Goal: Transaction & Acquisition: Purchase product/service

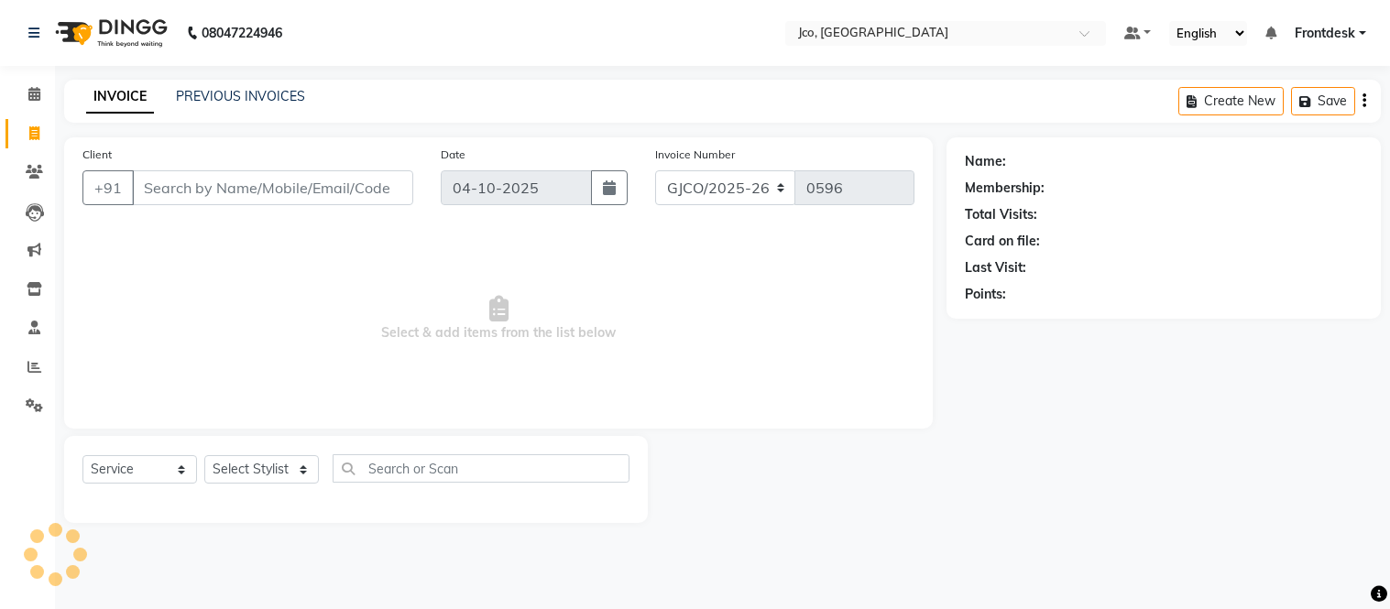
select select "service"
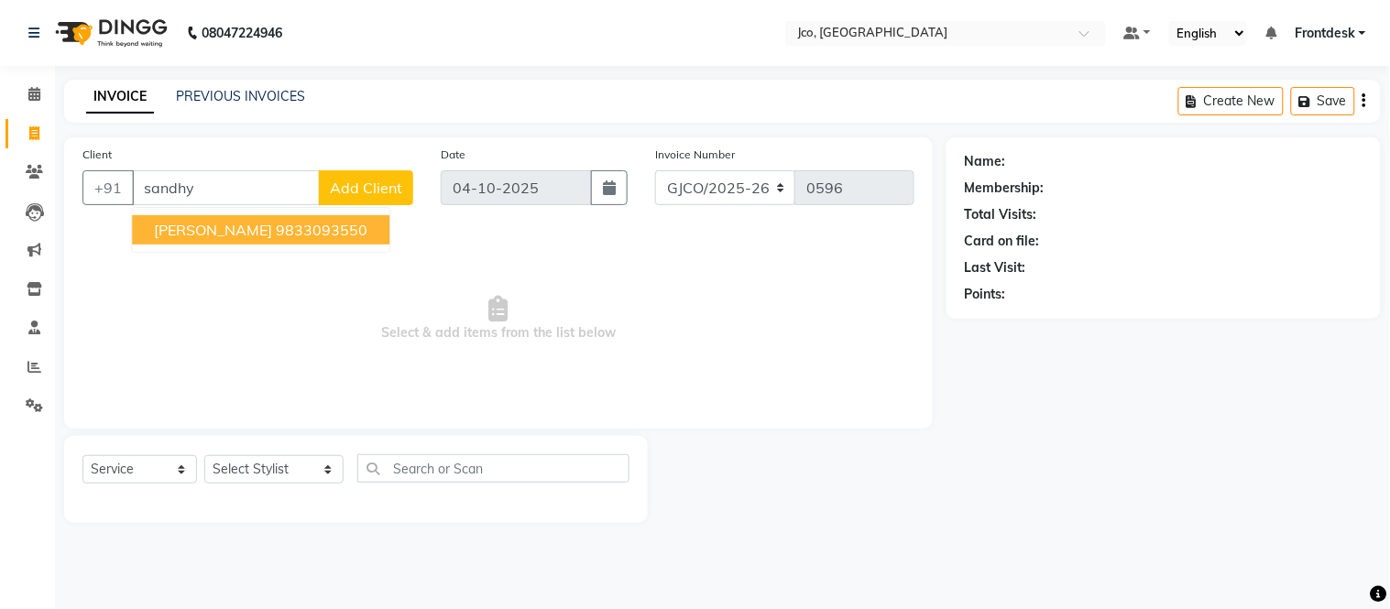
click at [333, 236] on ngb-highlight "9833093550" at bounding box center [322, 230] width 92 height 18
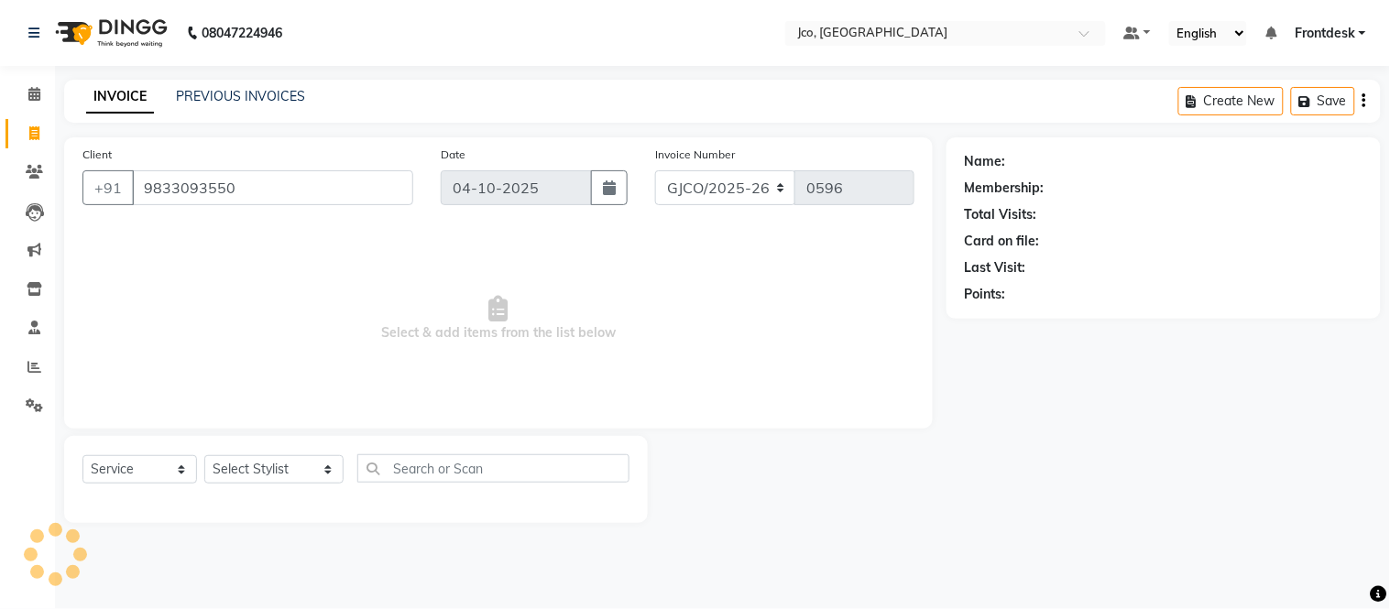
type input "9833093550"
click at [269, 476] on select "Select Stylist Abdul Abid Afsha Shaikh Ajmal Aphy Araslan Ashfaque Aslam Azhar …" at bounding box center [273, 469] width 139 height 28
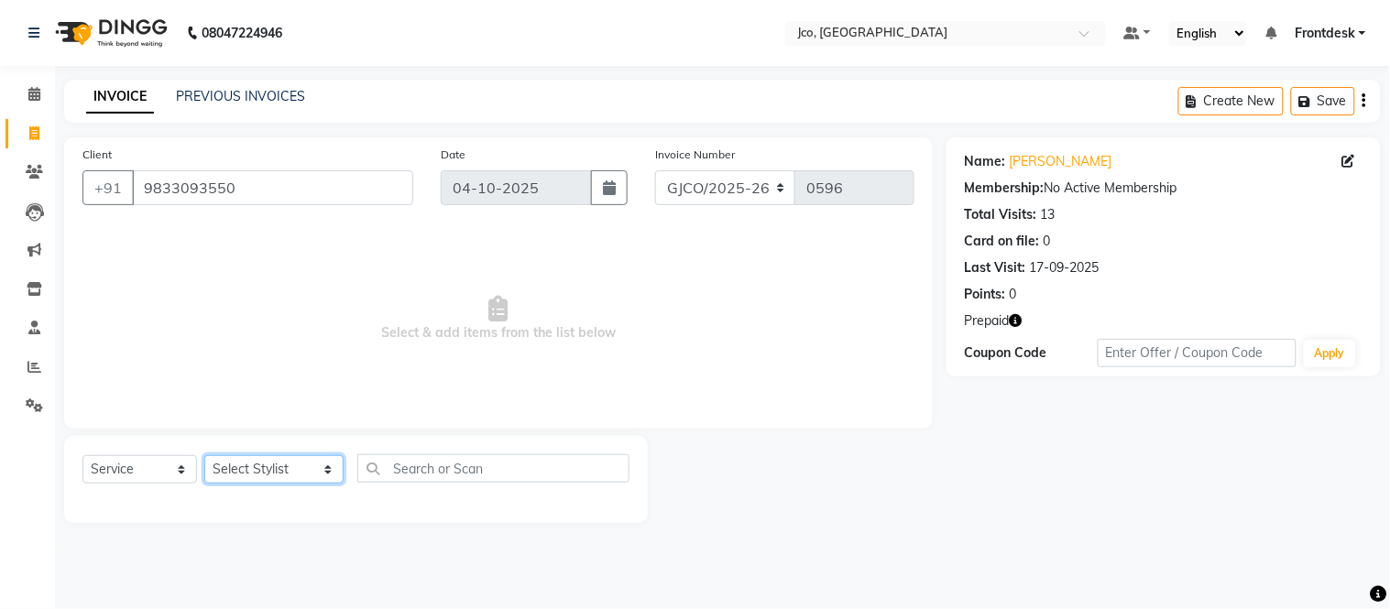
select select "71564"
click at [204, 456] on select "Select Stylist Abdul Abid Afsha Shaikh Ajmal Aphy Araslan Ashfaque Aslam Azhar …" at bounding box center [273, 469] width 139 height 28
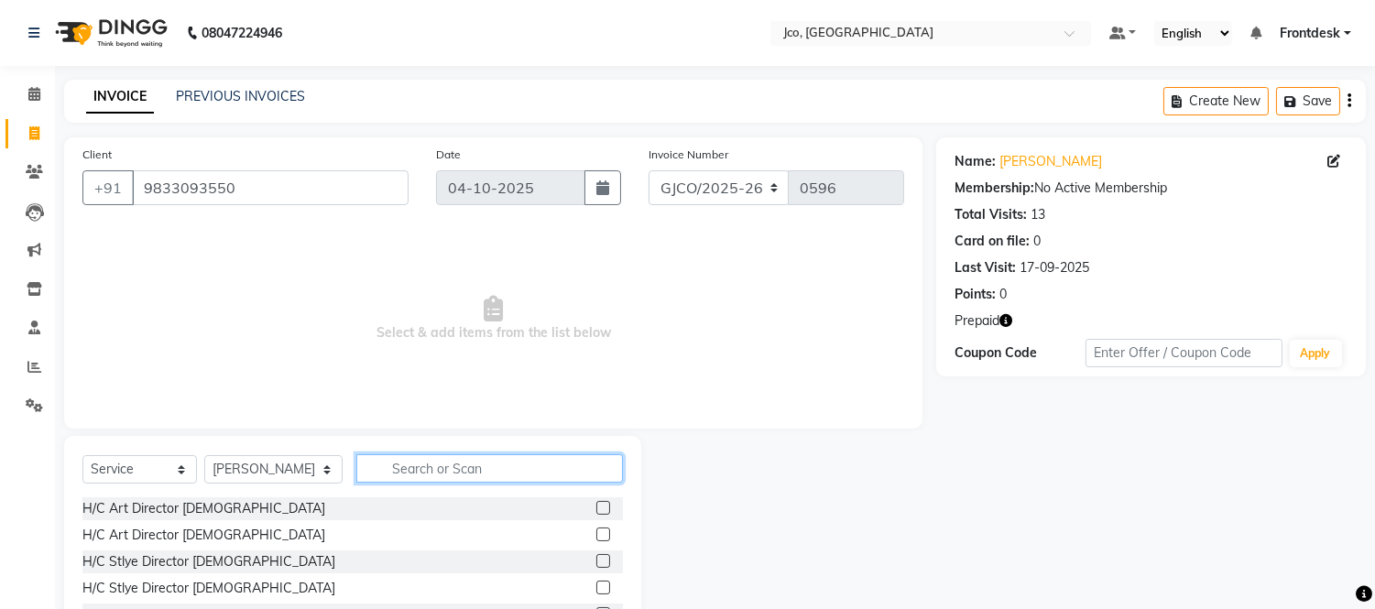
click at [413, 462] on input "text" at bounding box center [489, 468] width 267 height 28
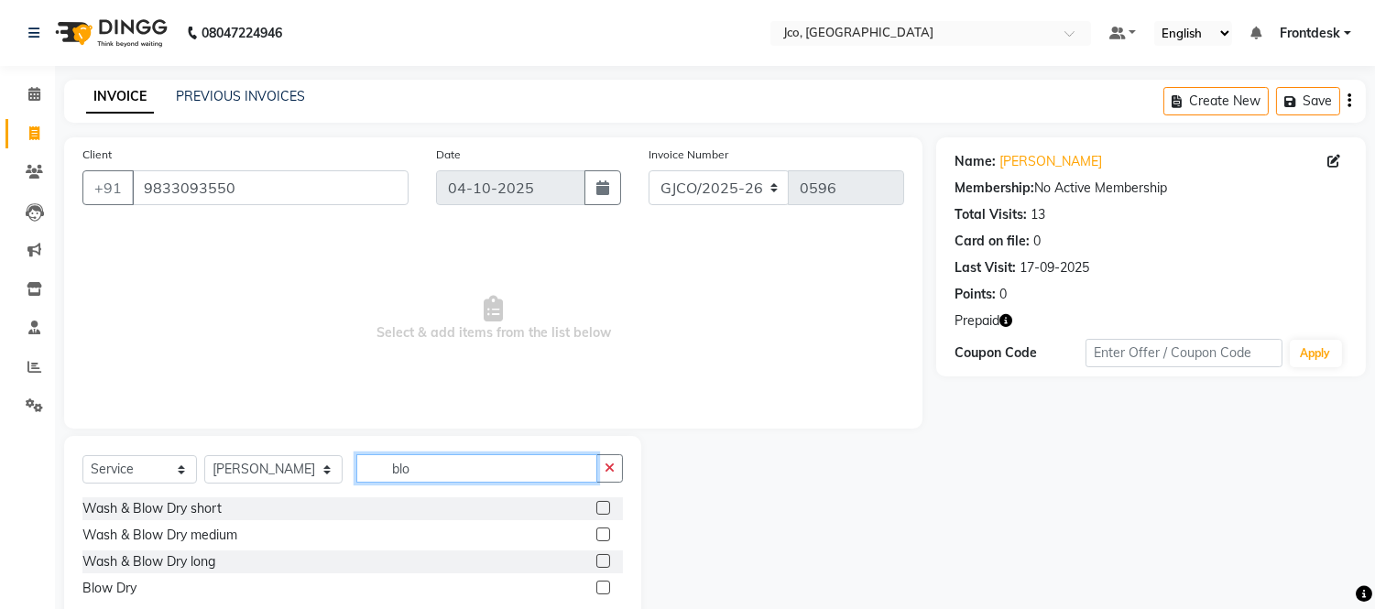
type input "blo"
click at [602, 587] on label at bounding box center [603, 588] width 14 height 14
click at [602, 587] on input "checkbox" at bounding box center [602, 589] width 12 height 12
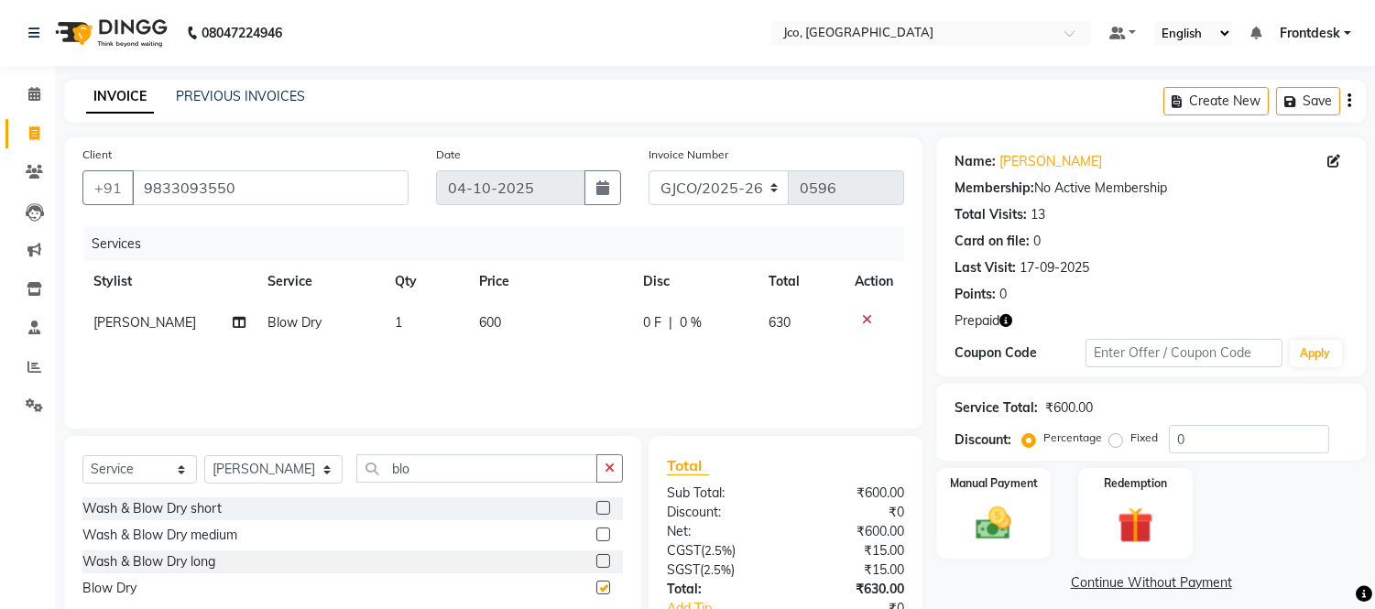
checkbox input "false"
click at [609, 469] on icon "button" at bounding box center [610, 468] width 10 height 13
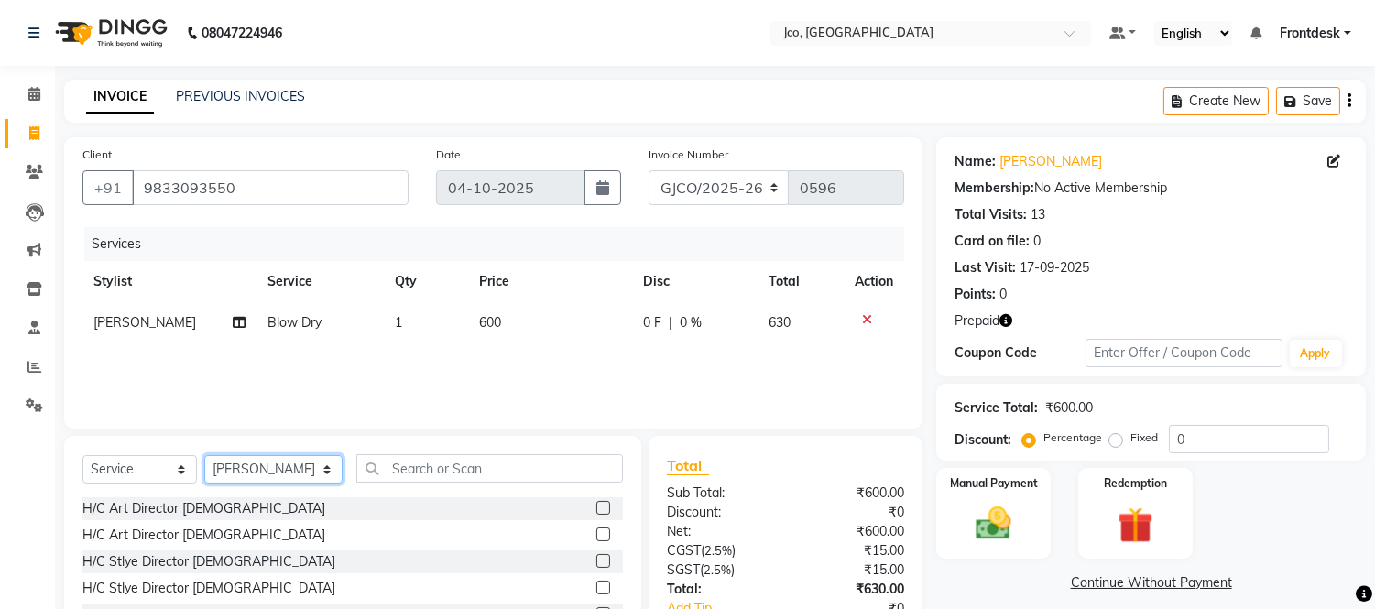
click at [290, 472] on select "Select Stylist [PERSON_NAME] [PERSON_NAME] [PERSON_NAME] Frontdesk Gopal Jouyi …" at bounding box center [273, 469] width 138 height 28
select select "88428"
click at [204, 456] on select "Select Stylist [PERSON_NAME] [PERSON_NAME] [PERSON_NAME] Frontdesk Gopal Jouyi …" at bounding box center [273, 469] width 138 height 28
click at [453, 475] on input "text" at bounding box center [489, 468] width 267 height 28
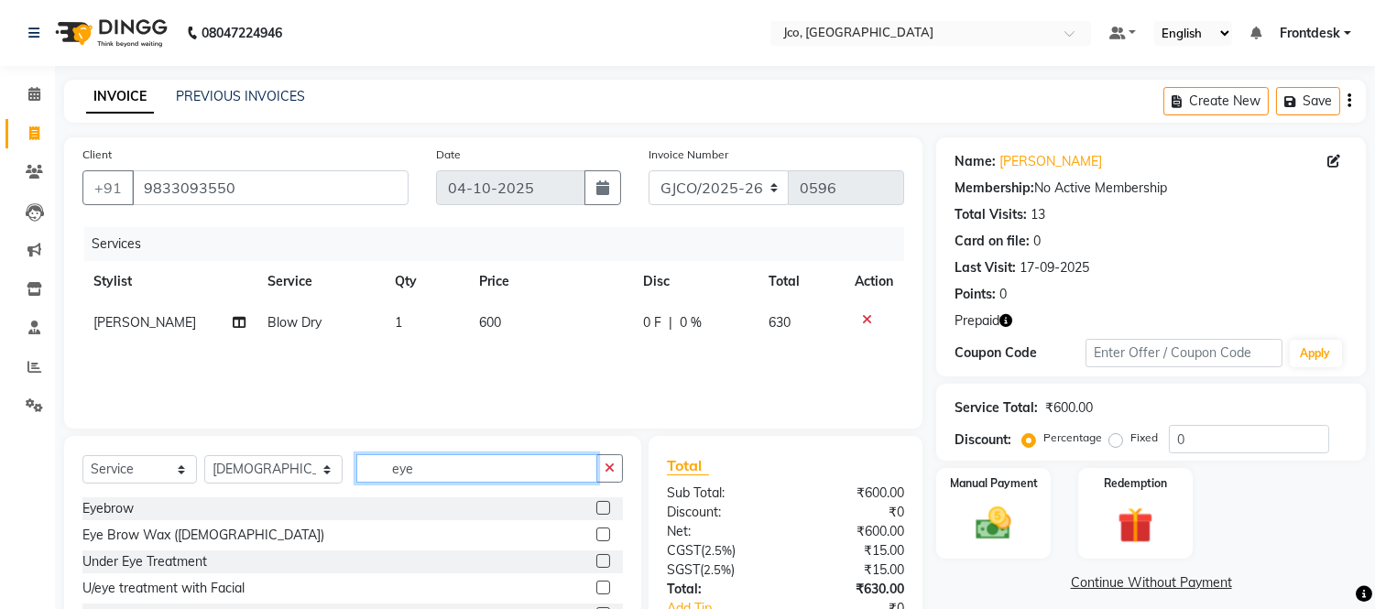
type input "eye"
click at [596, 511] on label at bounding box center [603, 508] width 14 height 14
click at [596, 511] on input "checkbox" at bounding box center [602, 509] width 12 height 12
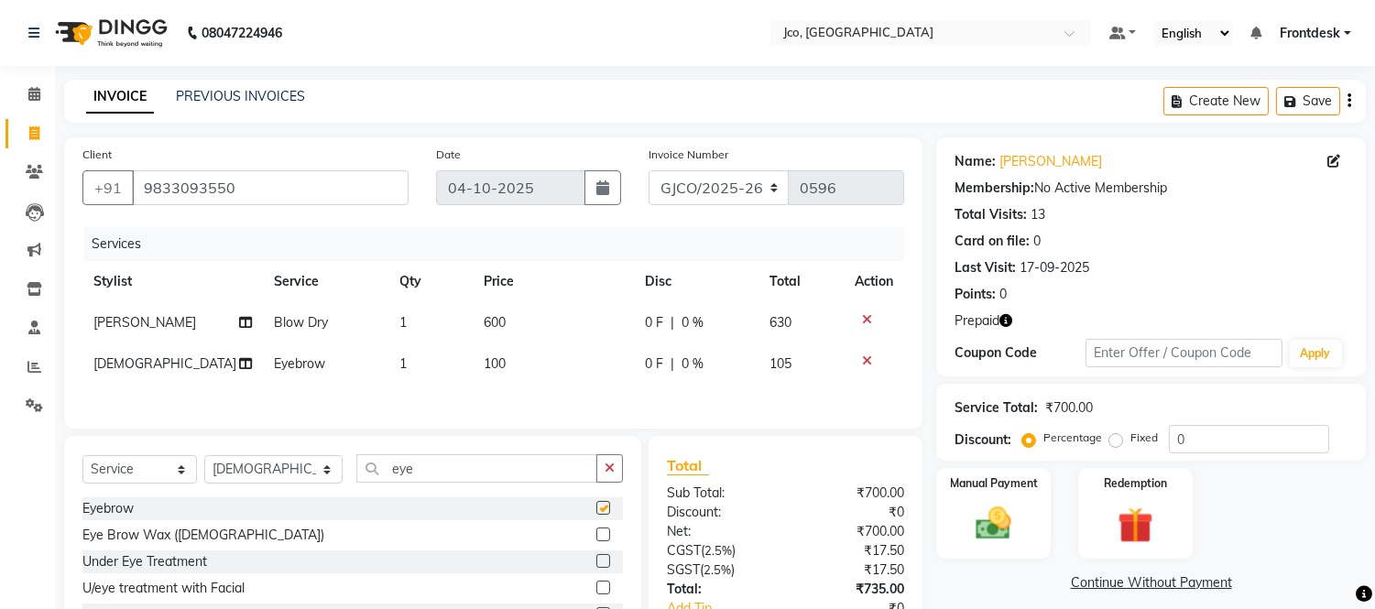
checkbox input "false"
click at [609, 474] on icon "button" at bounding box center [610, 468] width 10 height 13
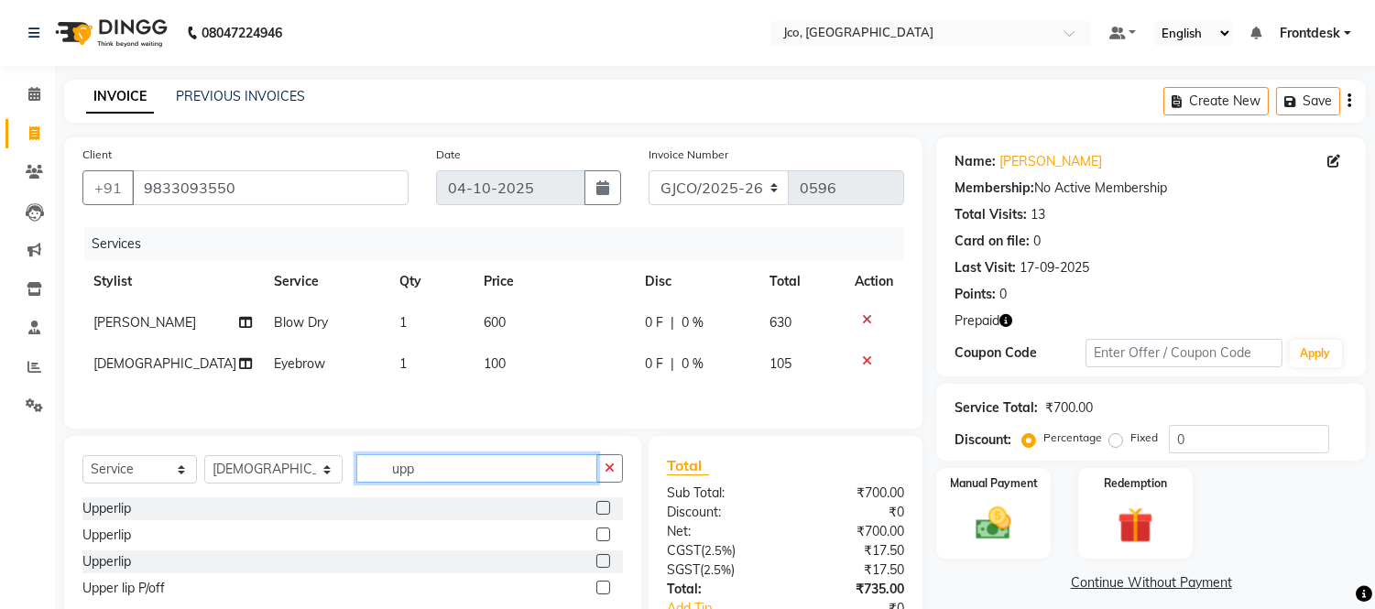
type input "upp"
click at [605, 592] on label at bounding box center [603, 588] width 14 height 14
click at [605, 592] on input "checkbox" at bounding box center [602, 589] width 12 height 12
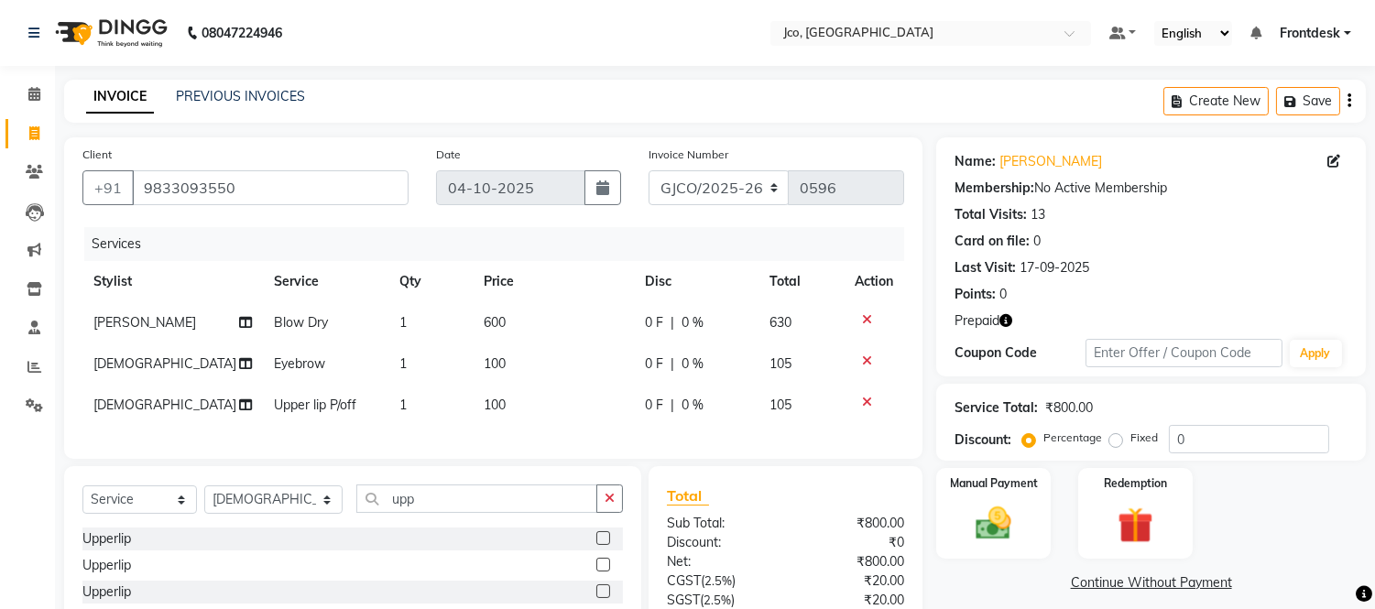
checkbox input "false"
click at [285, 514] on select "Select Stylist [PERSON_NAME] [PERSON_NAME] [PERSON_NAME] Frontdesk Gopal Jouyi …" at bounding box center [273, 500] width 138 height 28
select select "93578"
click at [204, 501] on select "Select Stylist [PERSON_NAME] [PERSON_NAME] [PERSON_NAME] Frontdesk Gopal Jouyi …" at bounding box center [273, 500] width 138 height 28
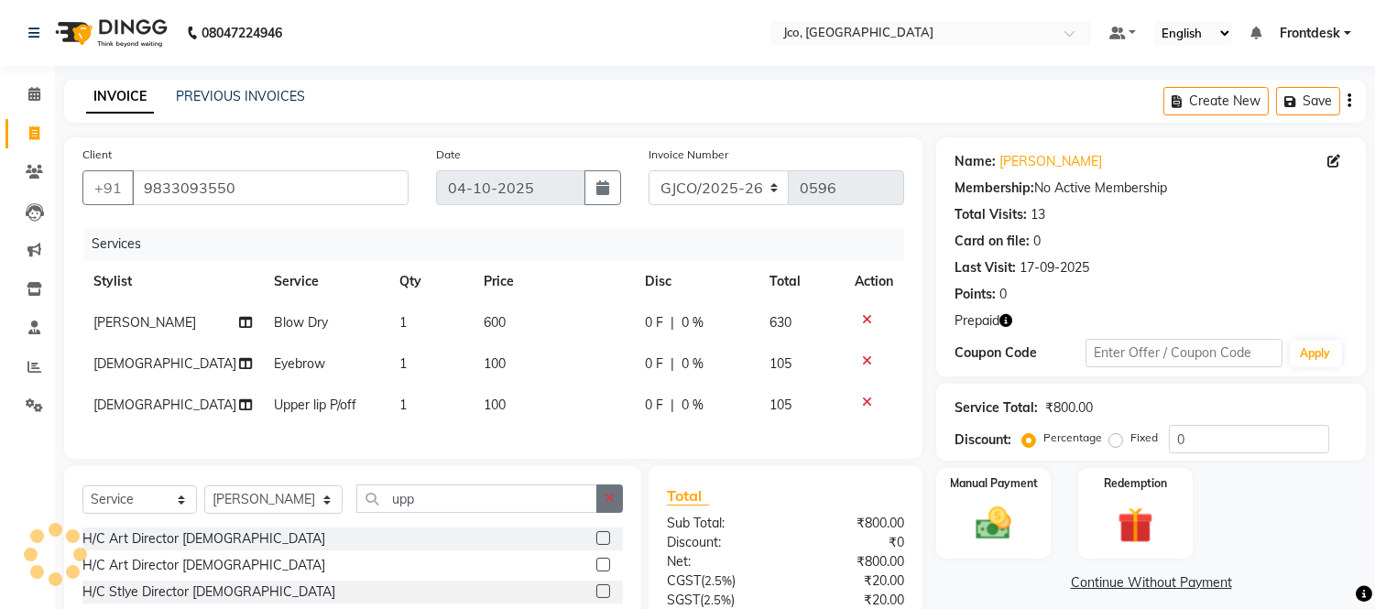
click at [607, 505] on icon "button" at bounding box center [610, 498] width 10 height 13
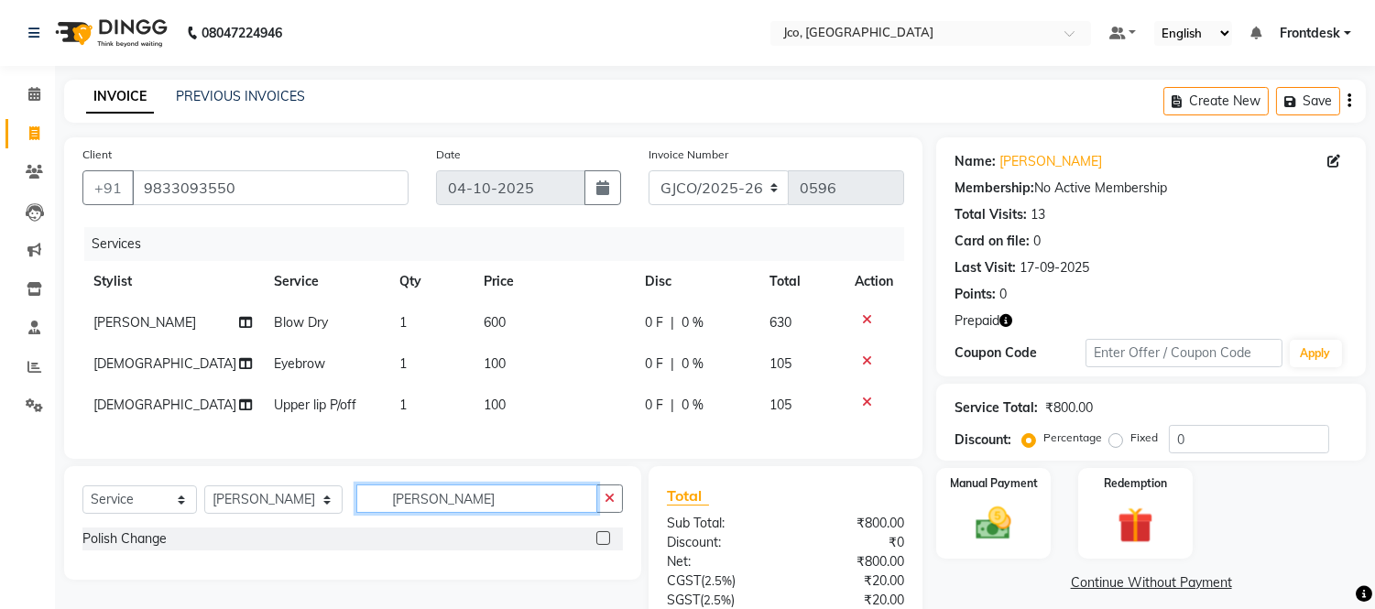
type input "chang"
click at [602, 545] on label at bounding box center [603, 538] width 14 height 14
click at [602, 545] on input "checkbox" at bounding box center [602, 539] width 12 height 12
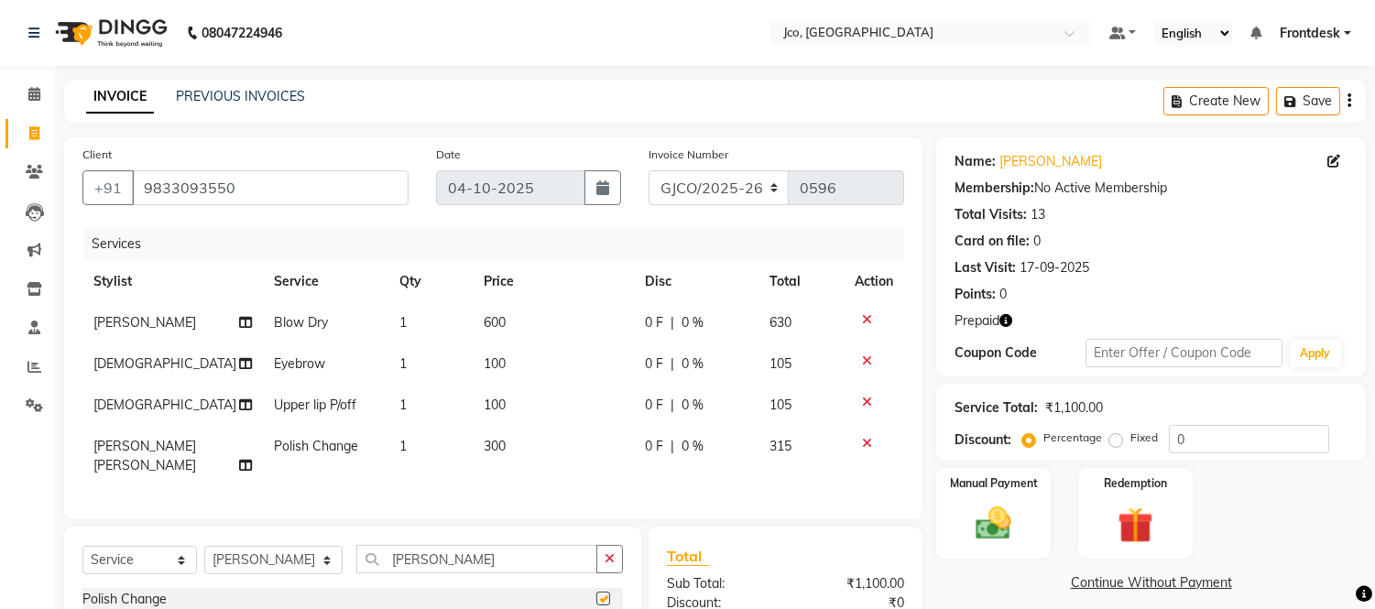
checkbox input "false"
click at [726, 203] on select "GJCO/2025-26 SCG/2025-26 Gpre/2025-26" at bounding box center [719, 187] width 141 height 35
select select "7735"
click at [649, 170] on select "GJCO/2025-26 SCG/2025-26 Gpre/2025-26" at bounding box center [719, 187] width 141 height 35
type input "0467"
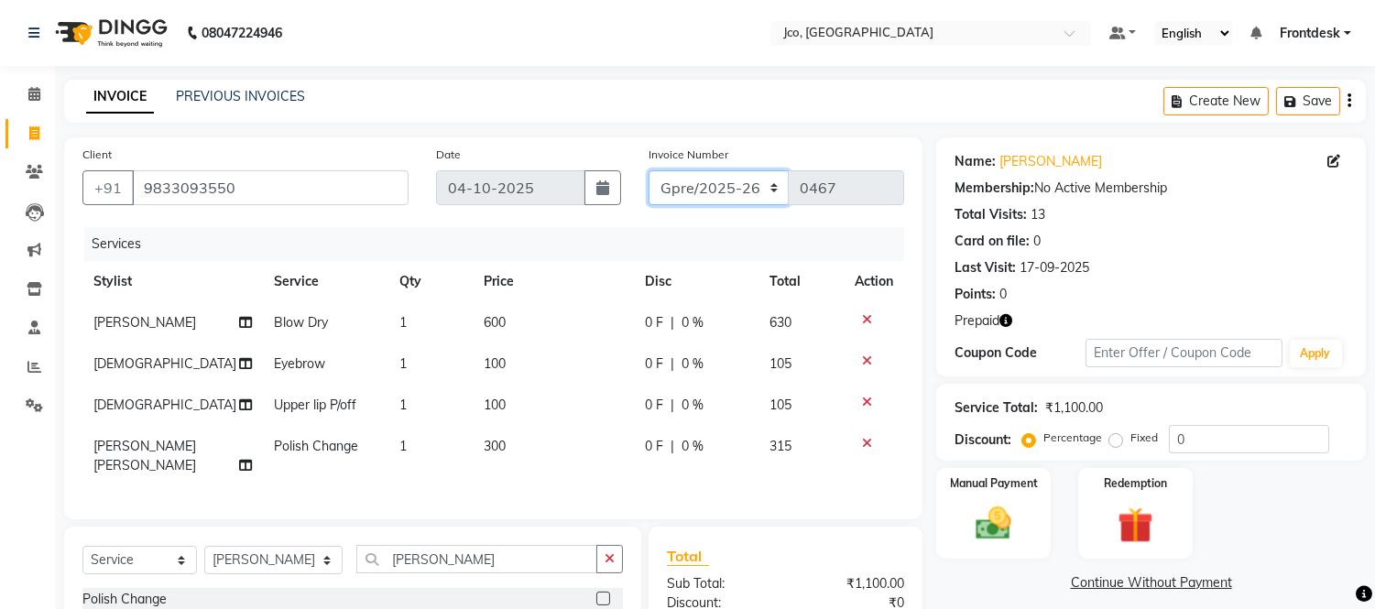
scroll to position [229, 0]
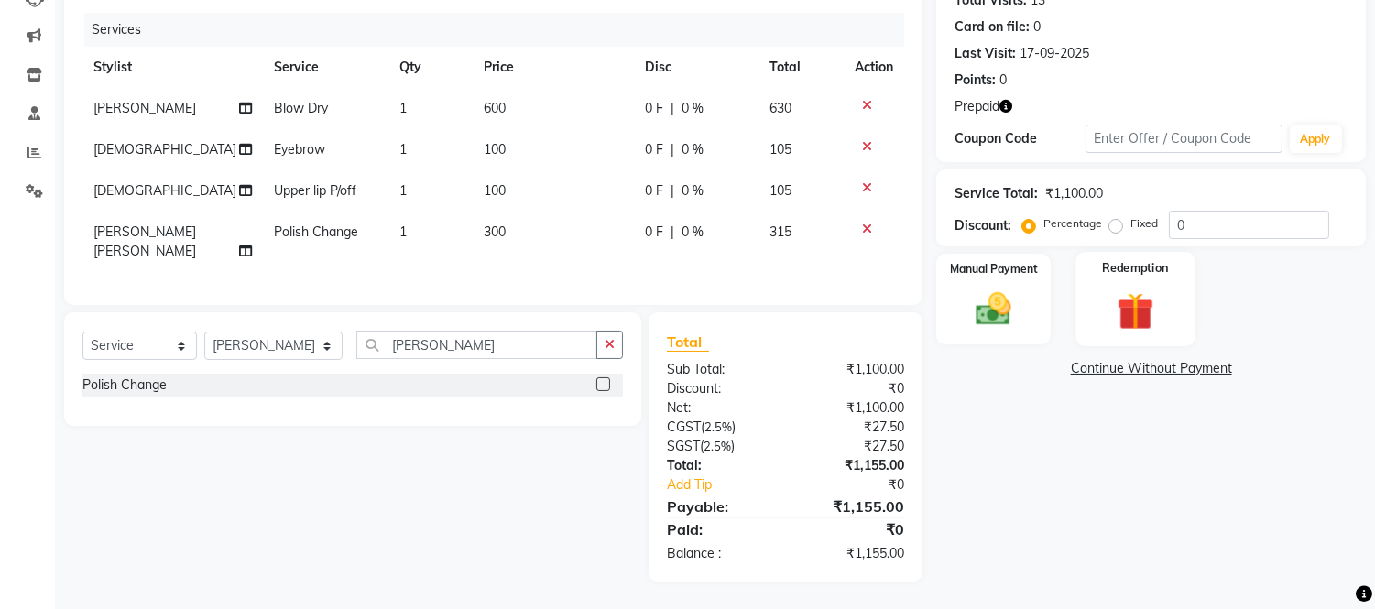
click at [1142, 267] on div "Redemption" at bounding box center [1134, 298] width 119 height 93
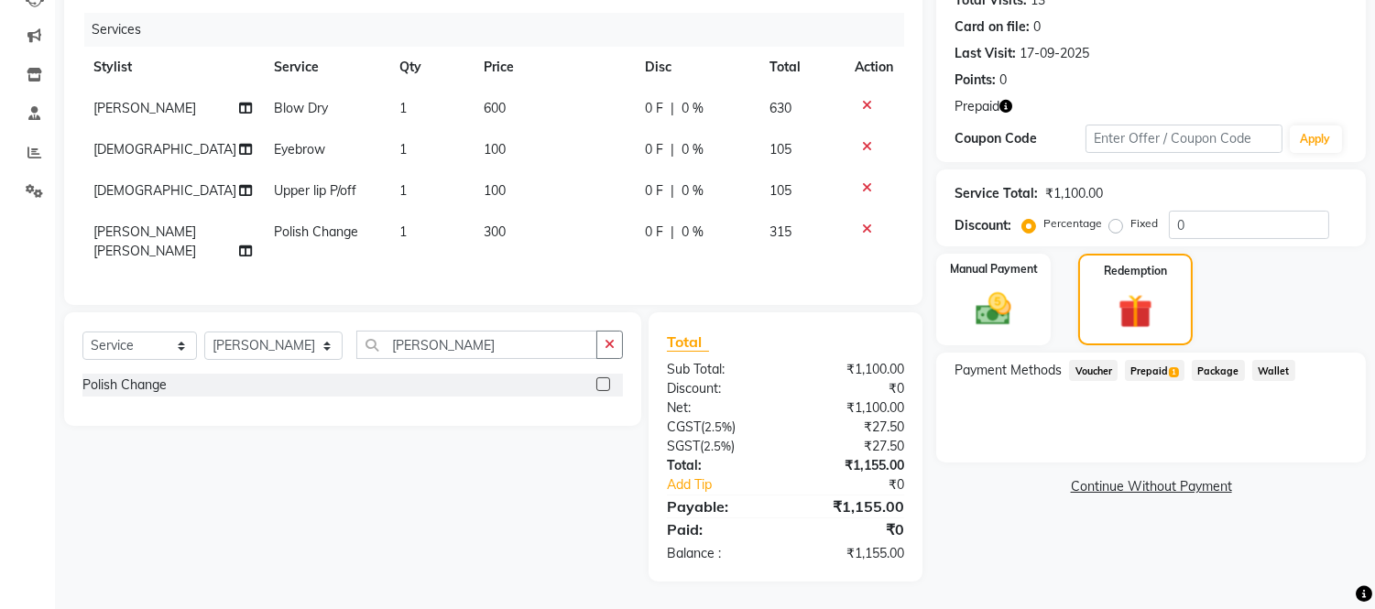
click at [1157, 360] on span "Prepaid 1" at bounding box center [1155, 370] width 60 height 21
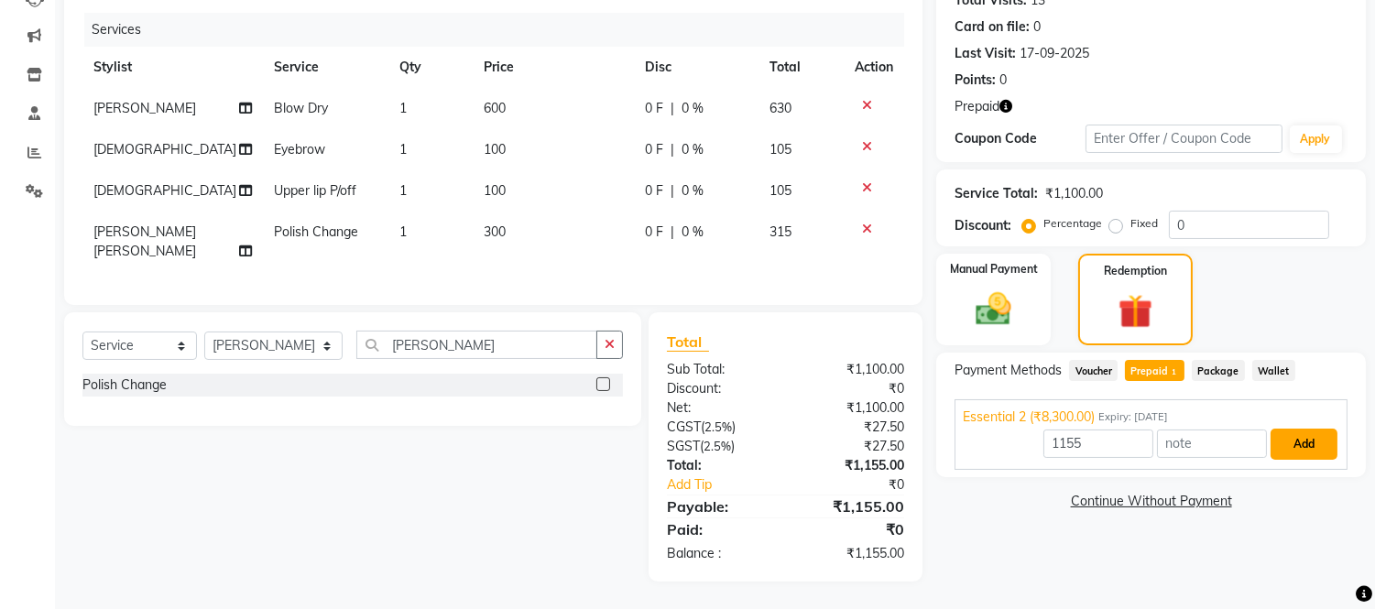
click at [1316, 433] on button "Add" at bounding box center [1304, 444] width 67 height 31
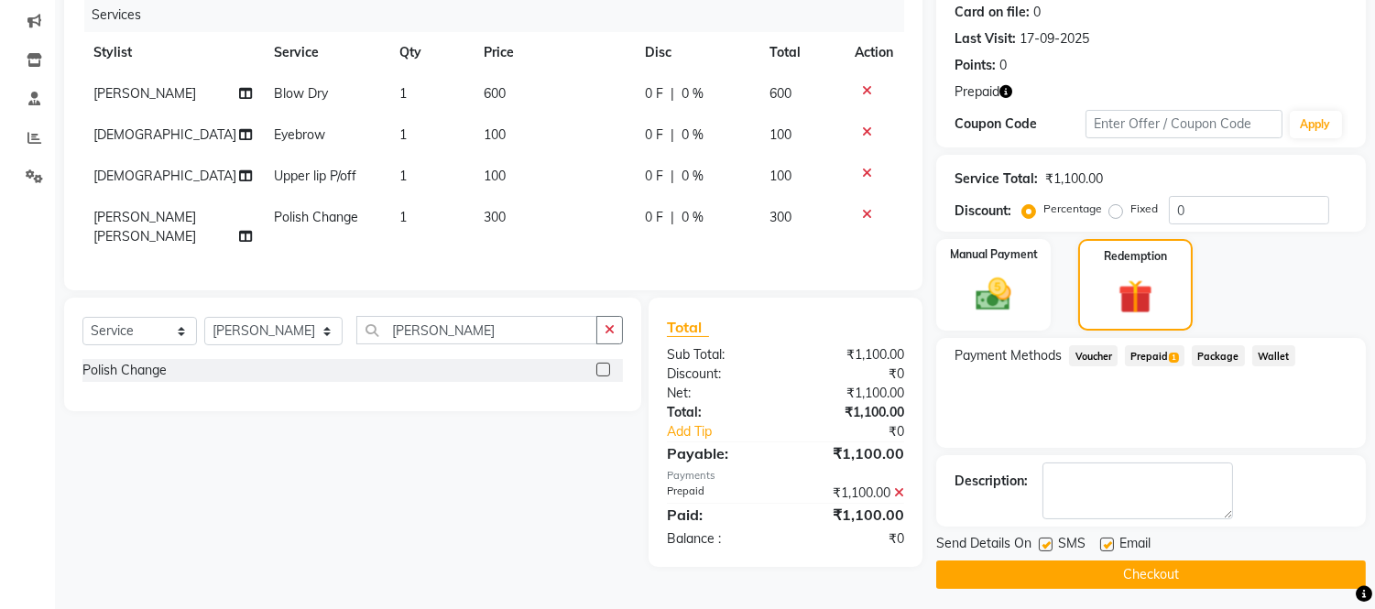
click at [1186, 573] on button "Checkout" at bounding box center [1151, 575] width 430 height 28
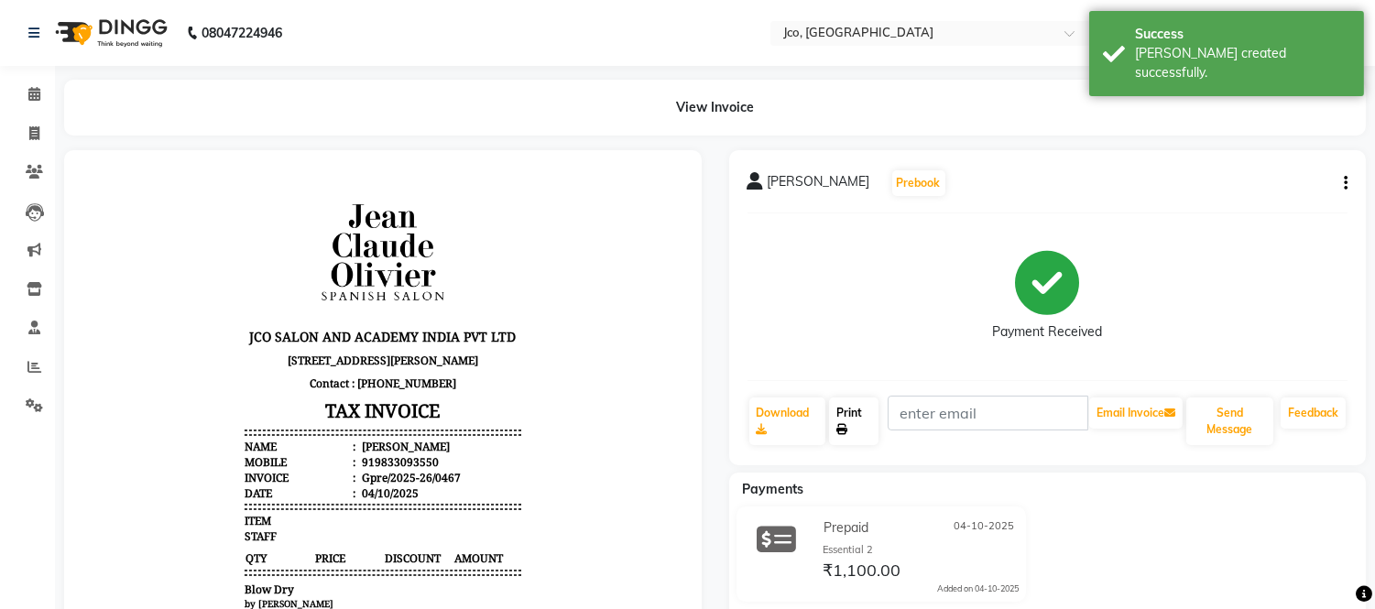
click at [847, 426] on icon at bounding box center [841, 429] width 11 height 11
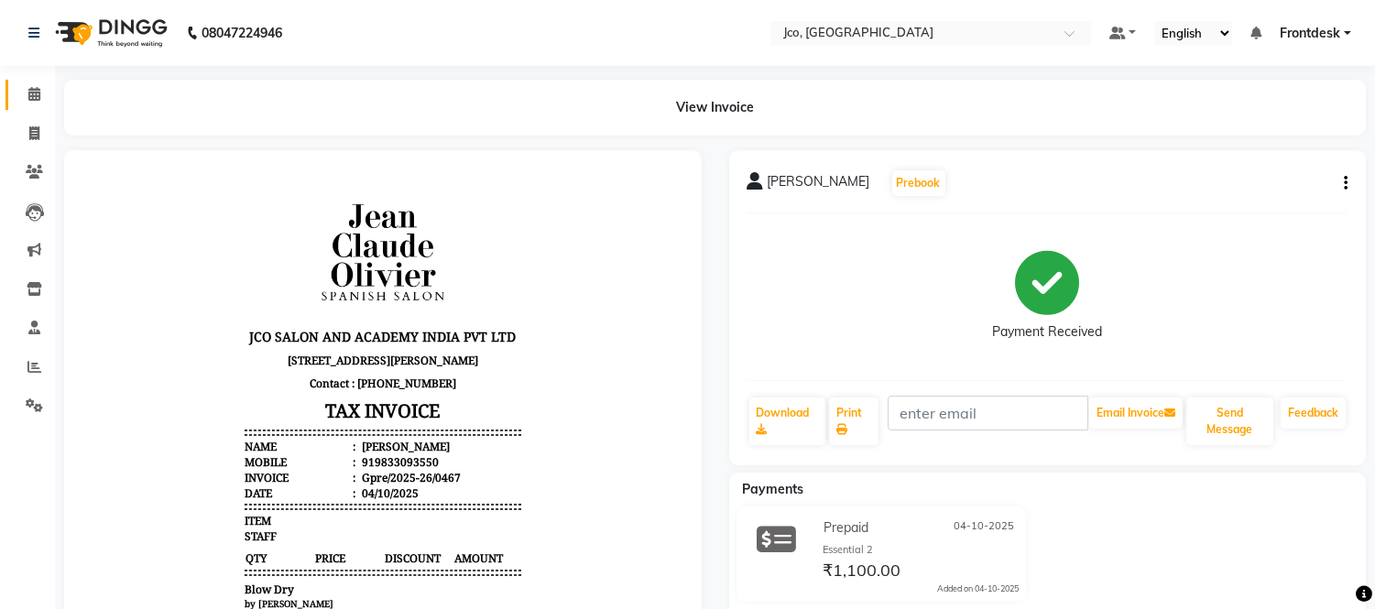
click at [33, 94] on icon at bounding box center [34, 94] width 12 height 14
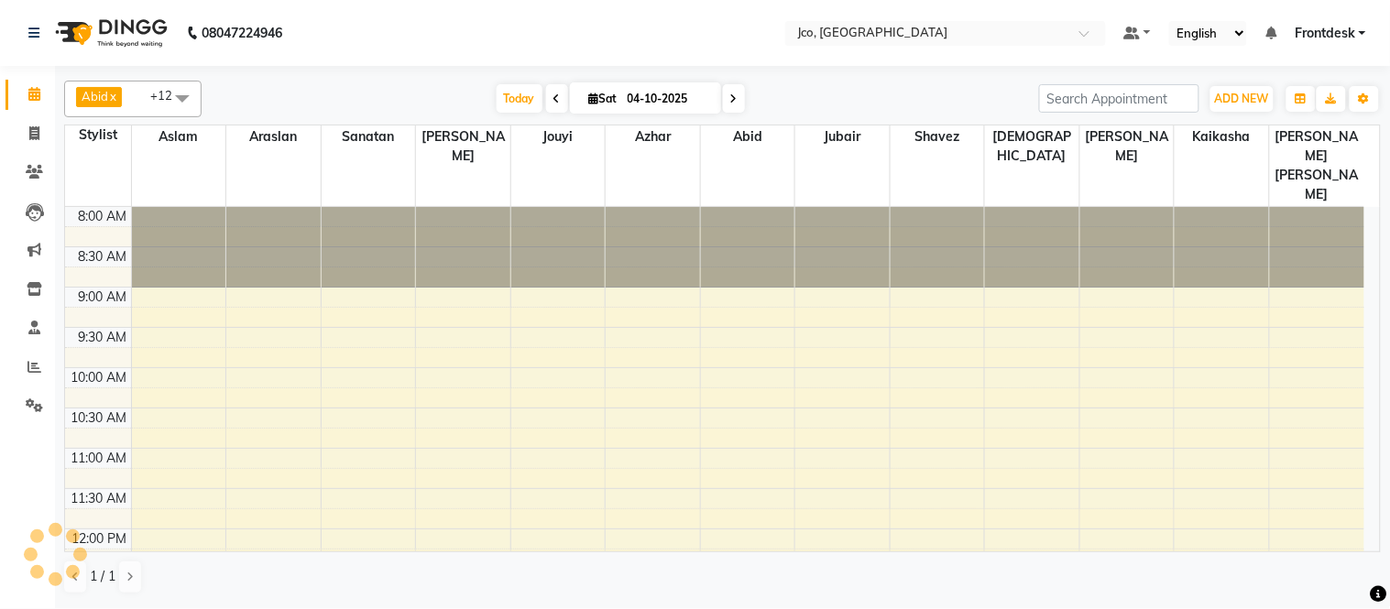
click at [638, 102] on input "04-10-2025" at bounding box center [668, 98] width 92 height 27
select select "10"
select select "2025"
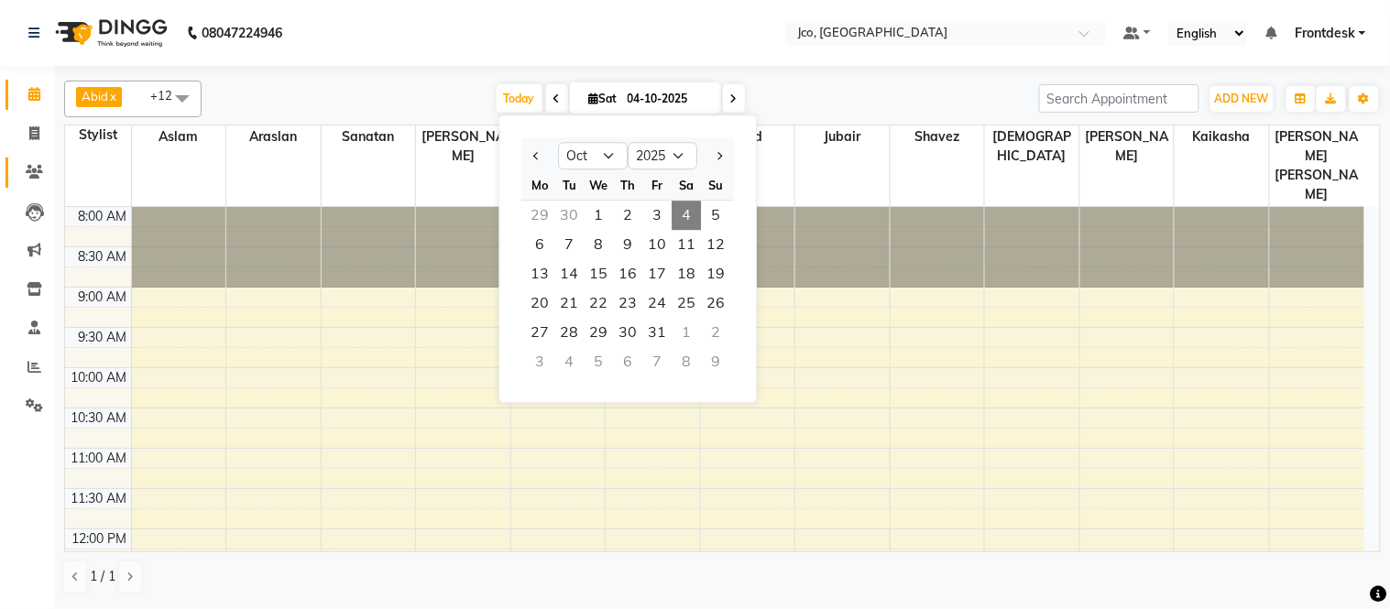
click at [48, 172] on span at bounding box center [34, 172] width 32 height 21
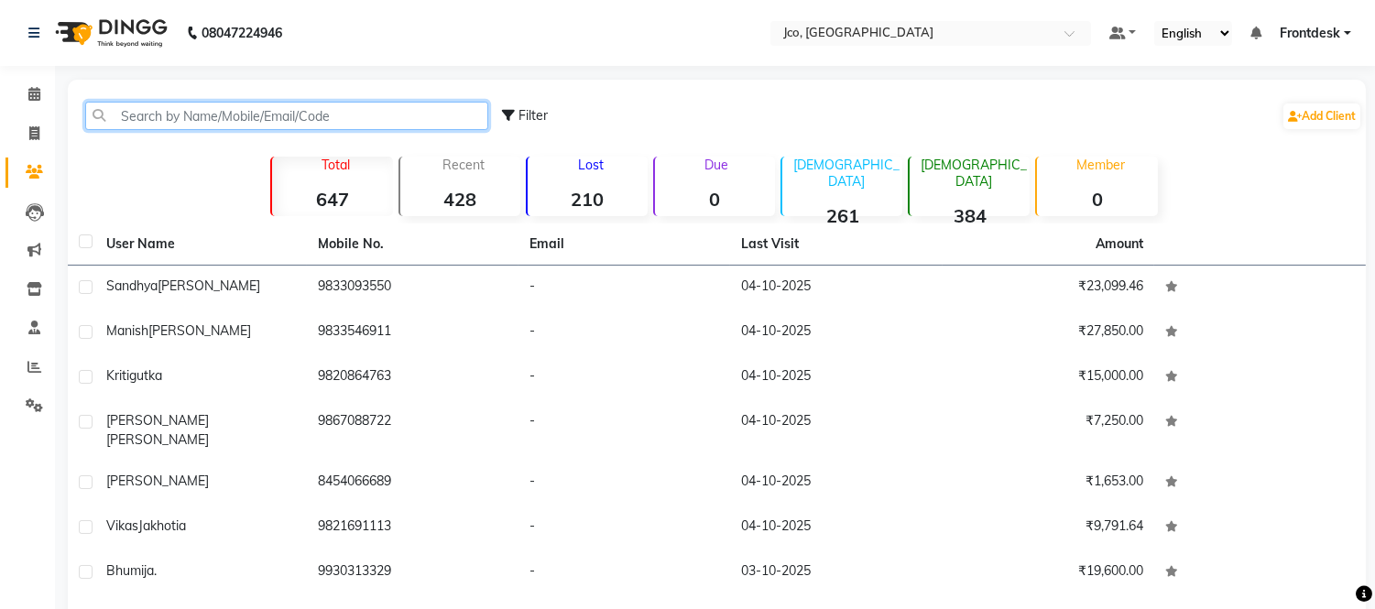
click at [254, 116] on input "text" at bounding box center [286, 116] width 403 height 28
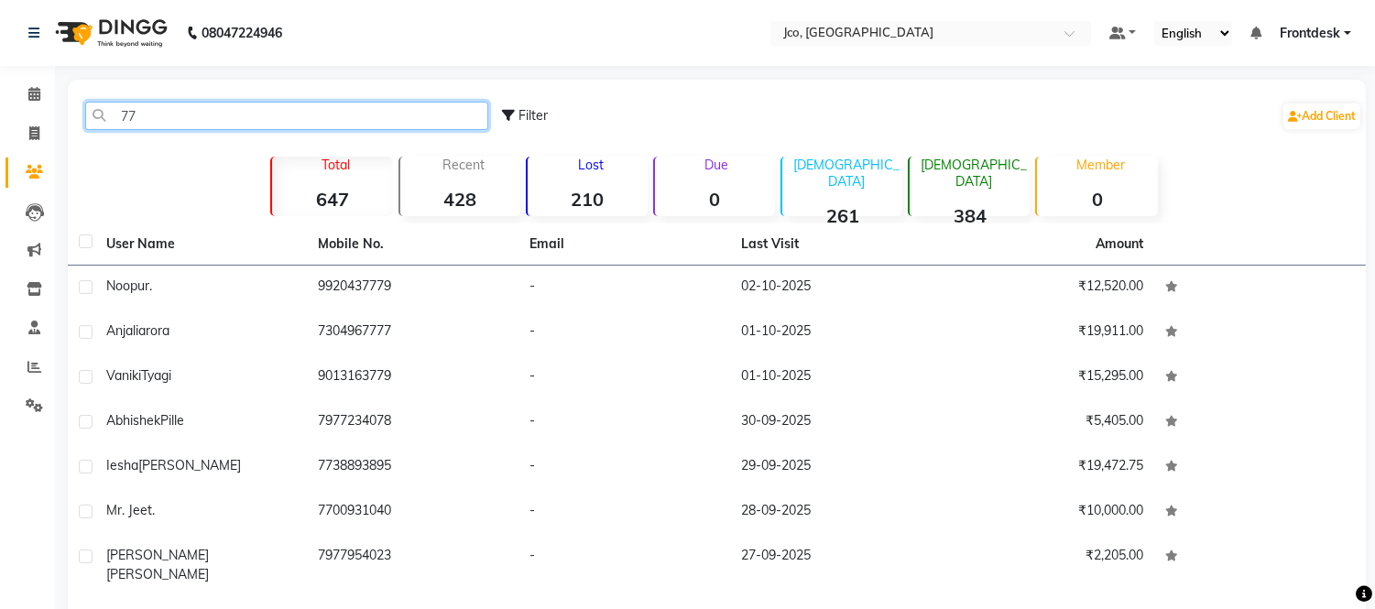
type input "7"
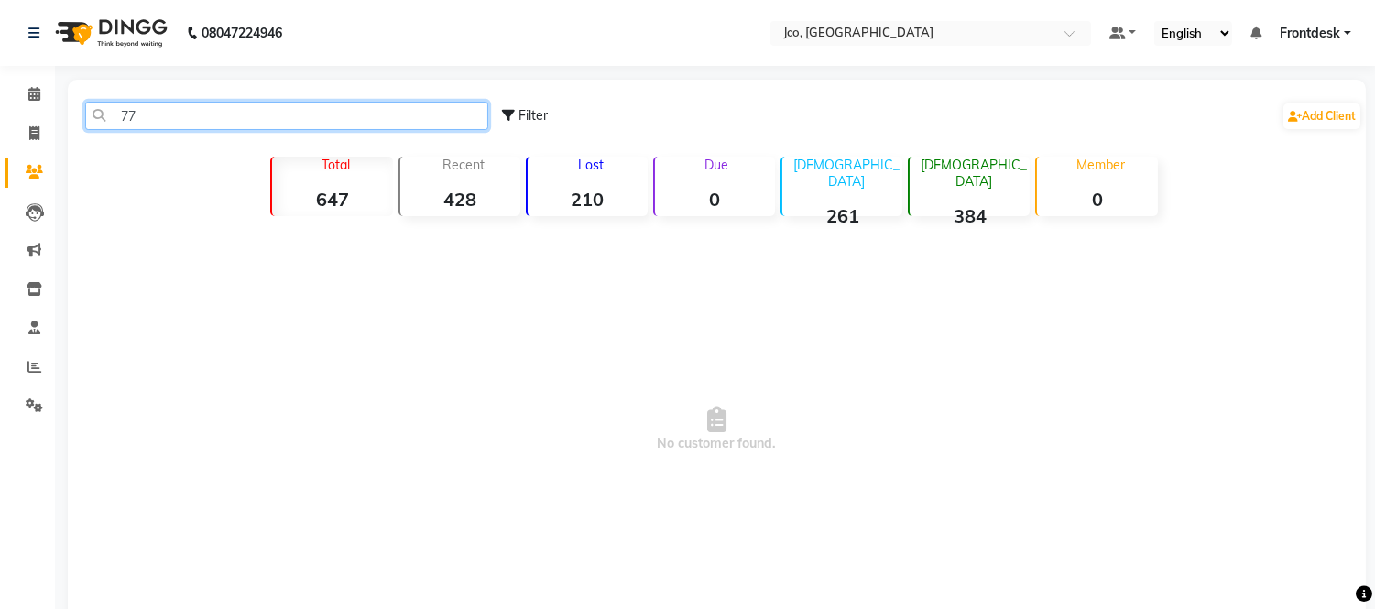
type input "7"
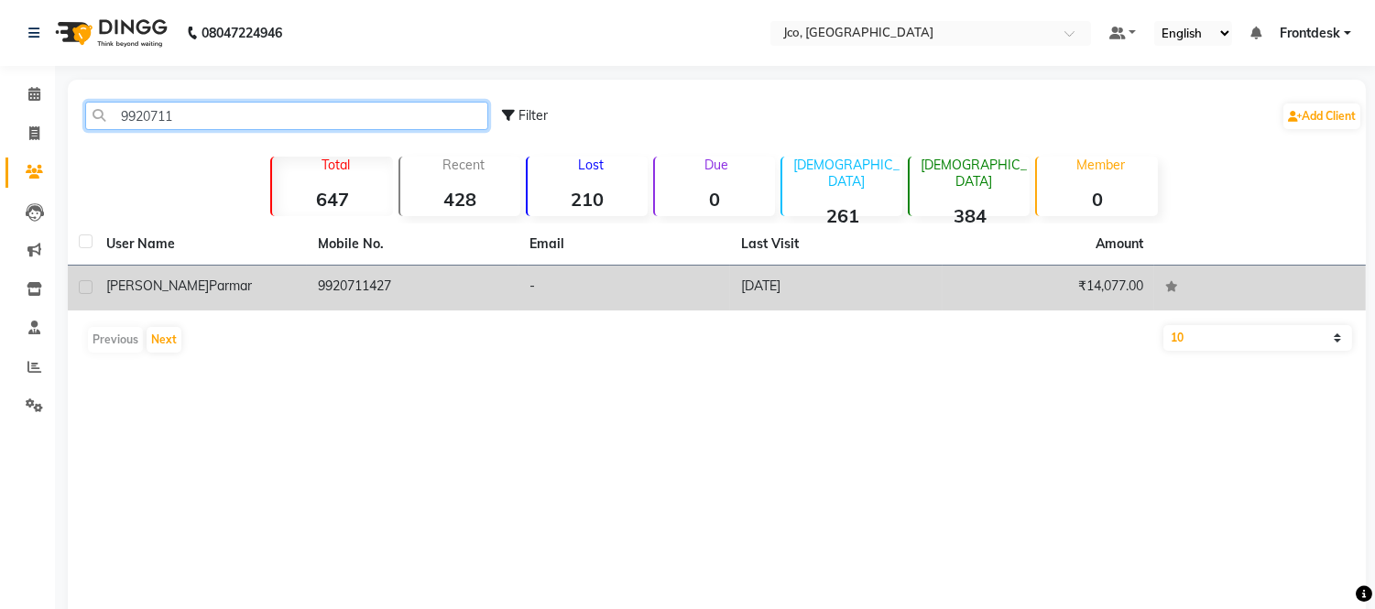
type input "9920711"
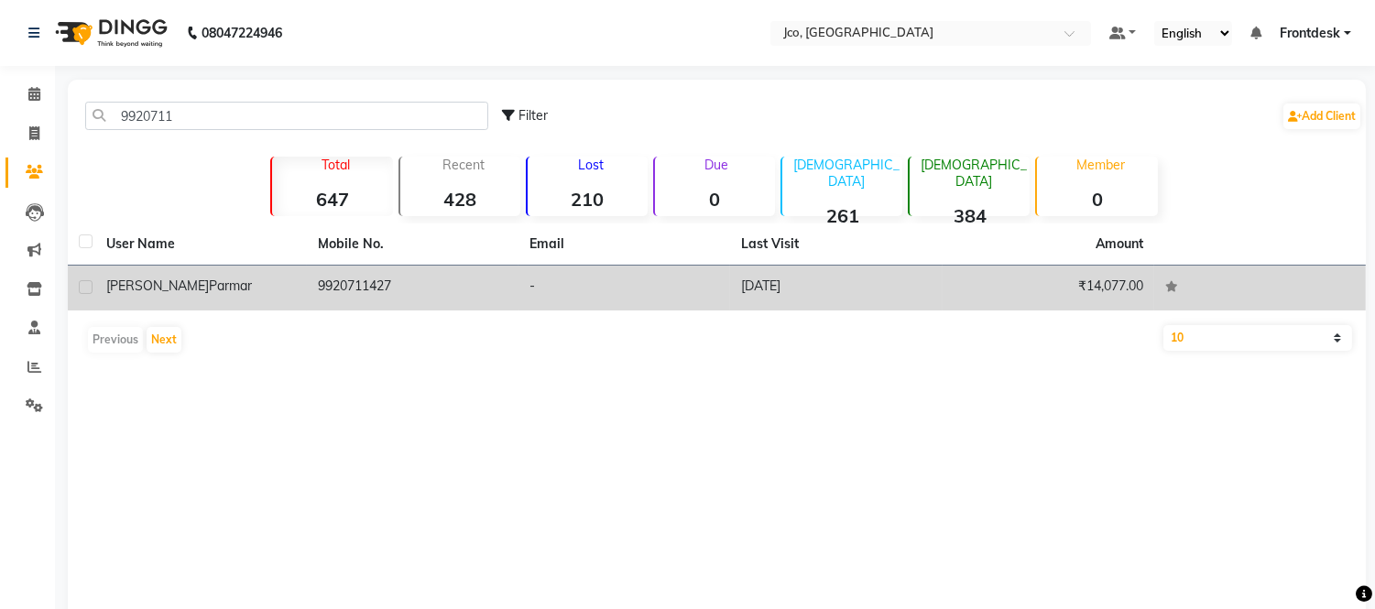
click at [394, 294] on td "9920711427" at bounding box center [413, 288] width 212 height 45
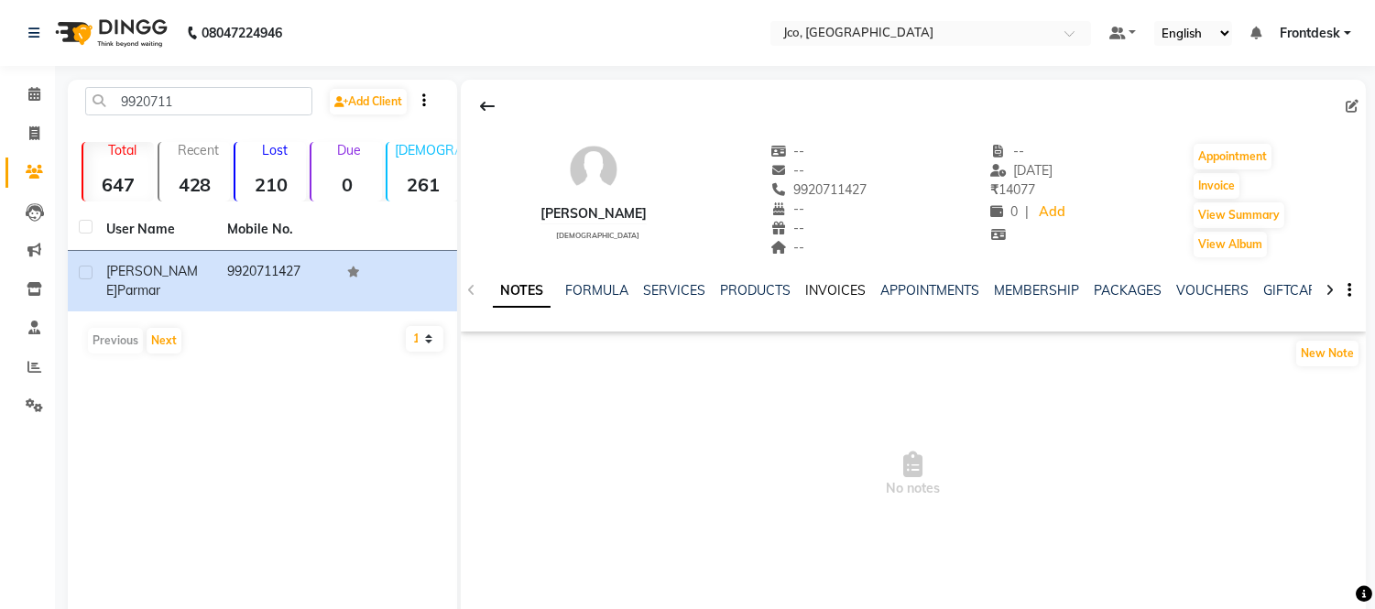
click at [812, 282] on link "INVOICES" at bounding box center [835, 290] width 60 height 16
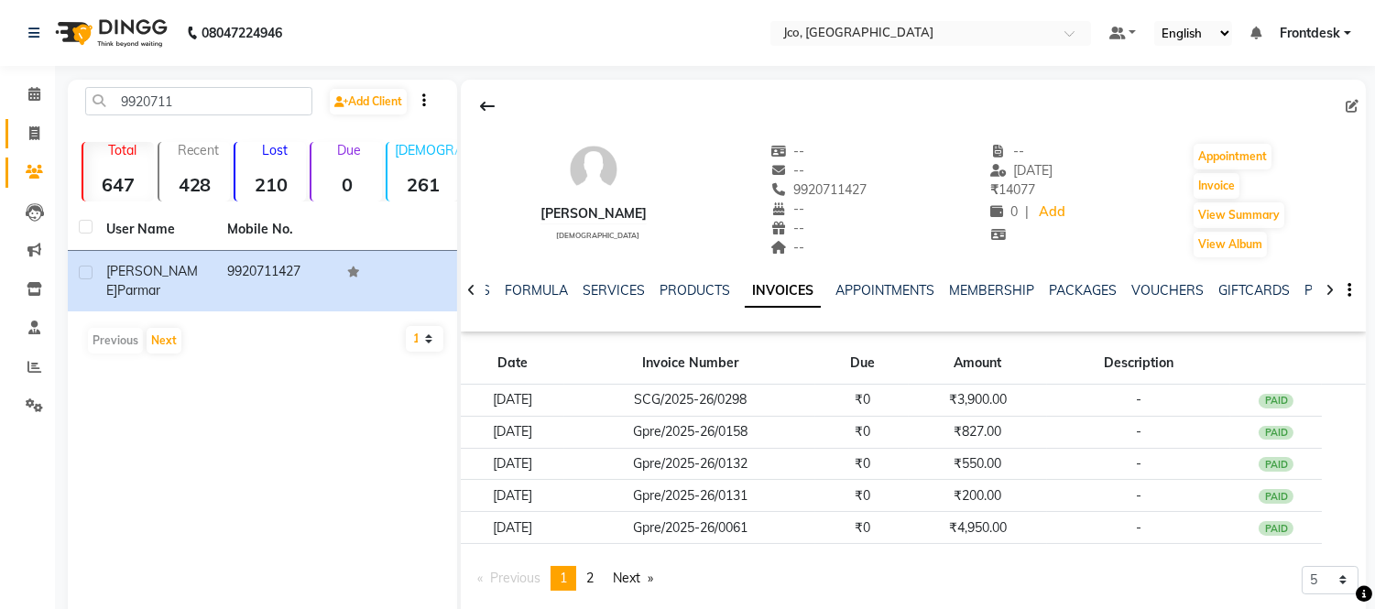
click at [37, 129] on icon at bounding box center [34, 133] width 10 height 14
select select "service"
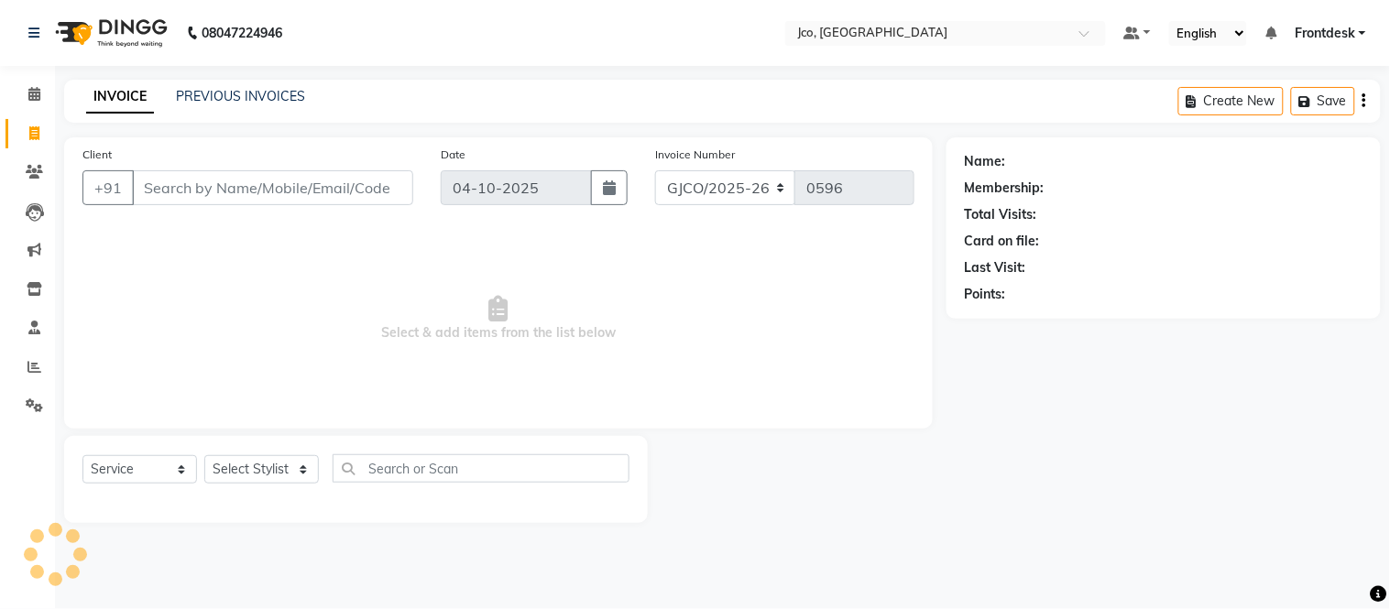
click at [251, 183] on input "Client" at bounding box center [272, 187] width 281 height 35
type input "9820864763"
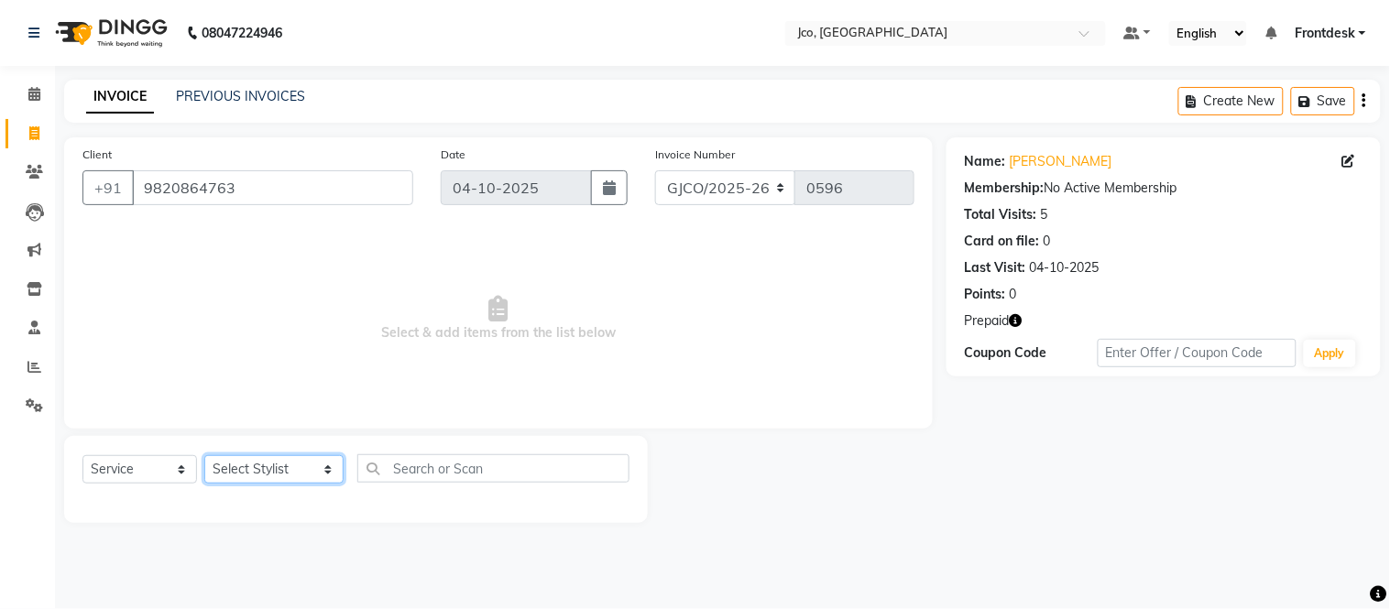
click at [267, 471] on select "Select Stylist [PERSON_NAME] [PERSON_NAME] [PERSON_NAME] Frontdesk Gopal Jouyi …" at bounding box center [273, 469] width 139 height 28
select select "74042"
click at [204, 456] on select "Select Stylist [PERSON_NAME] [PERSON_NAME] [PERSON_NAME] Frontdesk Gopal Jouyi …" at bounding box center [273, 469] width 139 height 28
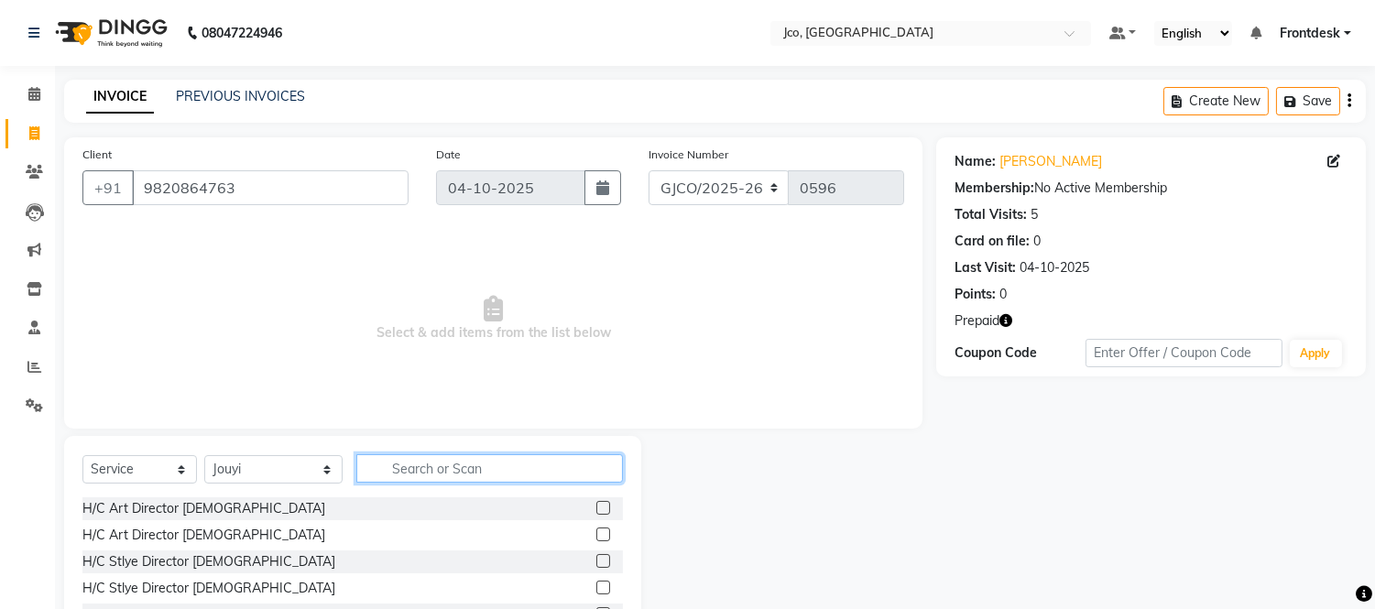
click at [464, 464] on input "text" at bounding box center [489, 468] width 267 height 28
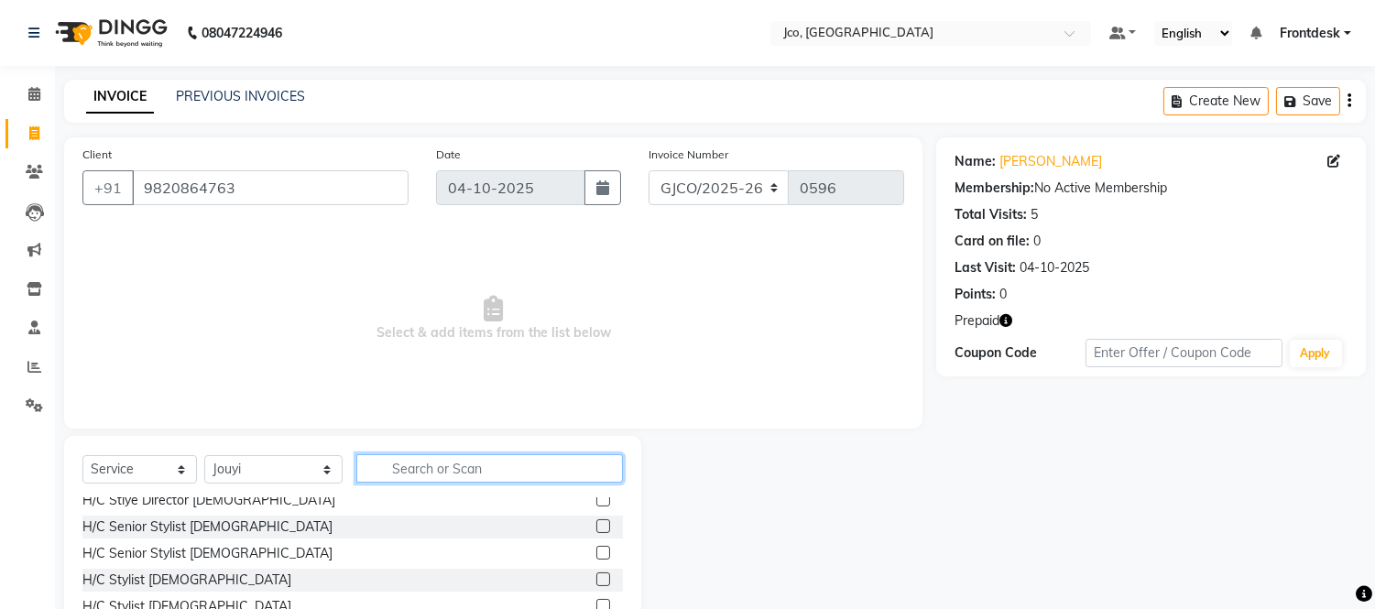
scroll to position [87, 0]
click at [431, 463] on input "text" at bounding box center [489, 468] width 267 height 28
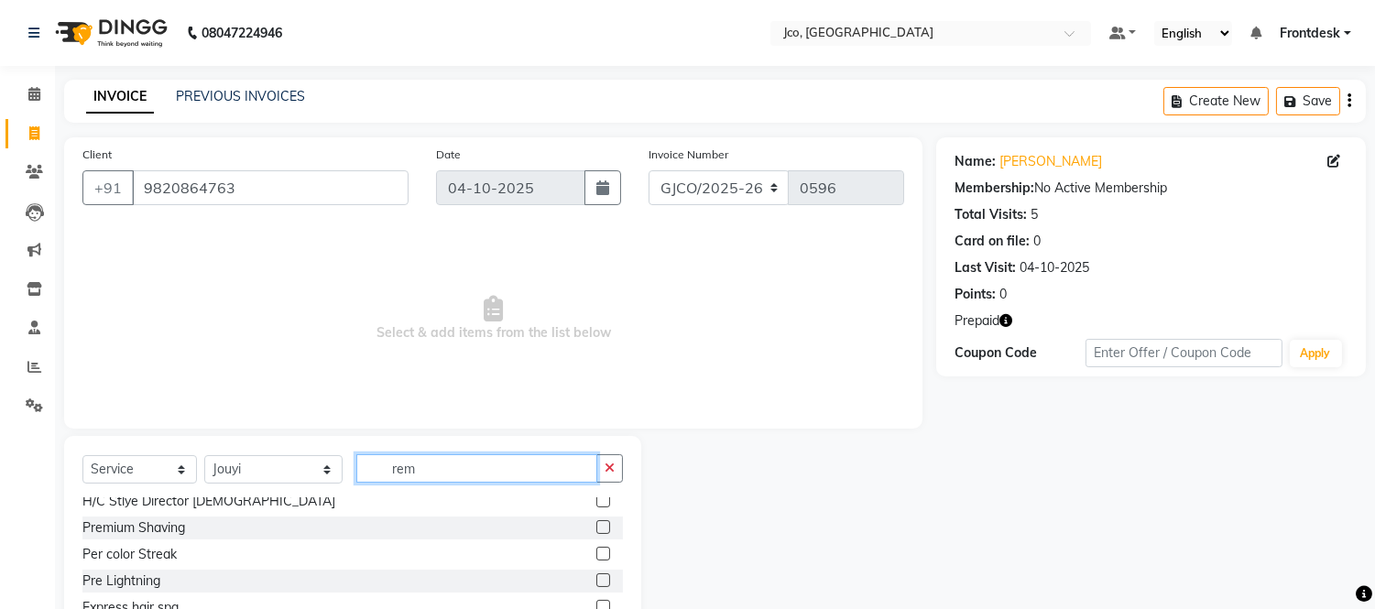
scroll to position [0, 0]
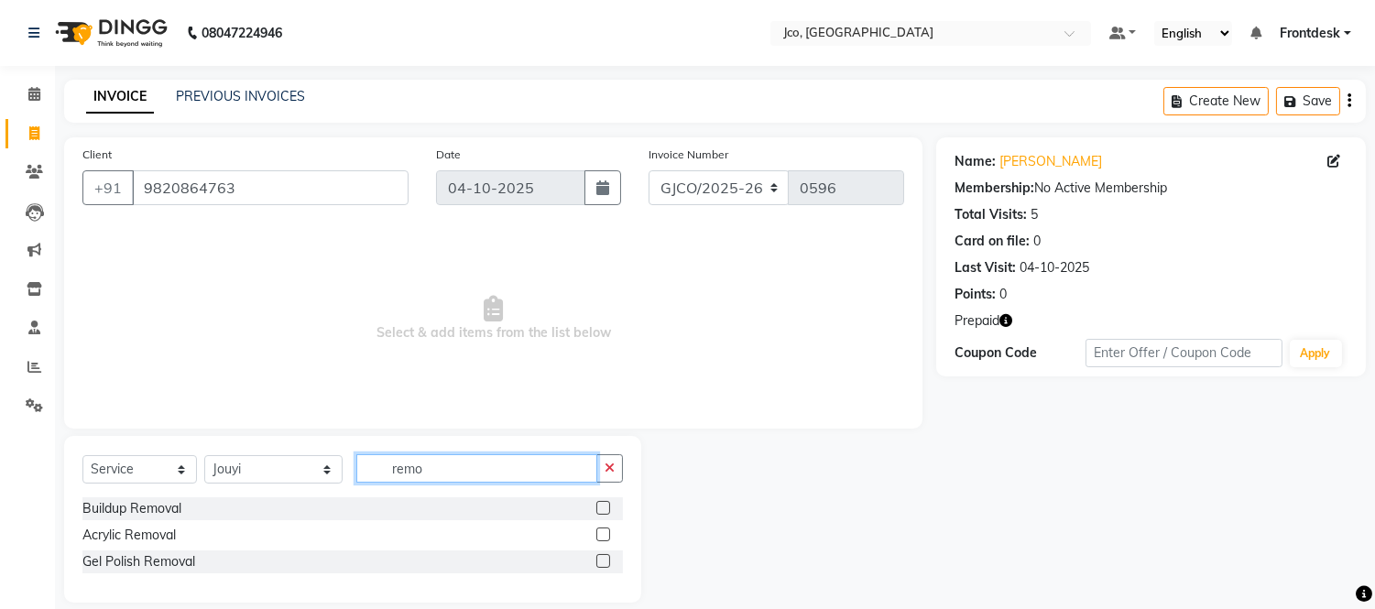
type input "remo"
click at [603, 563] on label at bounding box center [603, 561] width 14 height 14
click at [603, 563] on input "checkbox" at bounding box center [602, 562] width 12 height 12
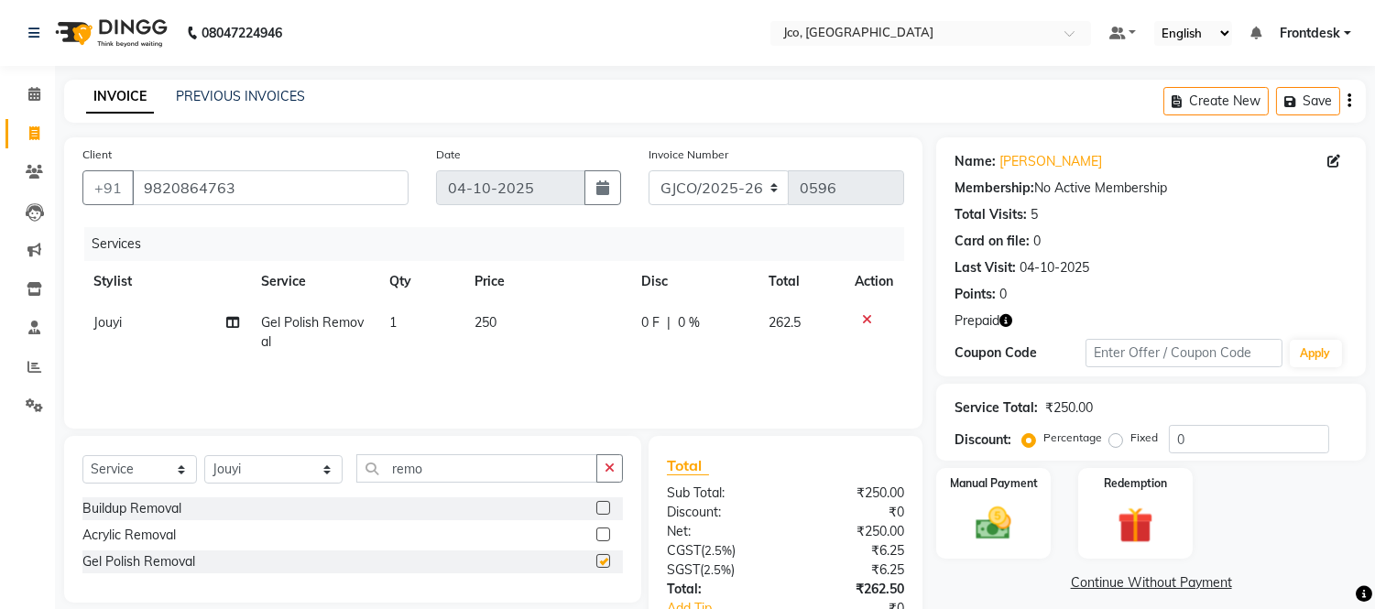
checkbox input "false"
click at [1350, 120] on button "button" at bounding box center [1350, 101] width 4 height 43
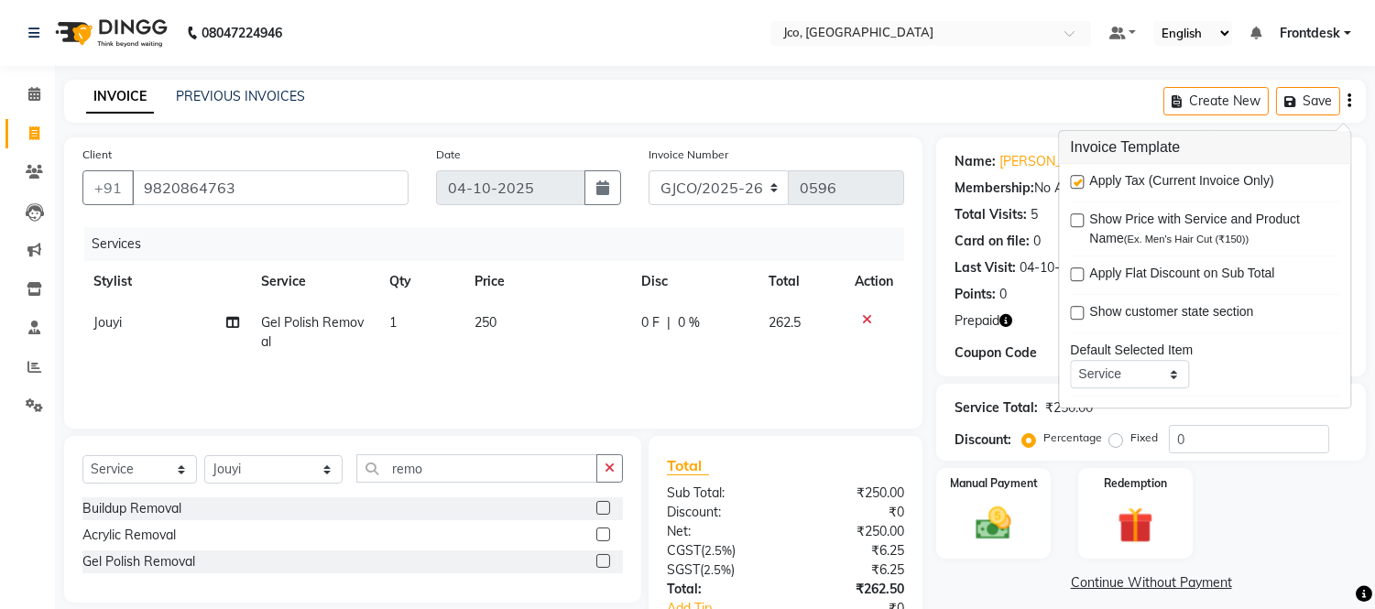
click at [1076, 181] on label at bounding box center [1077, 182] width 14 height 14
click at [1076, 181] on input "checkbox" at bounding box center [1076, 183] width 12 height 12
checkbox input "false"
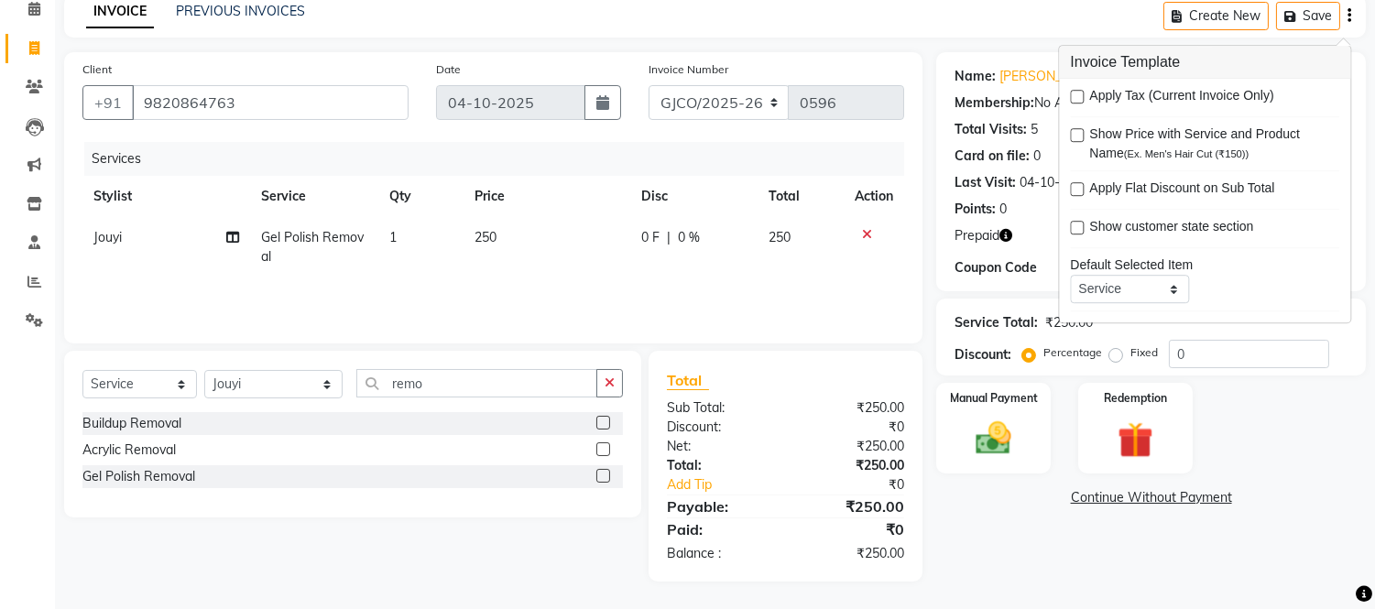
scroll to position [79, 0]
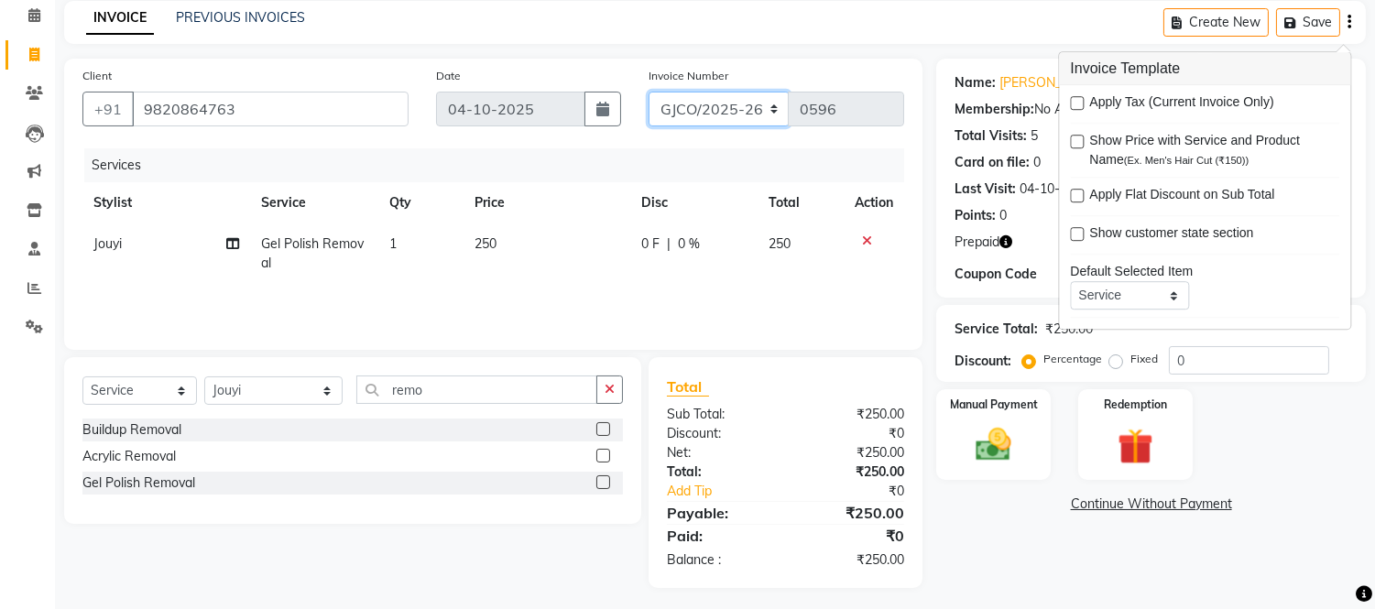
click at [729, 102] on select "GJCO/2025-26 SCG/2025-26 Gpre/2025-26" at bounding box center [719, 109] width 141 height 35
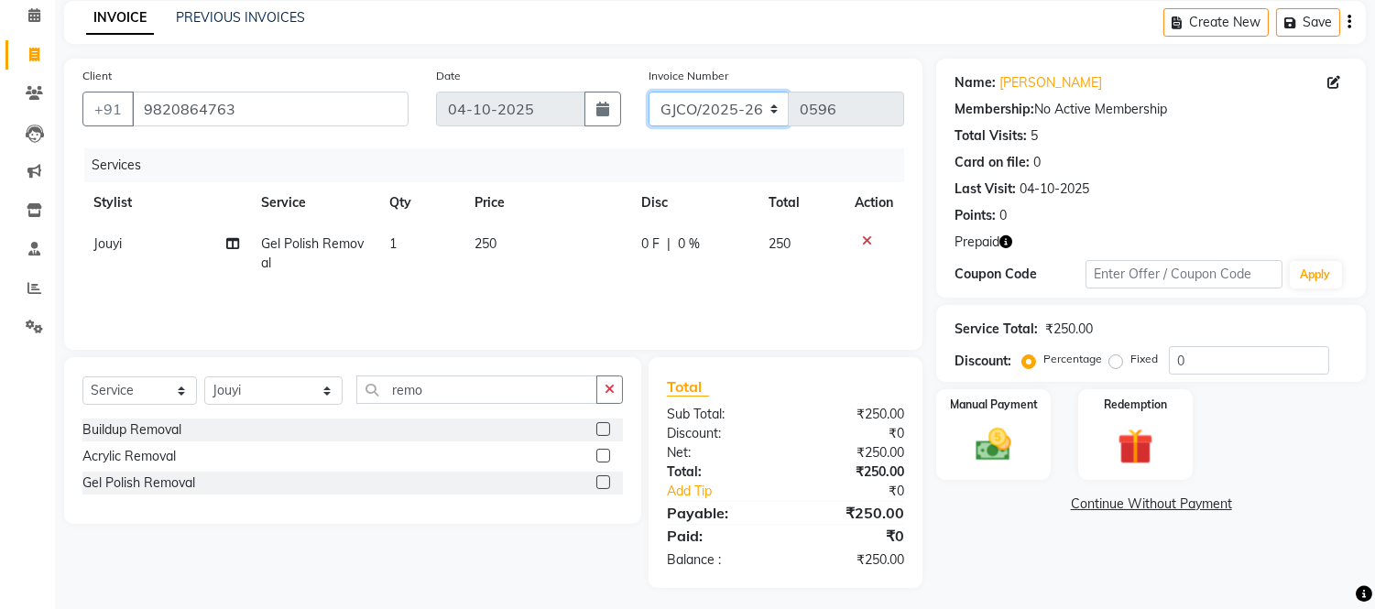
select select "7971"
click at [649, 92] on select "GJCO/2025-26 SCG/2025-26 Gpre/2025-26" at bounding box center [719, 109] width 141 height 35
type input "0550"
click at [987, 444] on img at bounding box center [994, 445] width 60 height 43
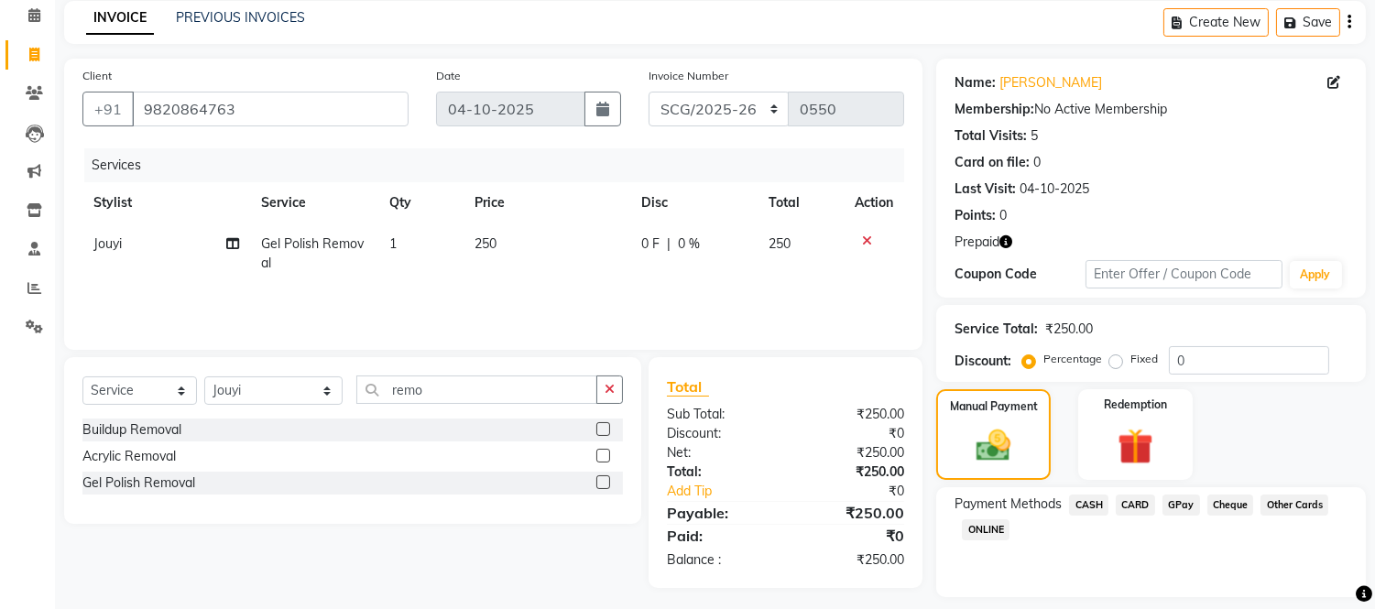
click at [1081, 502] on span "CASH" at bounding box center [1088, 505] width 39 height 21
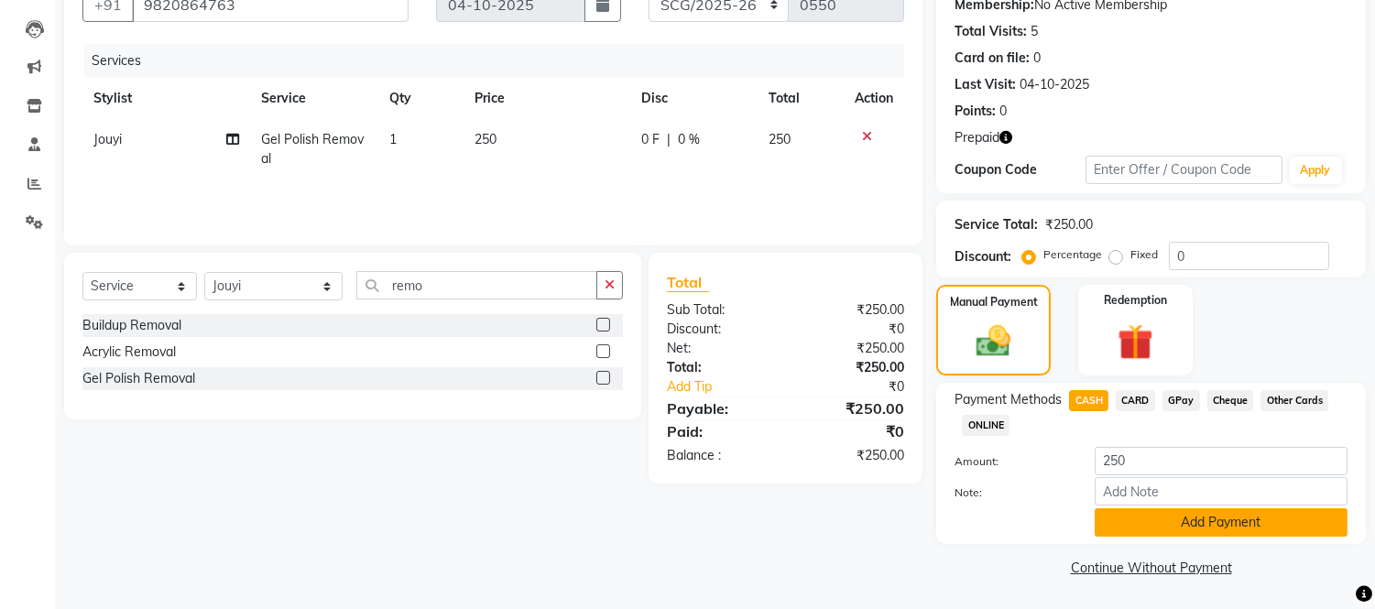
click at [1197, 519] on button "Add Payment" at bounding box center [1221, 522] width 253 height 28
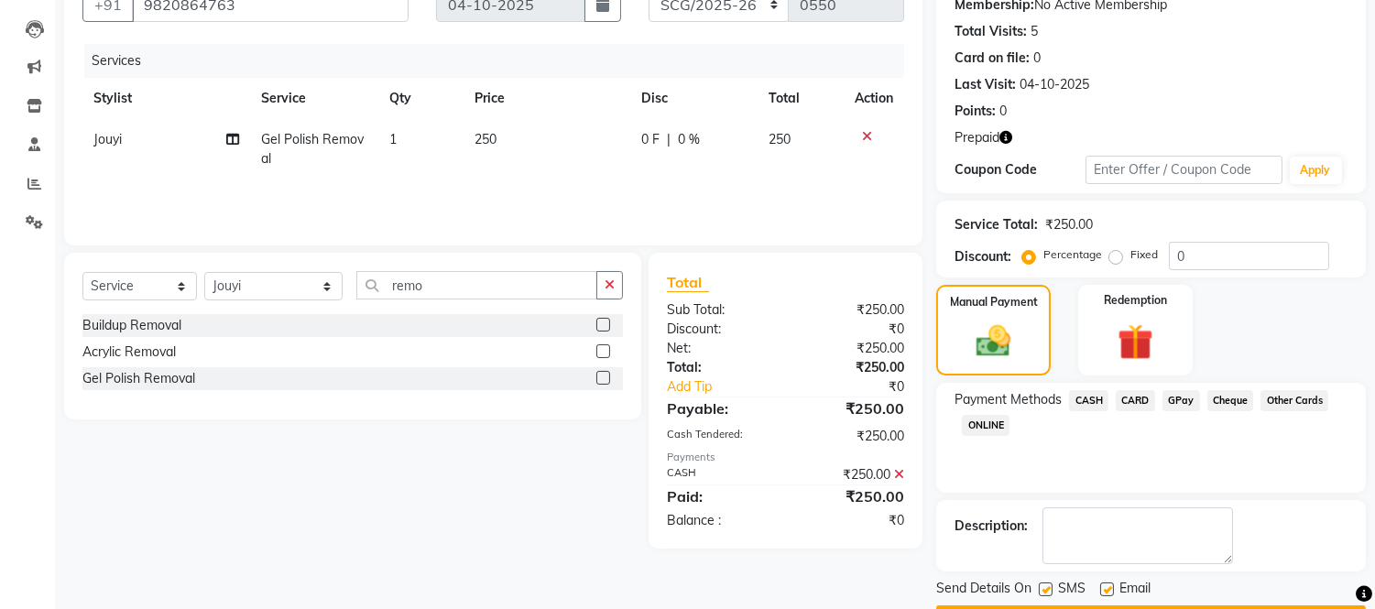
scroll to position [234, 0]
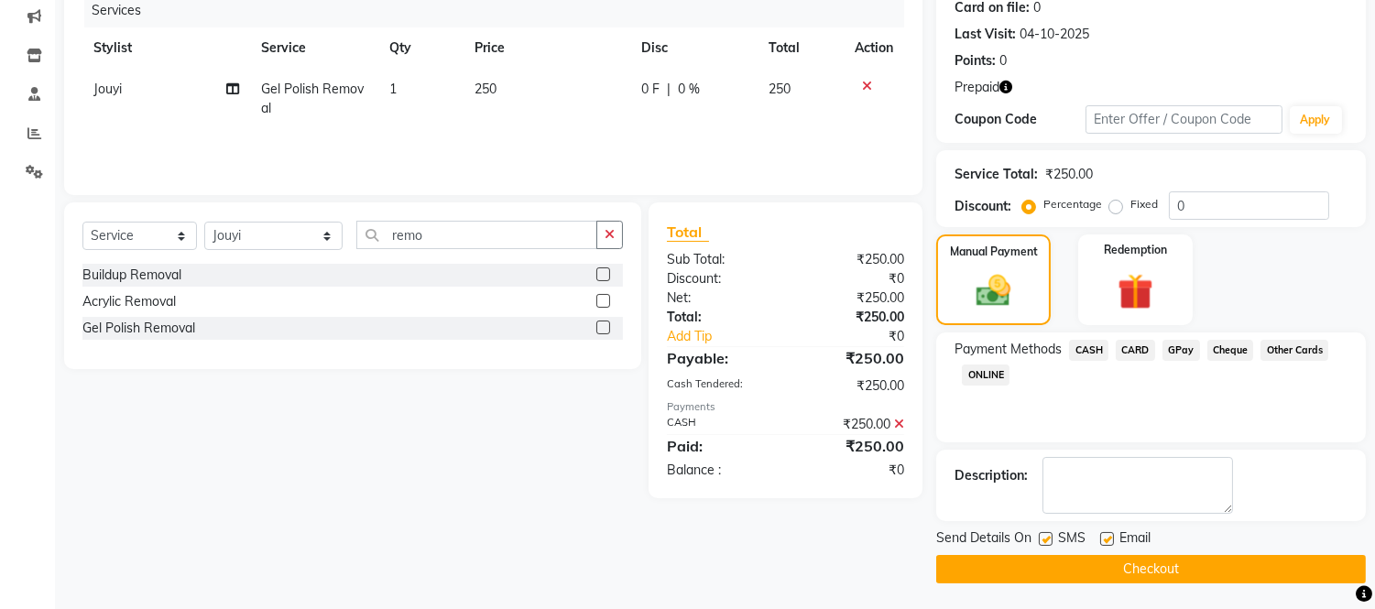
click at [1101, 535] on label at bounding box center [1107, 539] width 14 height 14
click at [1101, 535] on input "checkbox" at bounding box center [1106, 540] width 12 height 12
checkbox input "false"
click at [1130, 575] on button "Checkout" at bounding box center [1151, 569] width 430 height 28
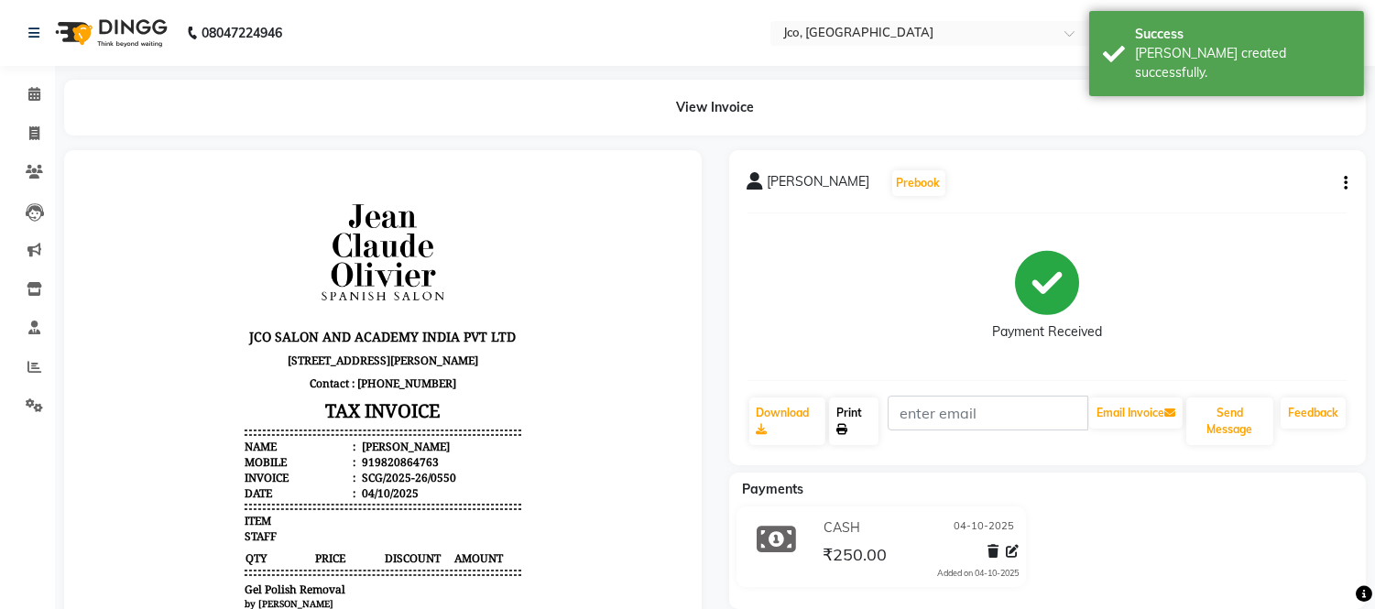
click at [850, 408] on link "Print" at bounding box center [853, 422] width 49 height 48
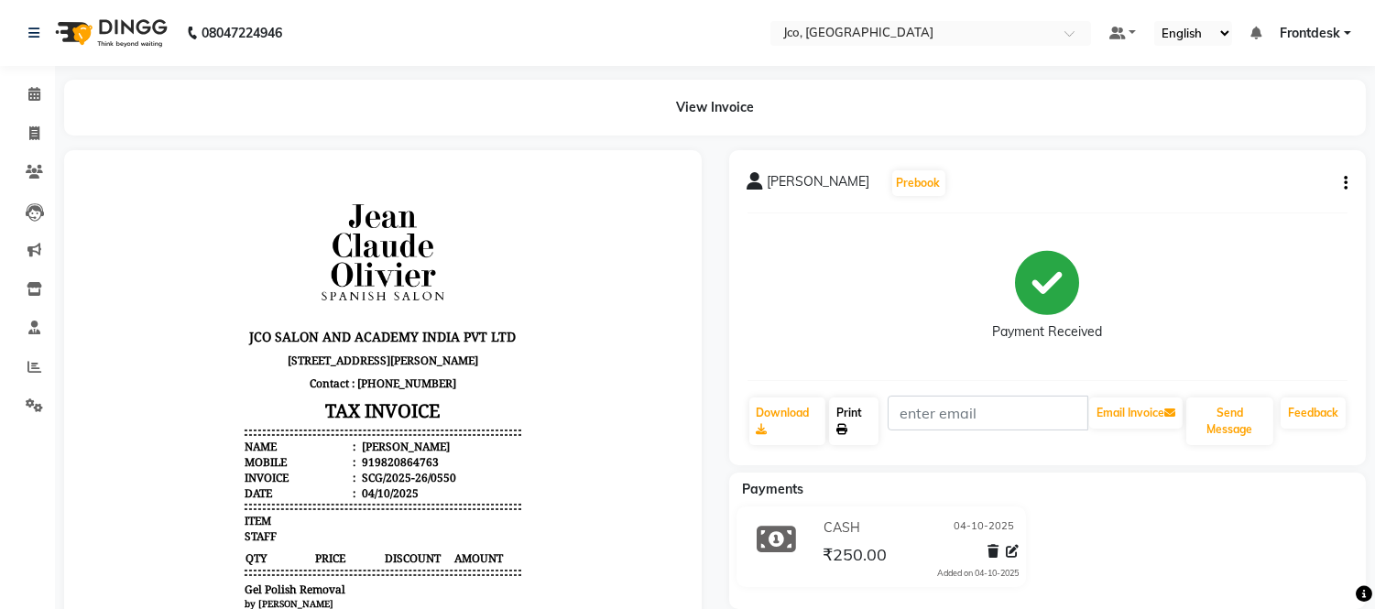
scroll to position [10, 0]
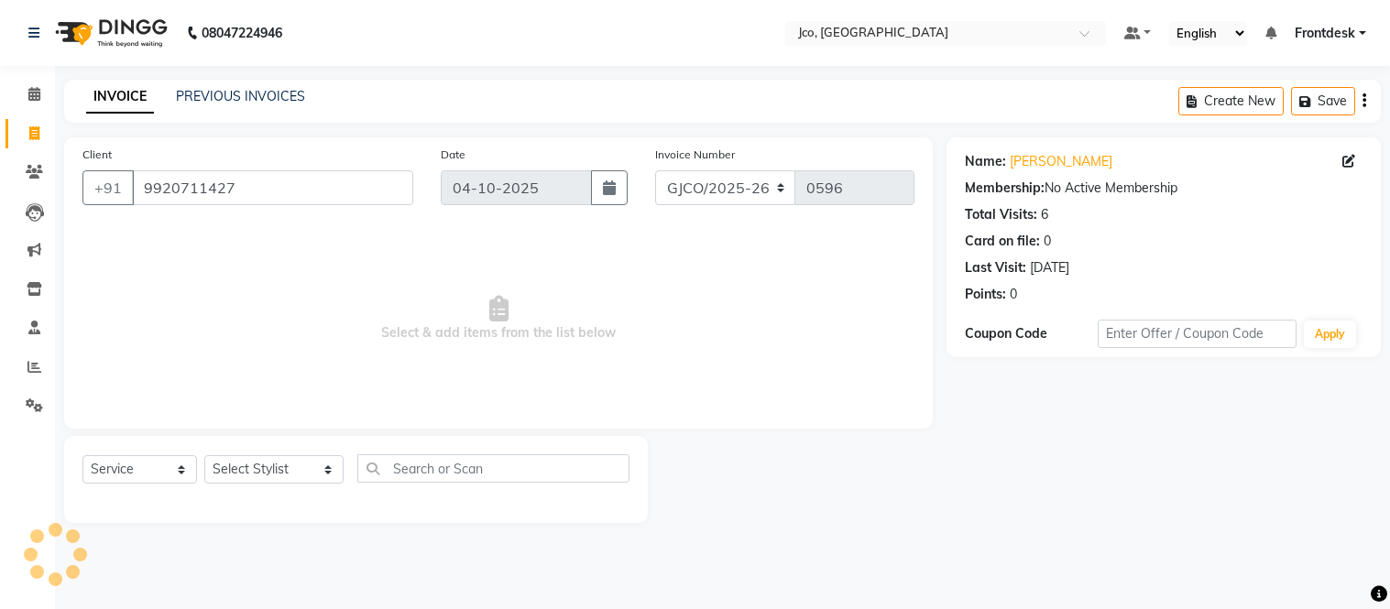
select select "service"
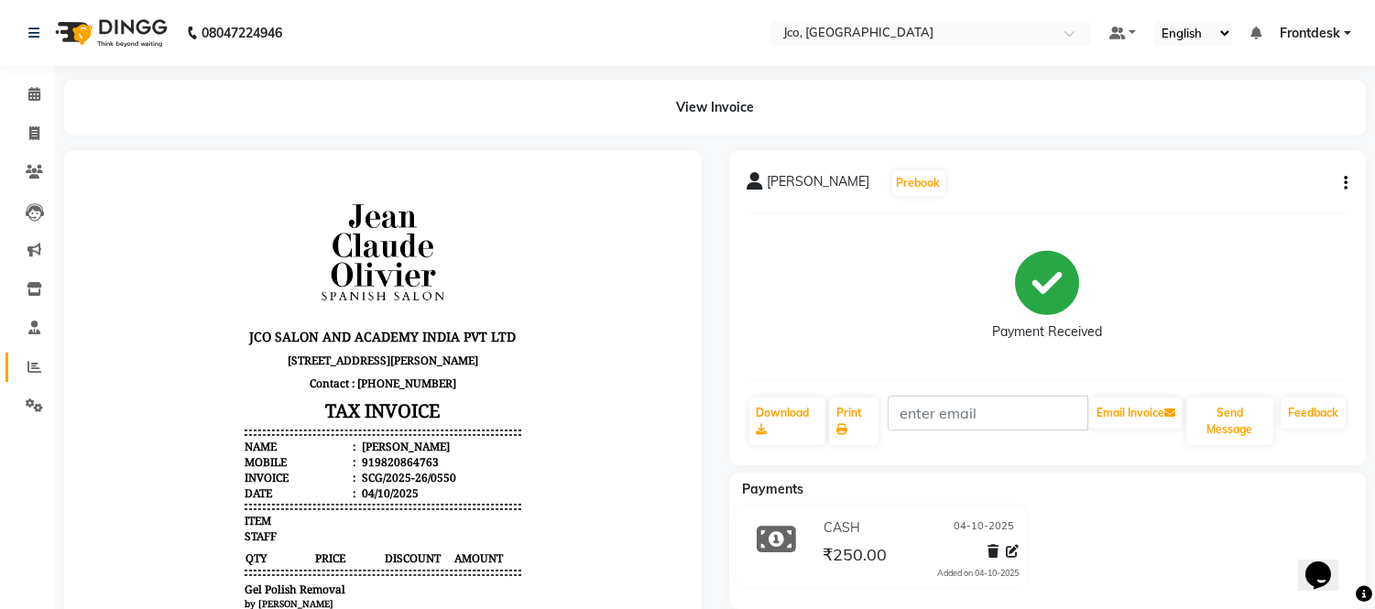
click at [34, 366] on icon at bounding box center [34, 367] width 14 height 14
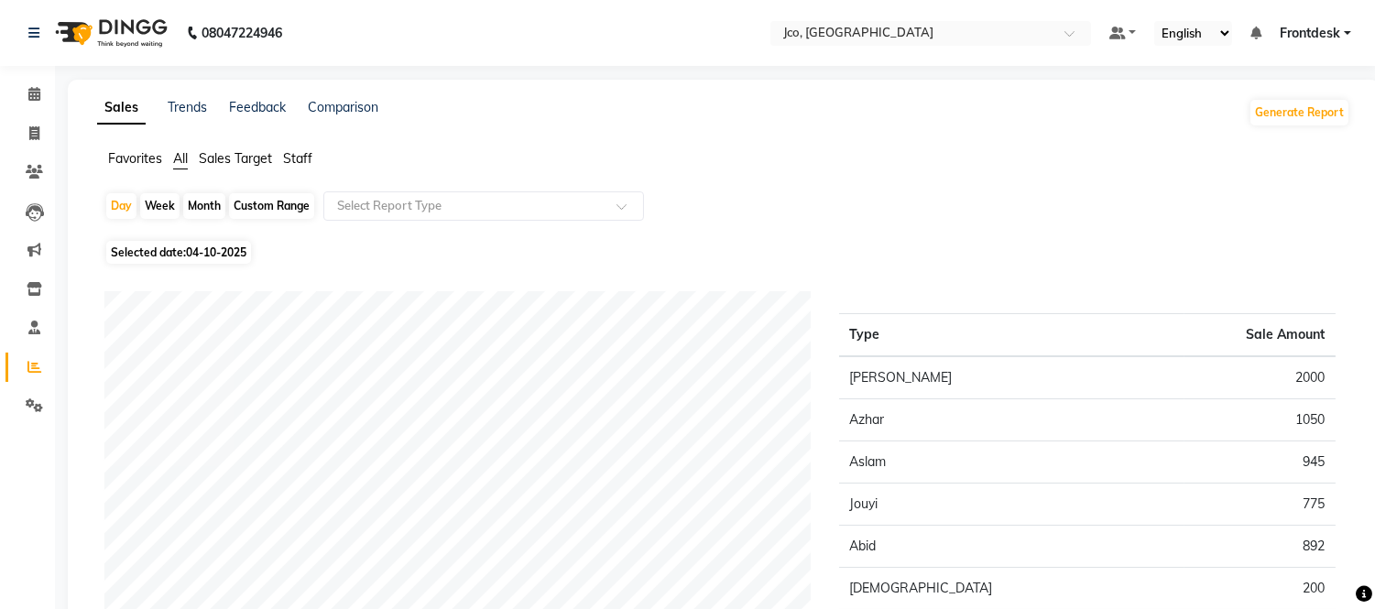
click at [300, 152] on span "Staff" at bounding box center [297, 158] width 29 height 16
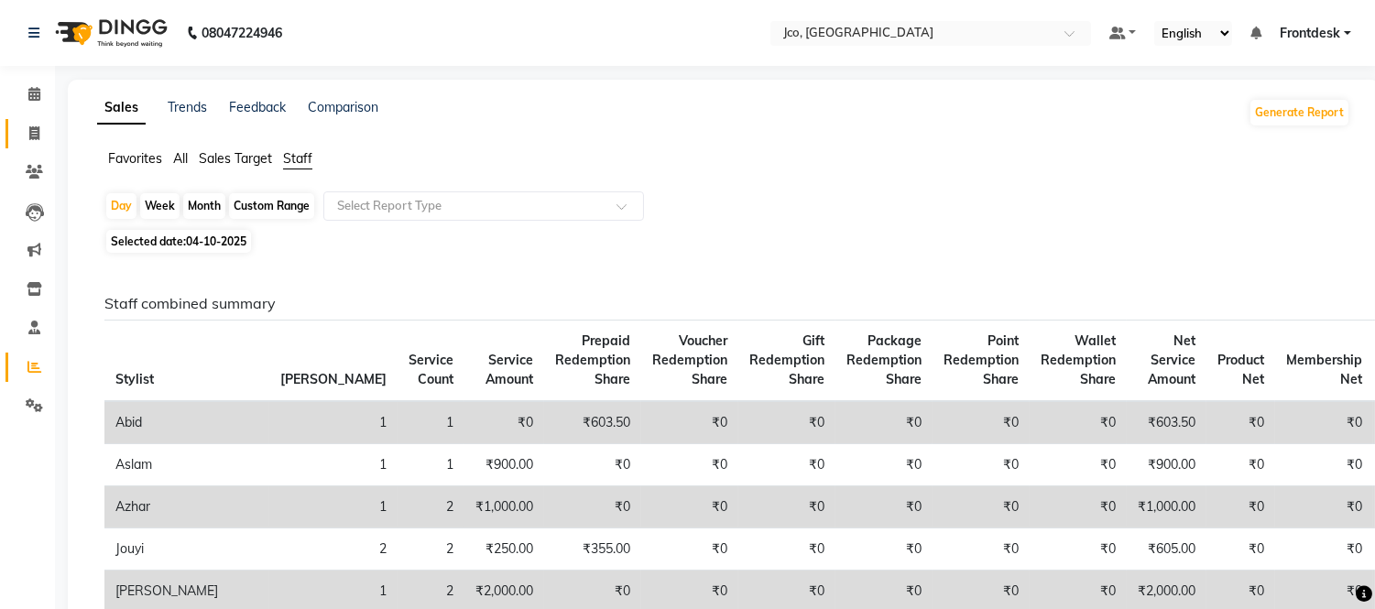
click at [38, 126] on icon at bounding box center [34, 133] width 10 height 14
select select "service"
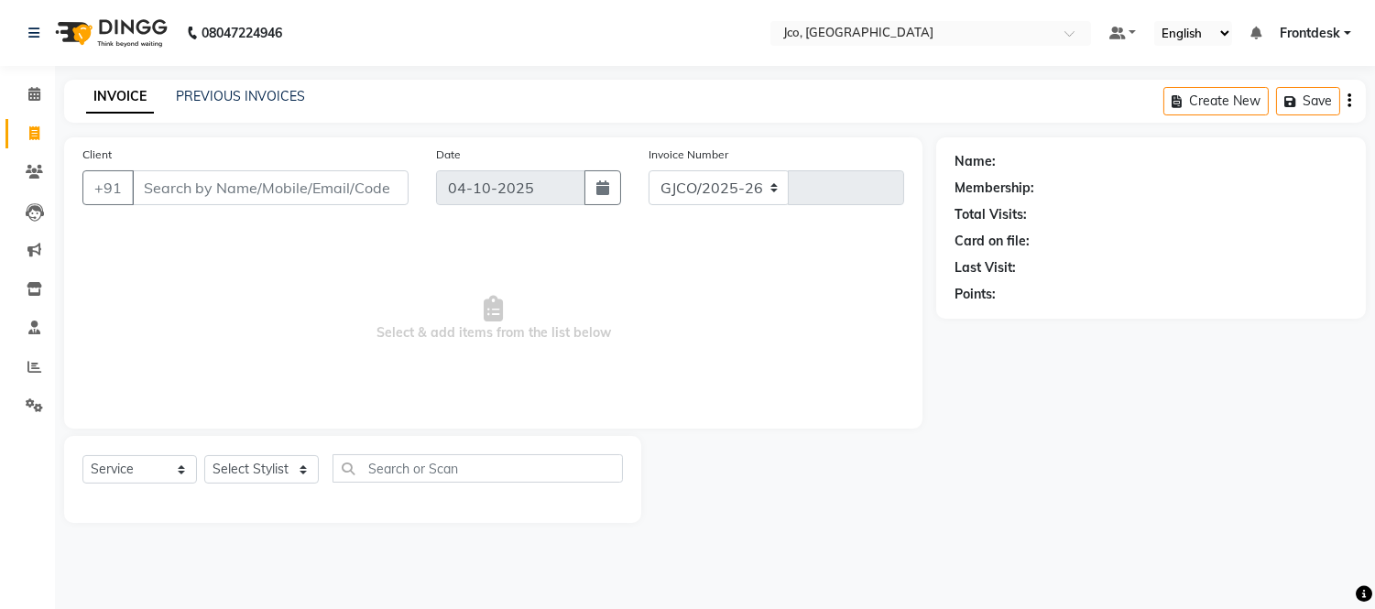
select select "8000"
type input "0596"
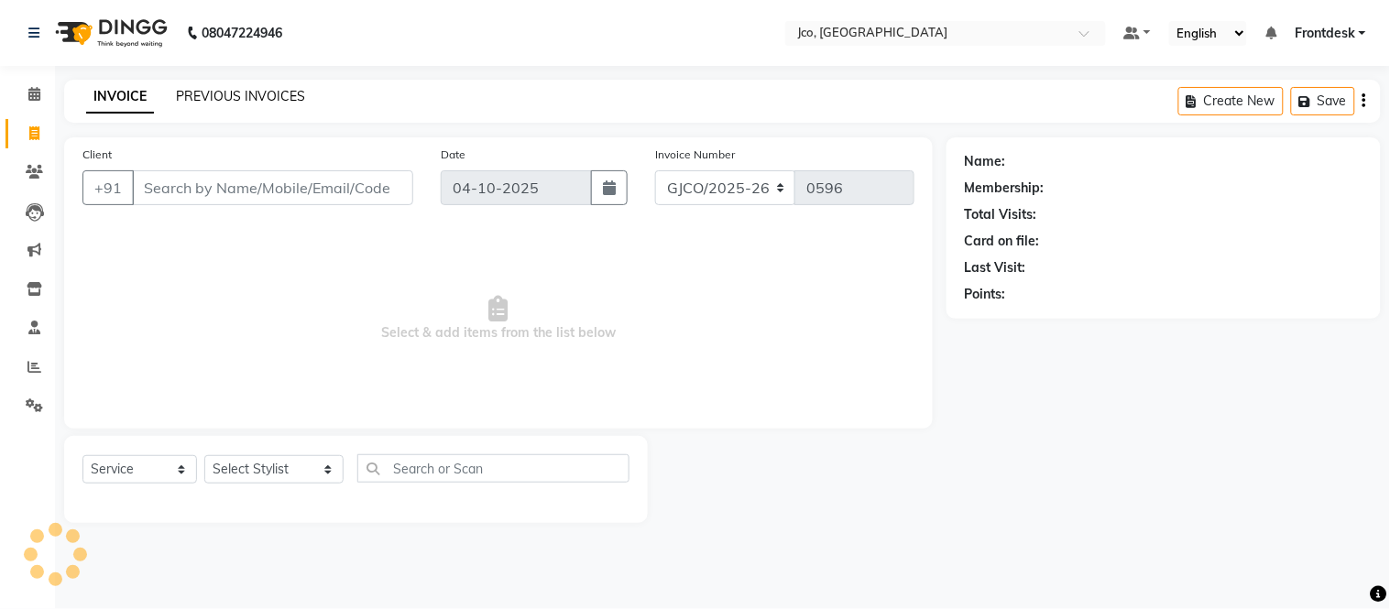
click at [254, 89] on link "PREVIOUS INVOICES" at bounding box center [240, 96] width 129 height 16
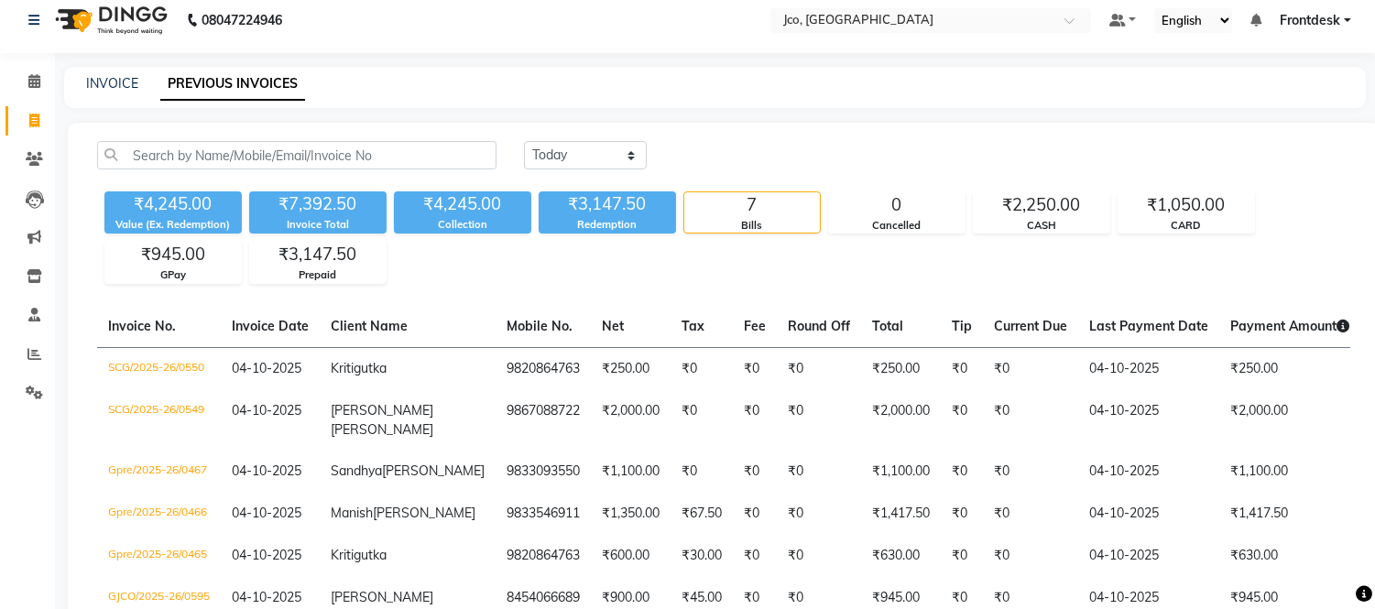
scroll to position [16, 0]
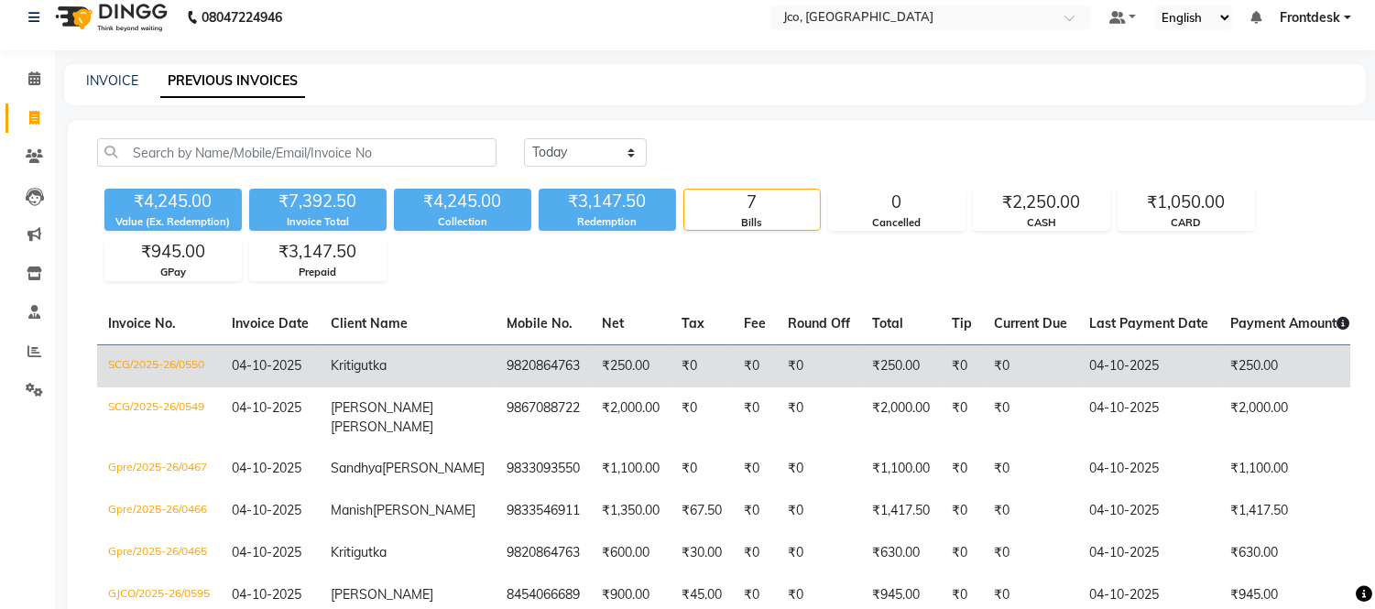
click at [1219, 354] on td "₹250.00" at bounding box center [1289, 365] width 141 height 43
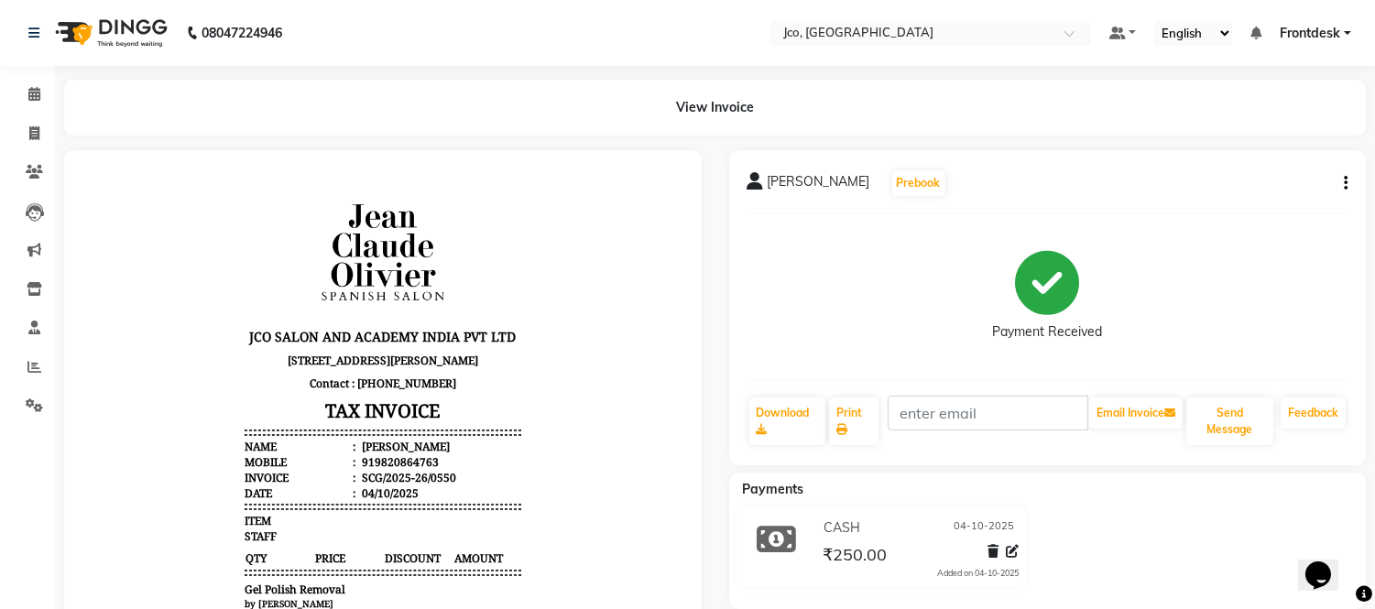
click at [1345, 183] on icon "button" at bounding box center [1346, 183] width 4 height 1
click at [1240, 223] on div "Edit Invoice" at bounding box center [1254, 217] width 125 height 23
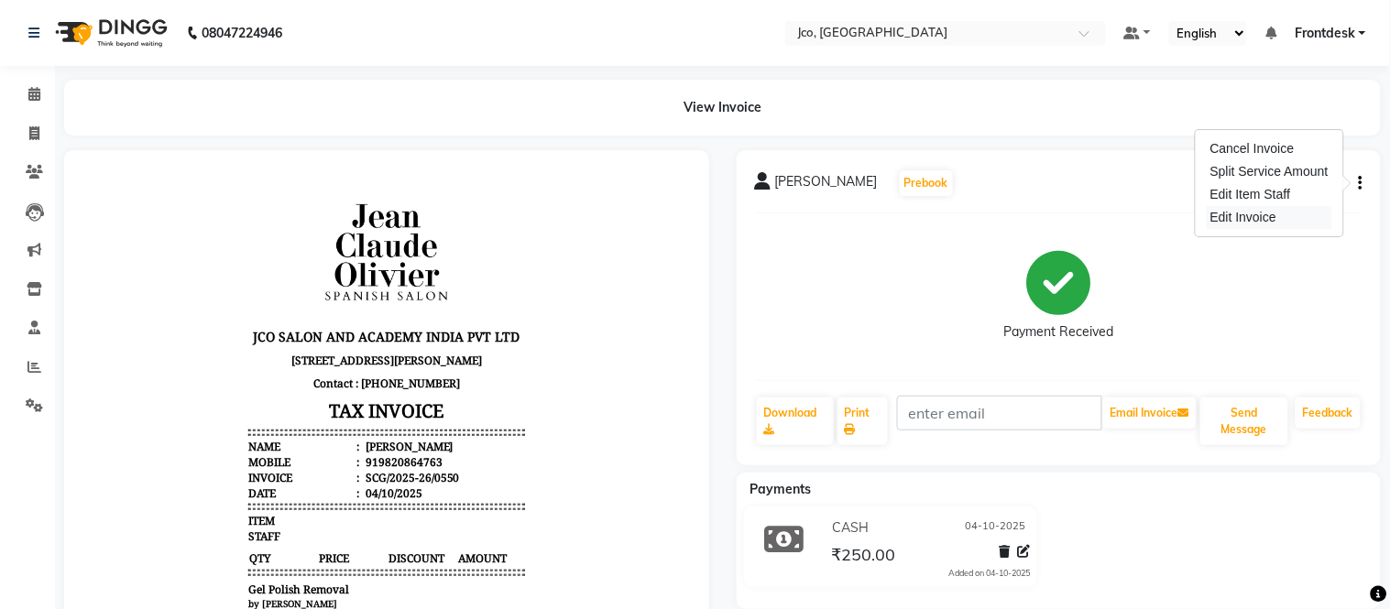
select select "service"
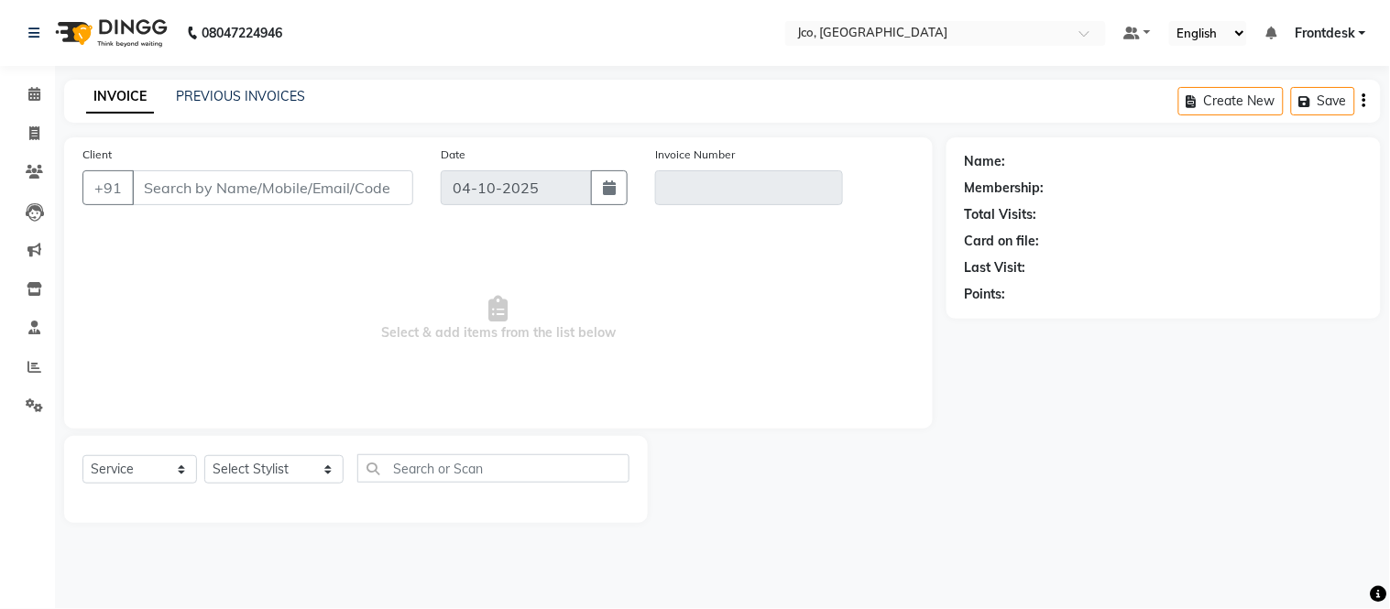
type input "9820864763"
type input "SCG/2025-26/0550"
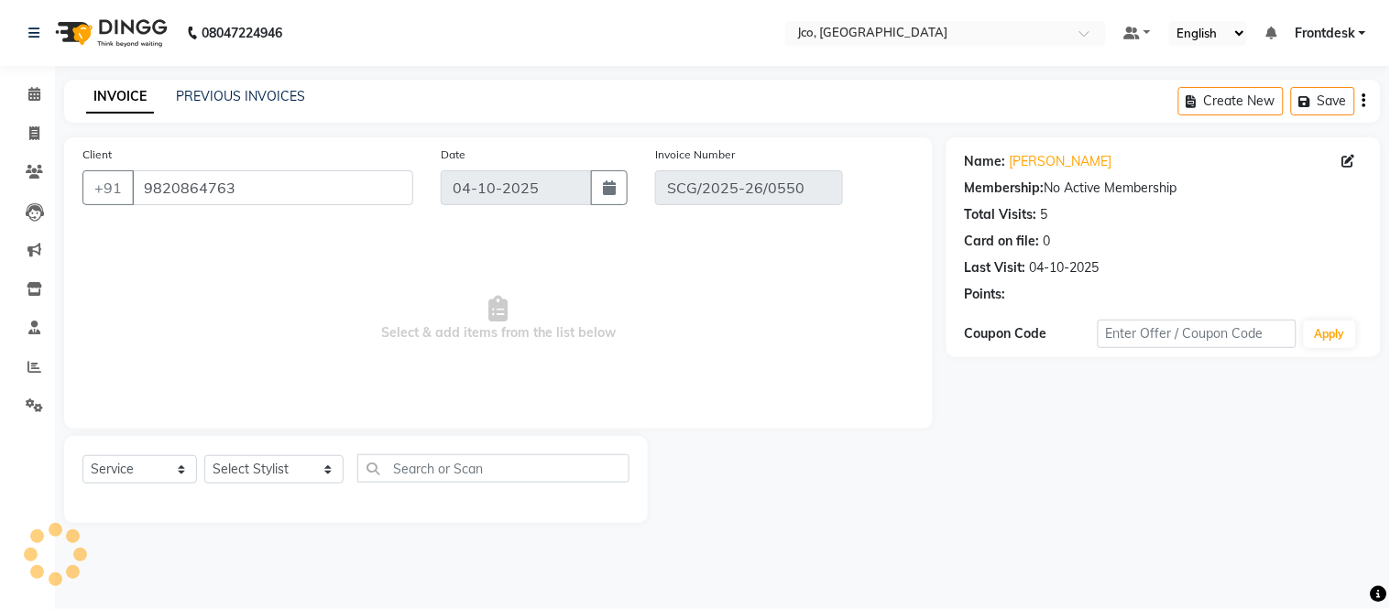
select select "select"
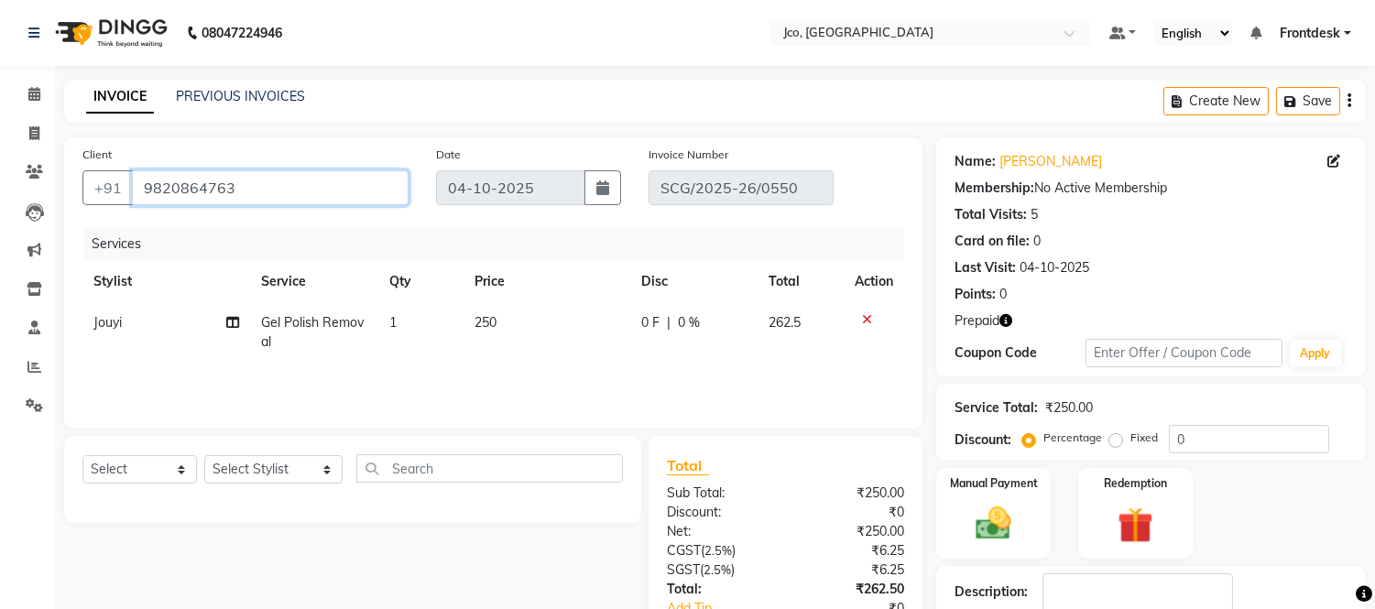
click at [289, 190] on input "9820864763" at bounding box center [270, 187] width 277 height 35
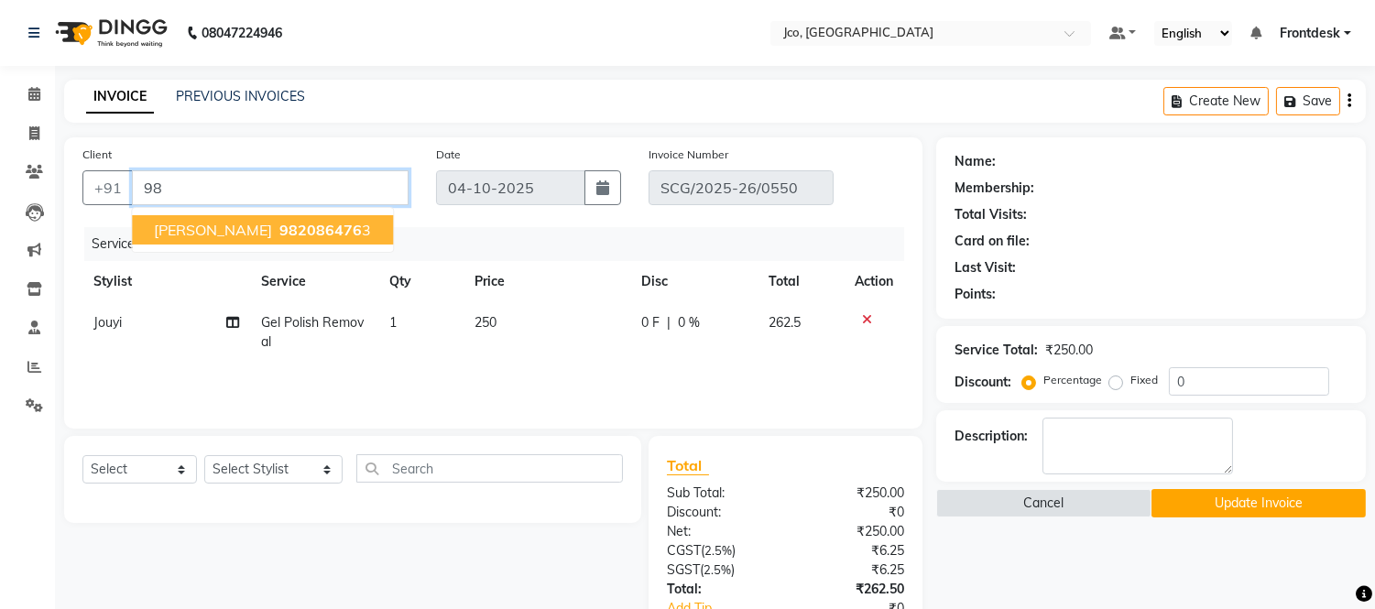
type input "9"
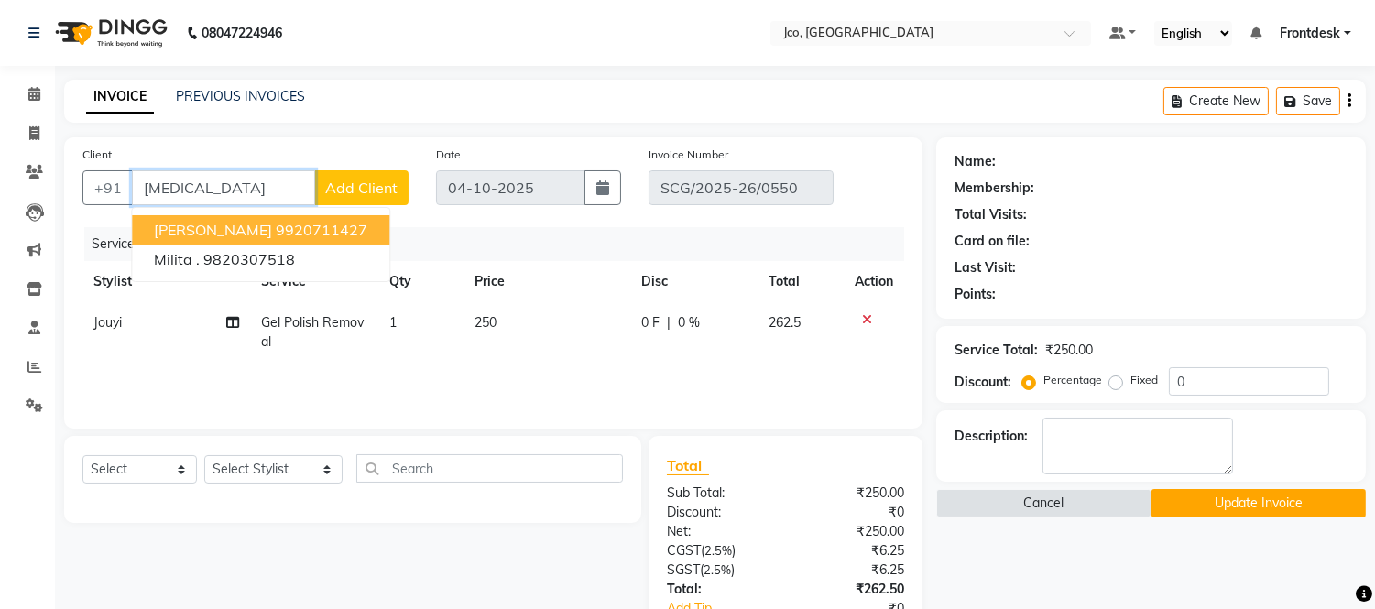
click at [309, 222] on ngb-highlight "9920711427" at bounding box center [322, 230] width 92 height 18
type input "9920711427"
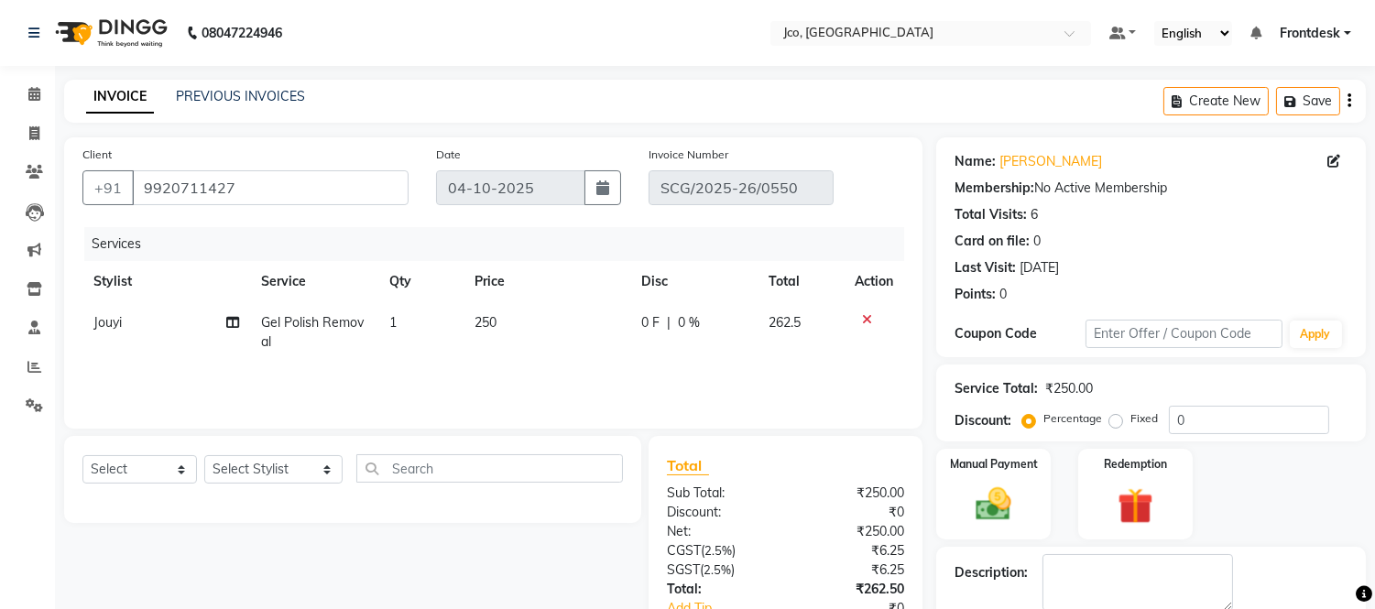
click at [1348, 88] on button "button" at bounding box center [1350, 101] width 4 height 43
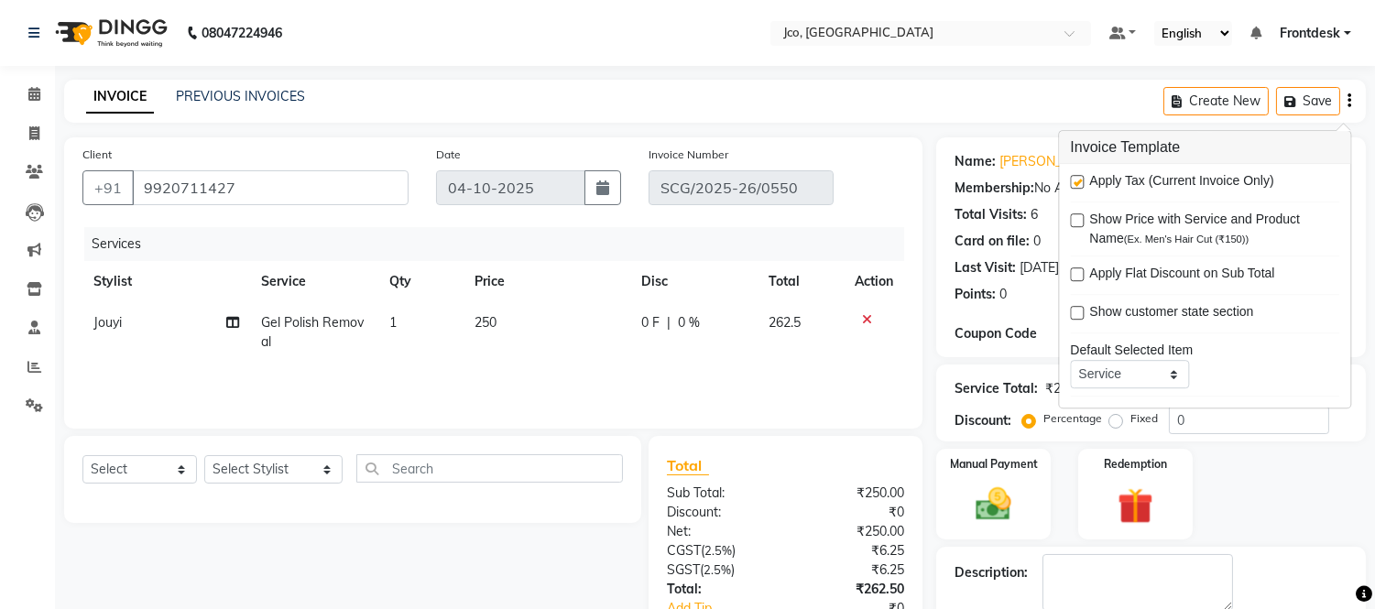
click at [1110, 180] on span "Apply Tax (Current Invoice Only)" at bounding box center [1181, 182] width 184 height 23
click at [1073, 188] on label at bounding box center [1077, 182] width 14 height 14
click at [1073, 188] on input "checkbox" at bounding box center [1076, 183] width 12 height 12
checkbox input "false"
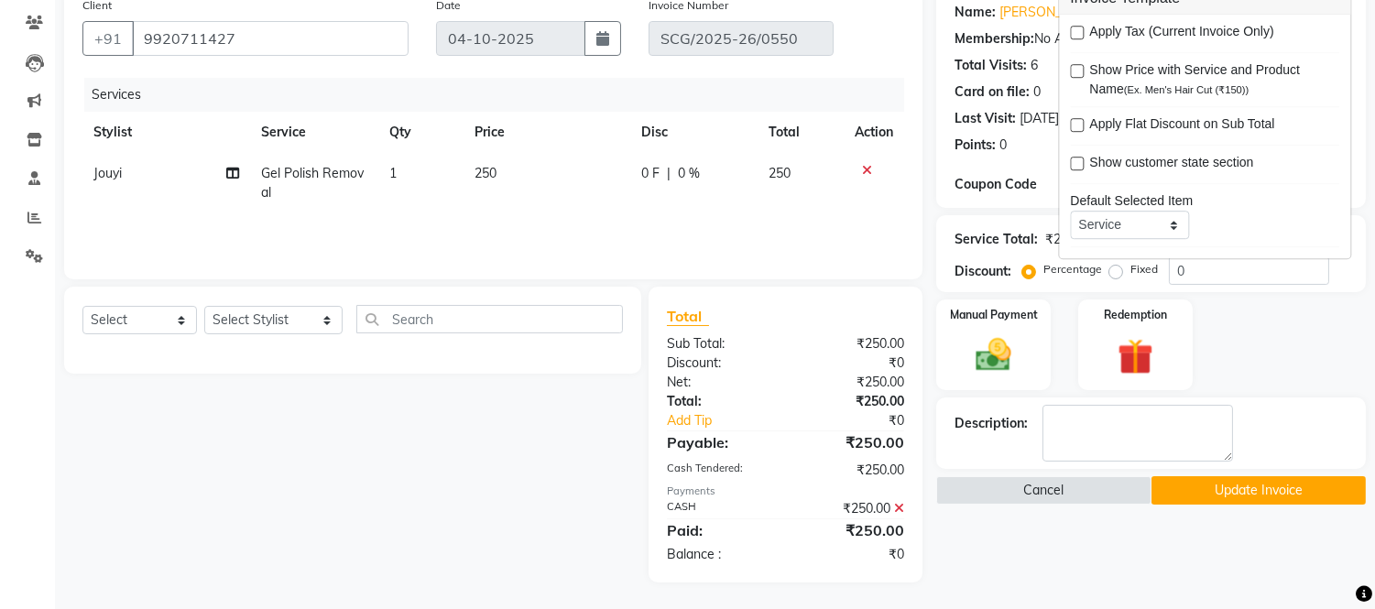
scroll to position [147, 0]
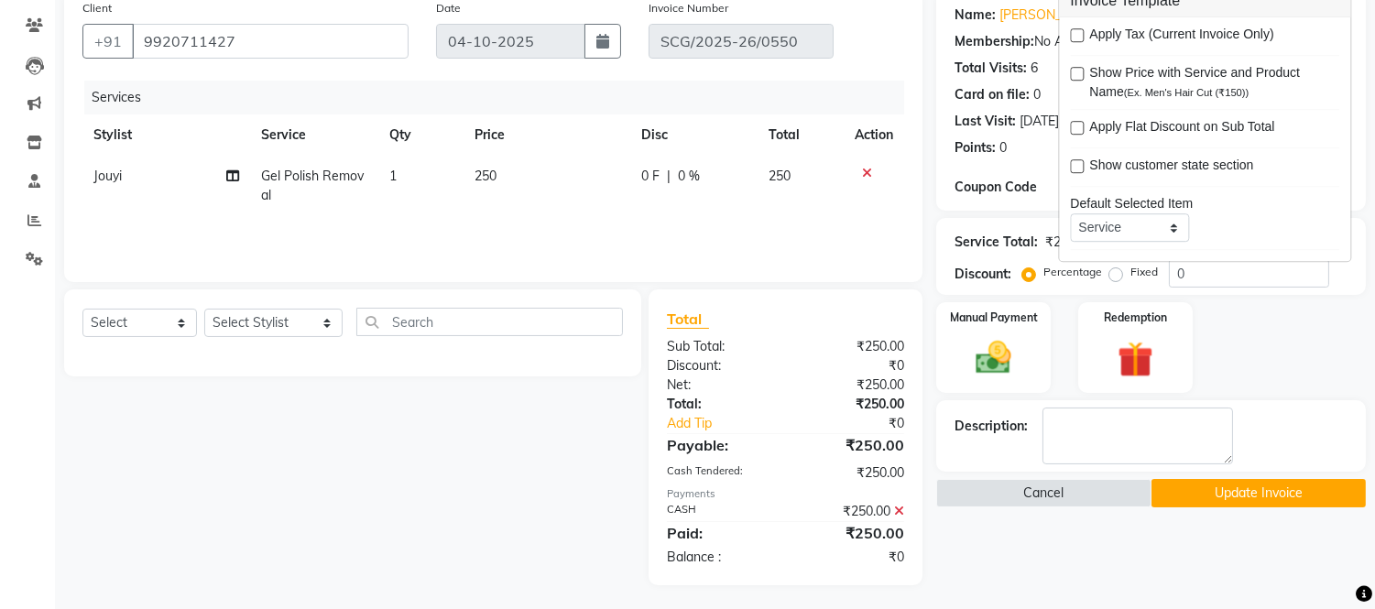
click at [1241, 495] on button "Update Invoice" at bounding box center [1258, 493] width 214 height 28
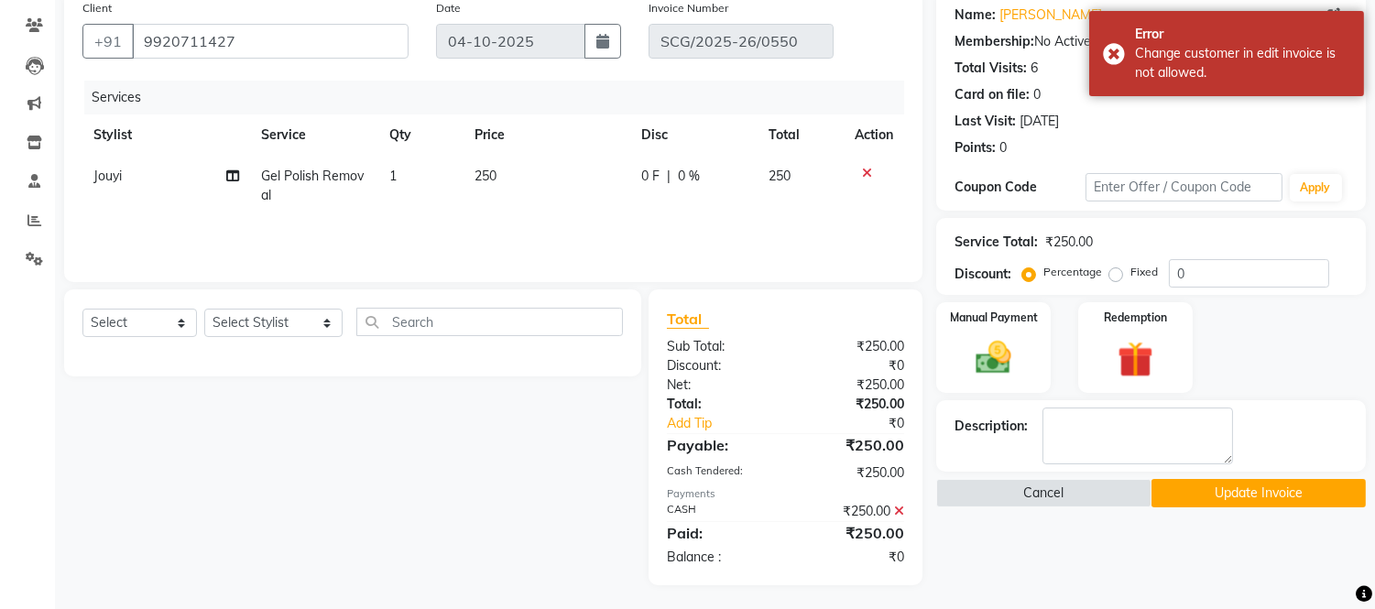
click at [1280, 484] on button "Update Invoice" at bounding box center [1258, 493] width 214 height 28
click at [1332, 117] on div "Last Visit: 01-08-2025" at bounding box center [1151, 121] width 393 height 19
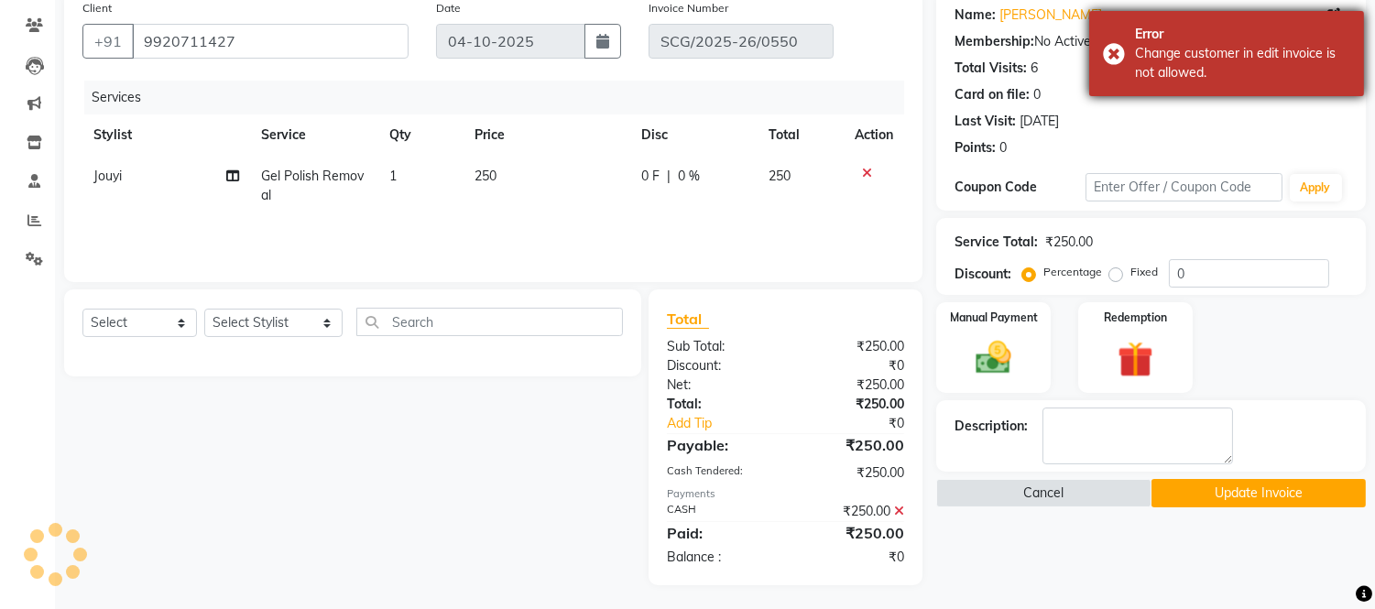
click at [1124, 49] on div "Error Change customer in edit invoice is not allowed." at bounding box center [1226, 53] width 275 height 85
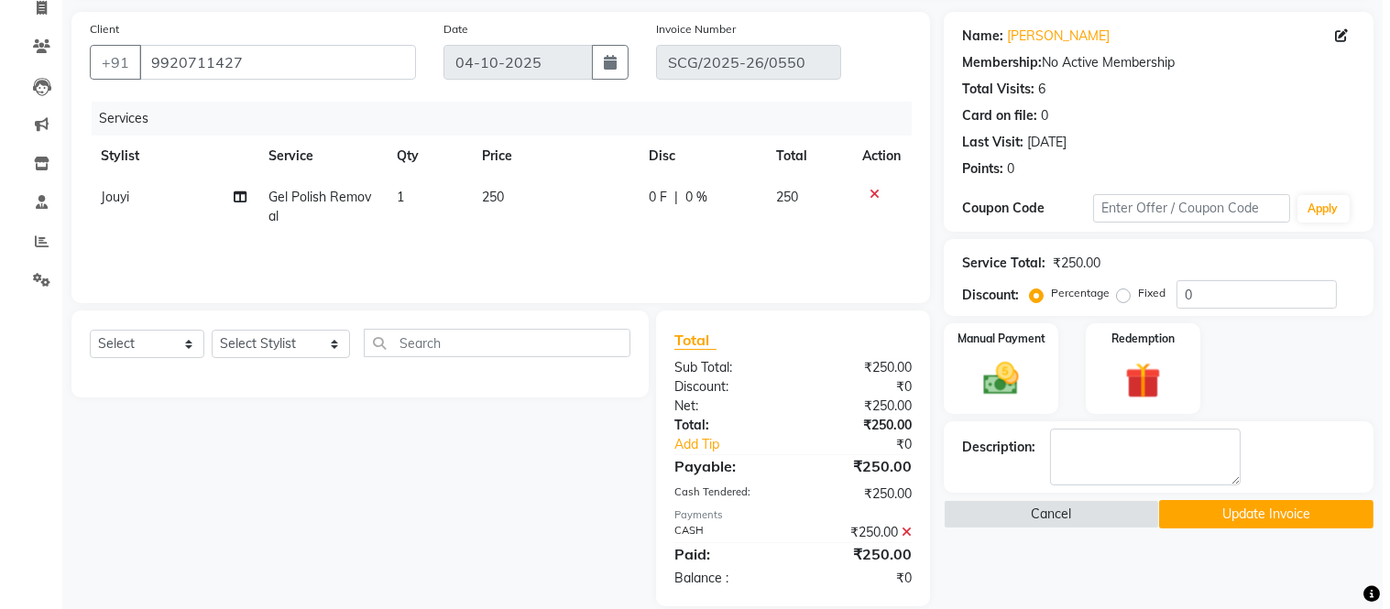
scroll to position [0, 0]
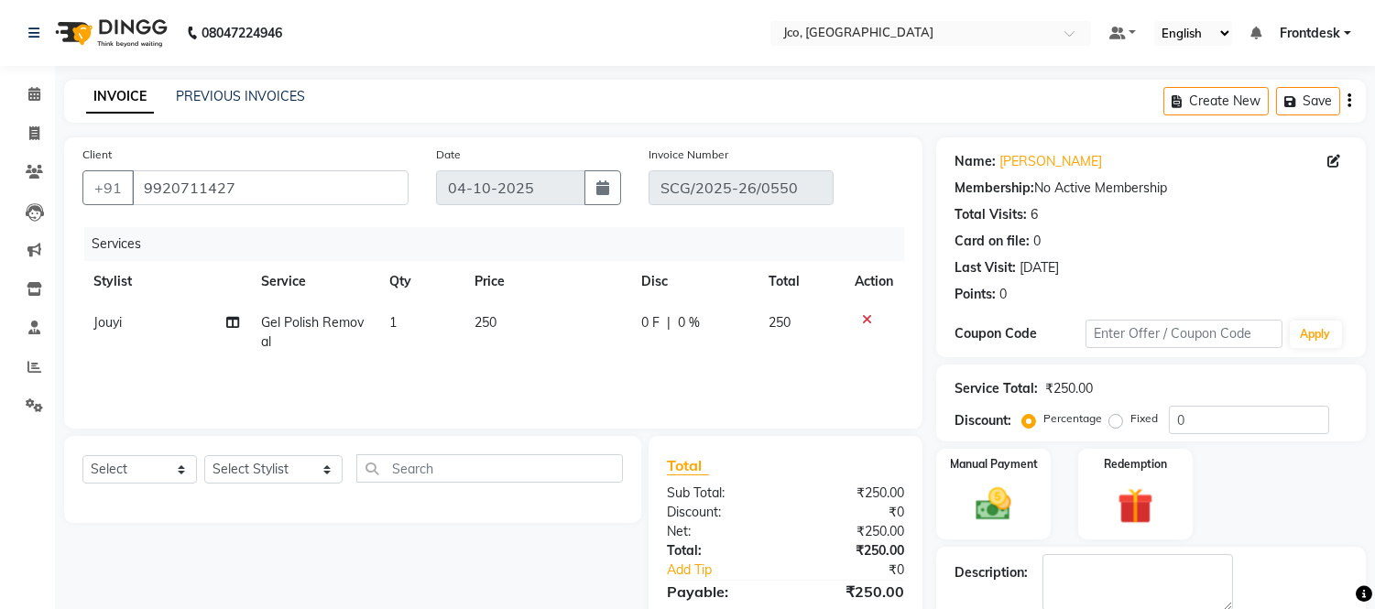
click at [1350, 82] on button "button" at bounding box center [1350, 101] width 4 height 43
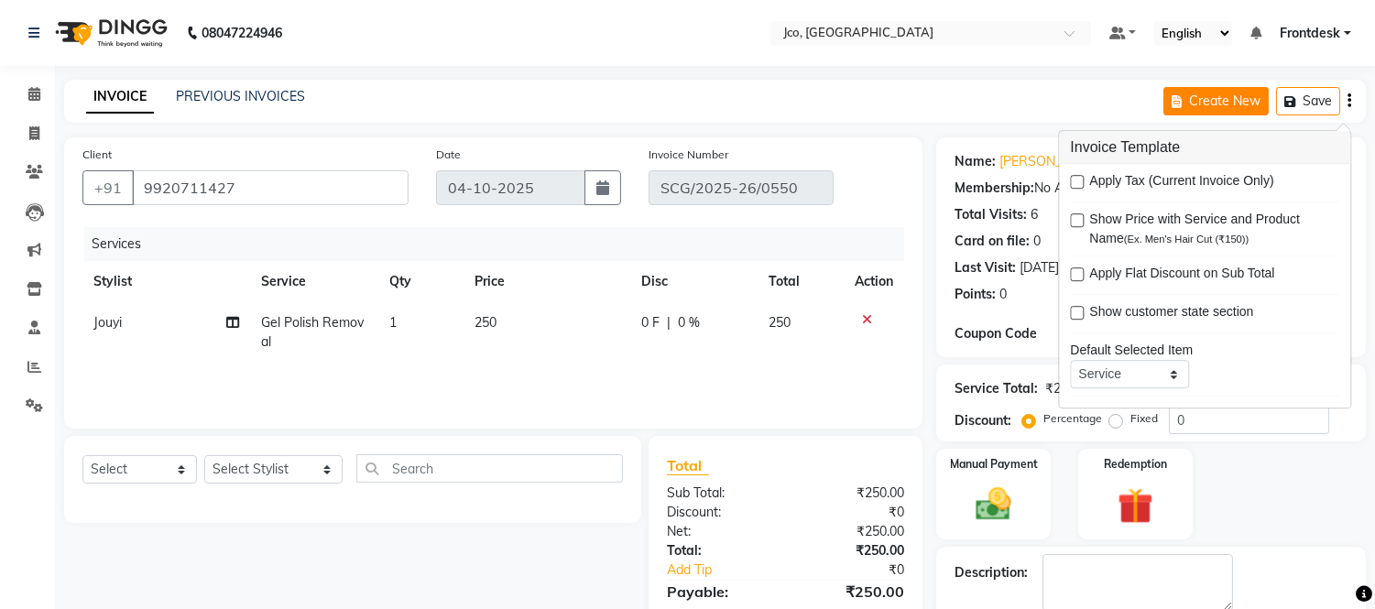
click at [1220, 97] on button "Create New" at bounding box center [1215, 101] width 105 height 28
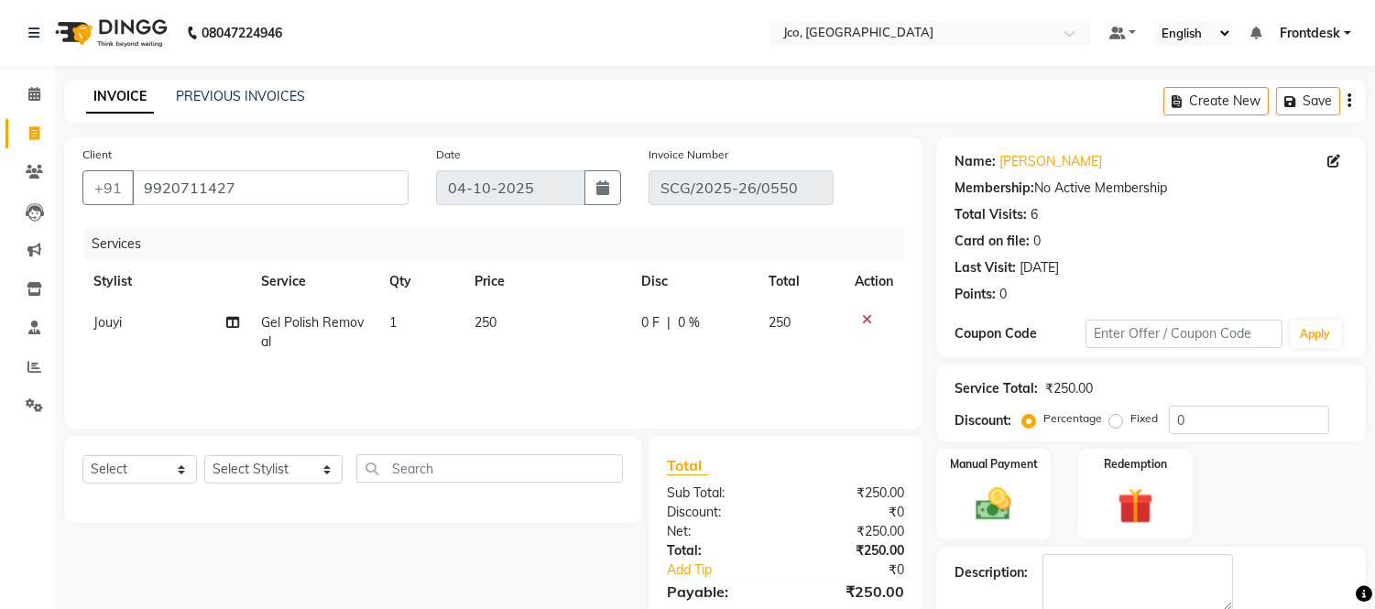
click at [1348, 101] on icon "button" at bounding box center [1350, 101] width 4 height 1
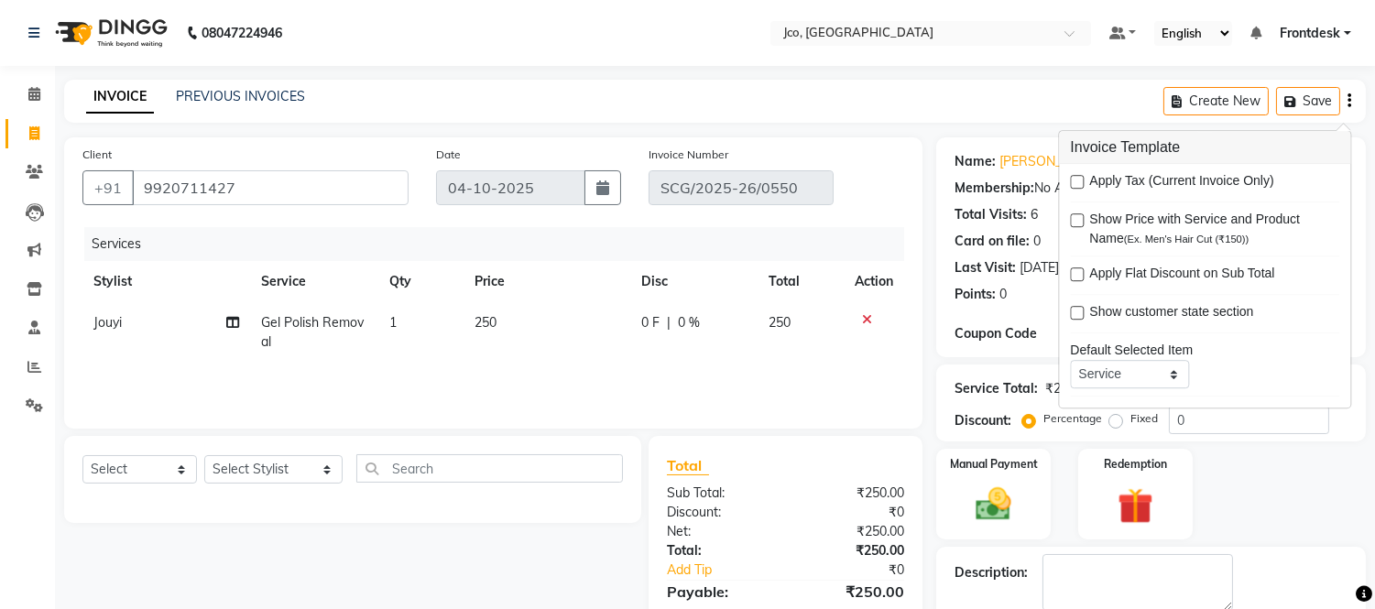
click at [1348, 101] on icon "button" at bounding box center [1350, 101] width 4 height 1
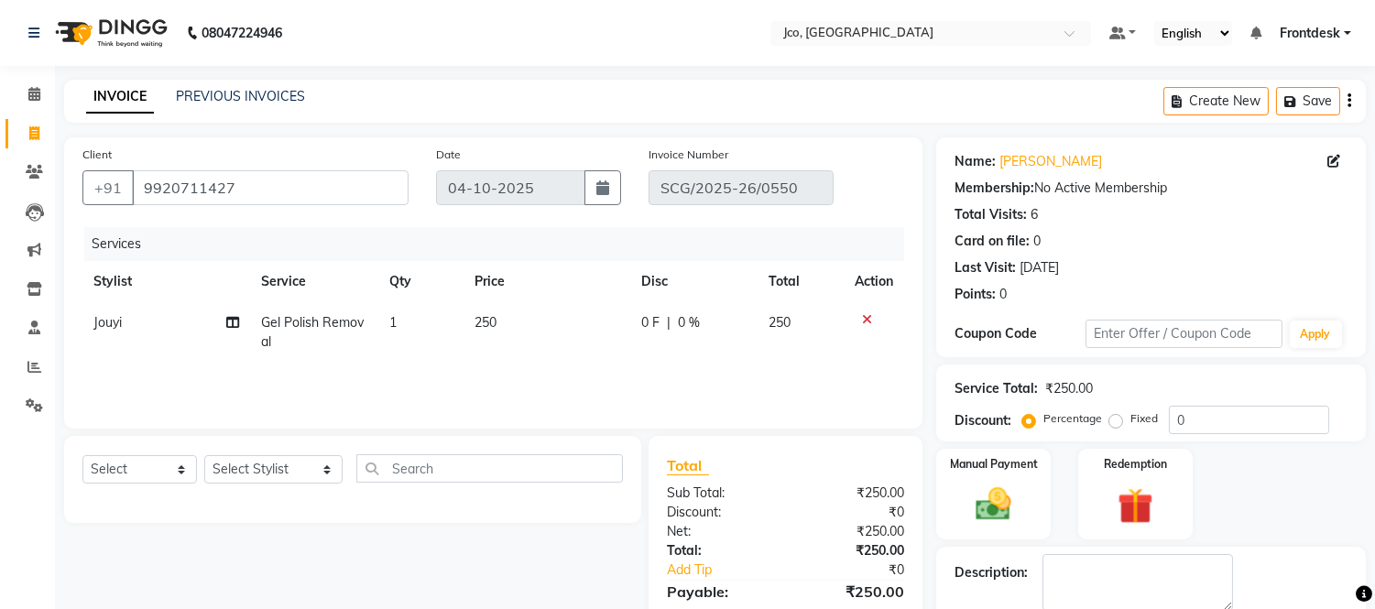
click at [1348, 93] on button "button" at bounding box center [1350, 101] width 4 height 43
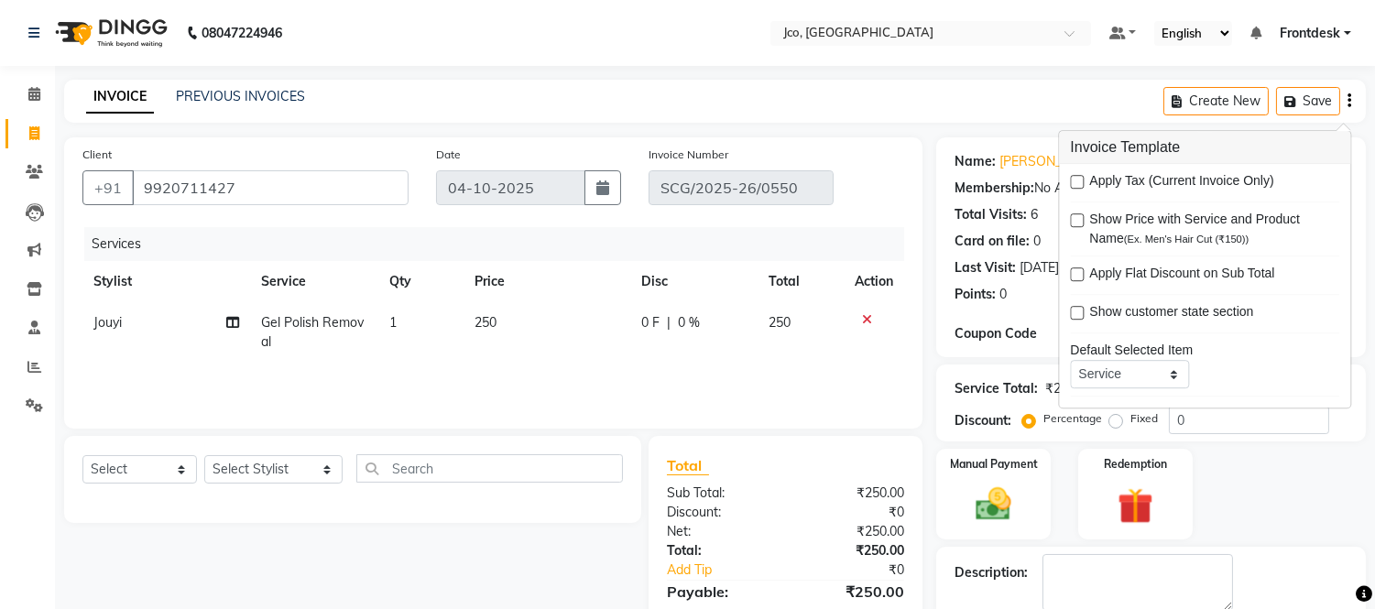
click at [1315, 488] on div "Manual Payment Redemption" at bounding box center [1150, 494] width 457 height 91
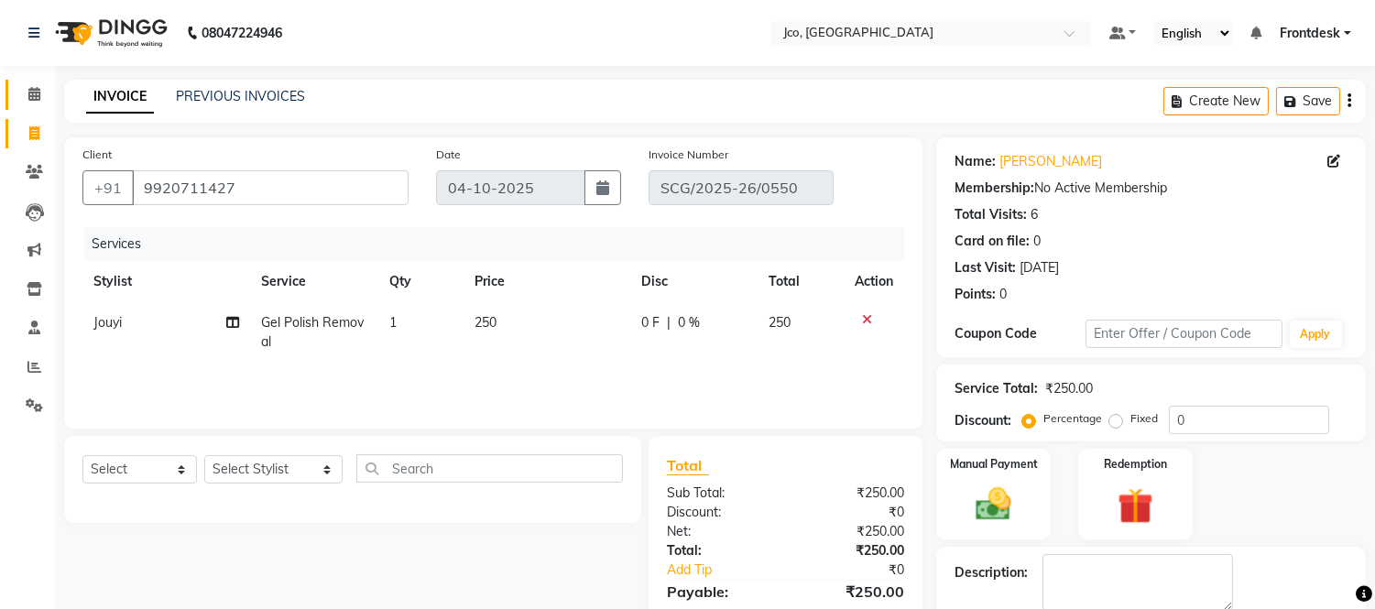
click at [41, 96] on span at bounding box center [34, 94] width 32 height 21
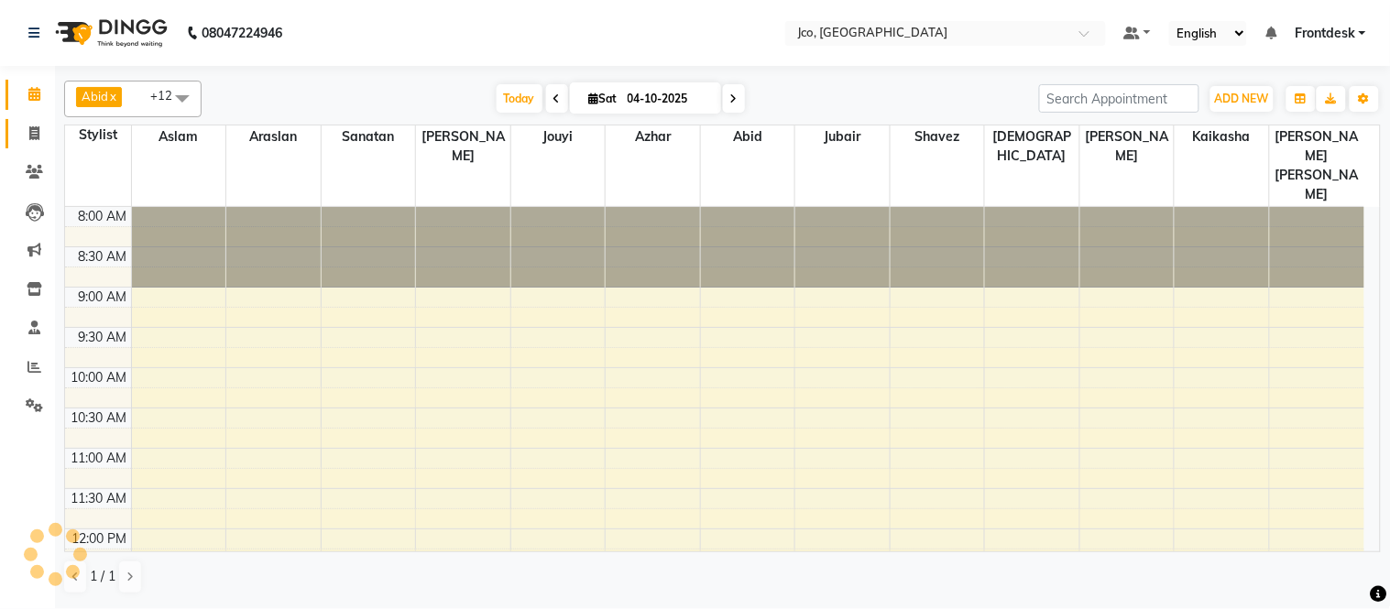
click at [33, 133] on icon at bounding box center [34, 133] width 10 height 14
select select "service"
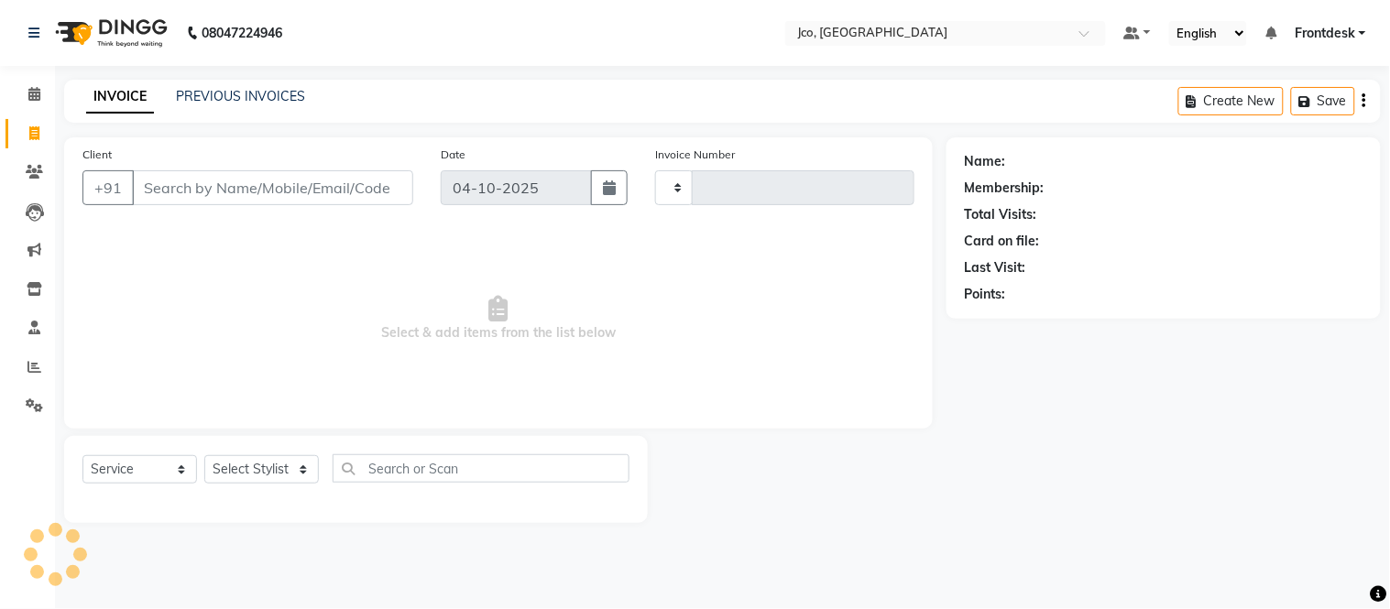
type input "0596"
select select "8000"
click at [34, 129] on icon at bounding box center [34, 133] width 10 height 14
select select "service"
type input "0596"
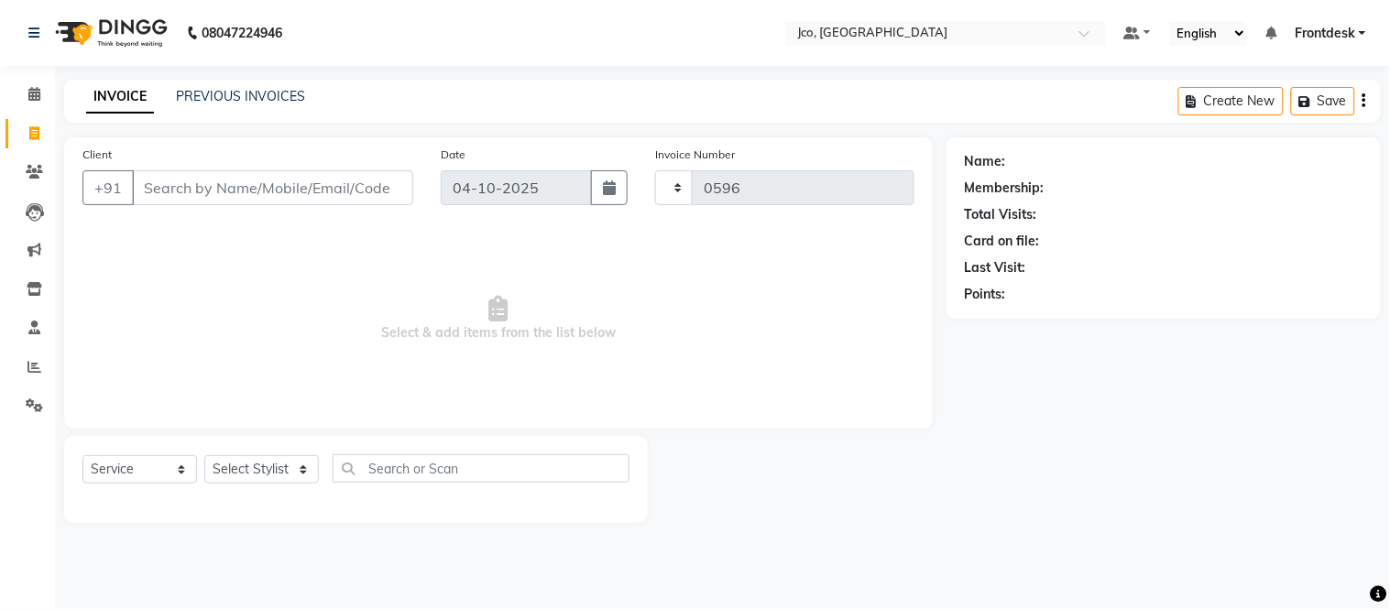
select select "8000"
click at [235, 93] on link "PREVIOUS INVOICES" at bounding box center [240, 96] width 129 height 16
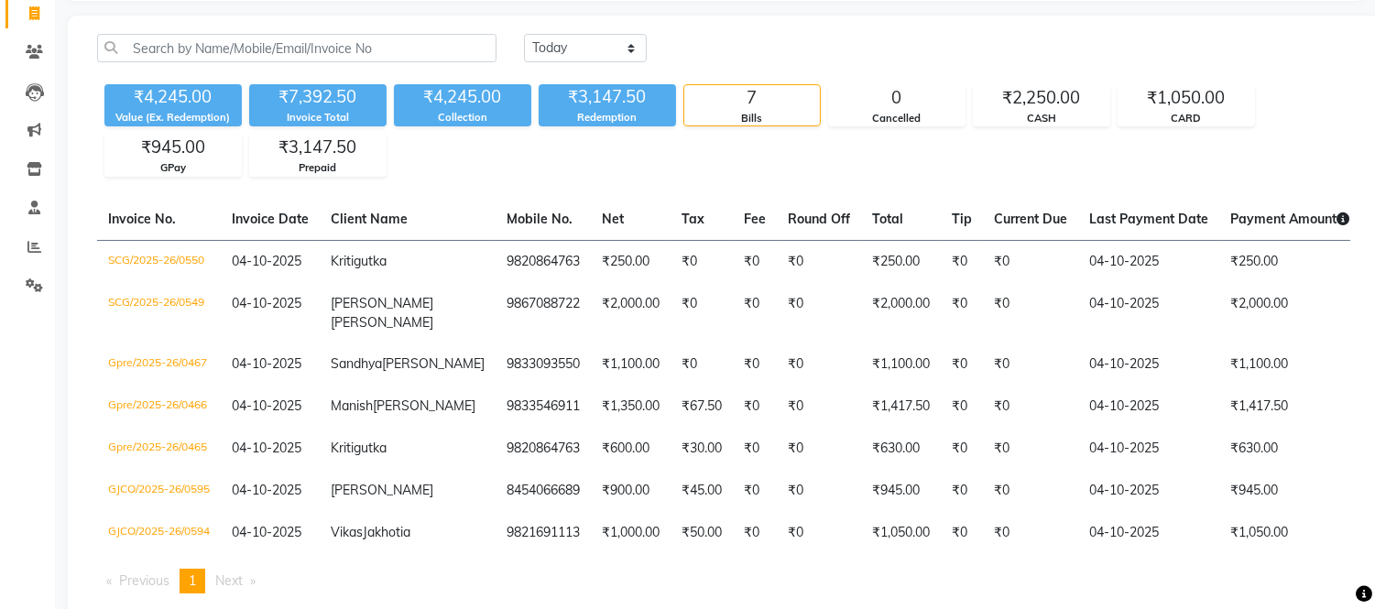
scroll to position [121, 0]
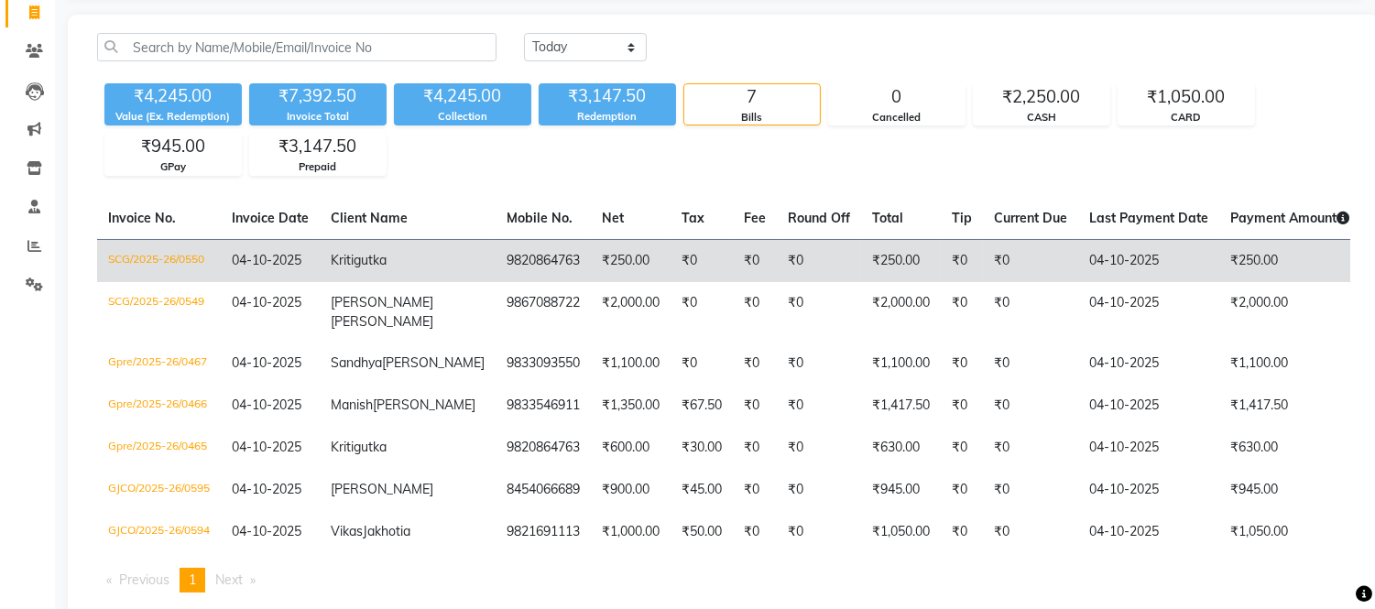
click at [1286, 260] on td "₹250.00" at bounding box center [1289, 260] width 141 height 43
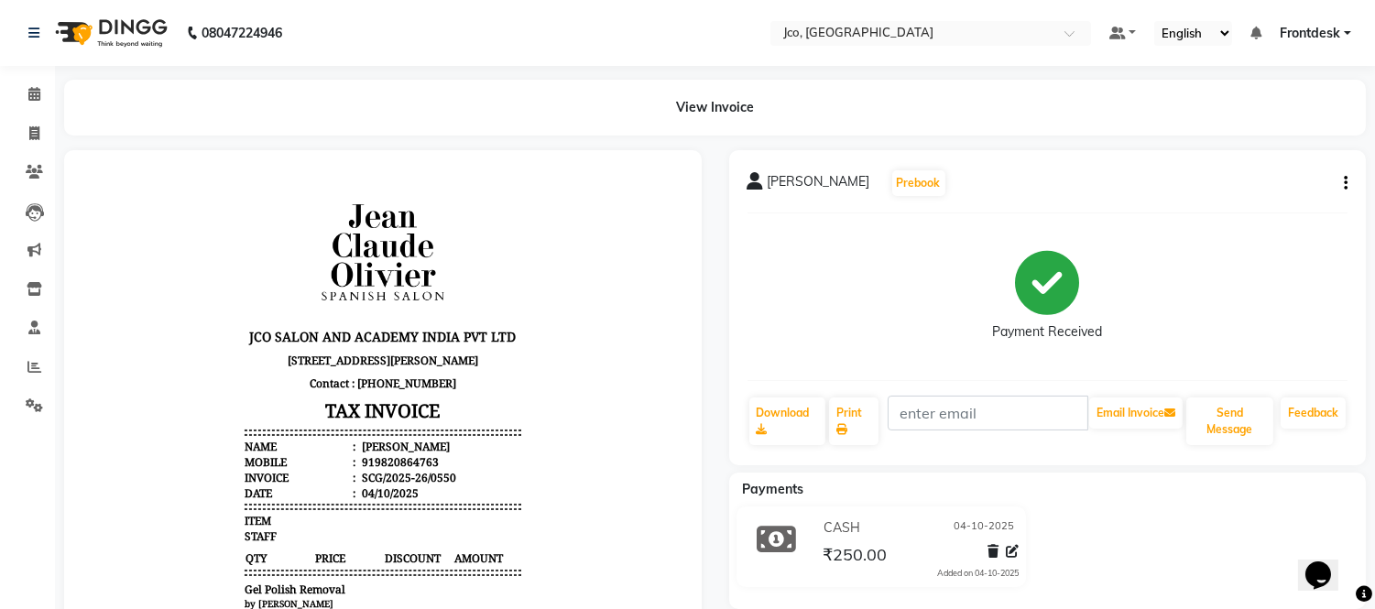
click at [1347, 183] on icon "button" at bounding box center [1346, 183] width 4 height 1
click at [1268, 143] on div "Cancel Invoice" at bounding box center [1254, 148] width 125 height 23
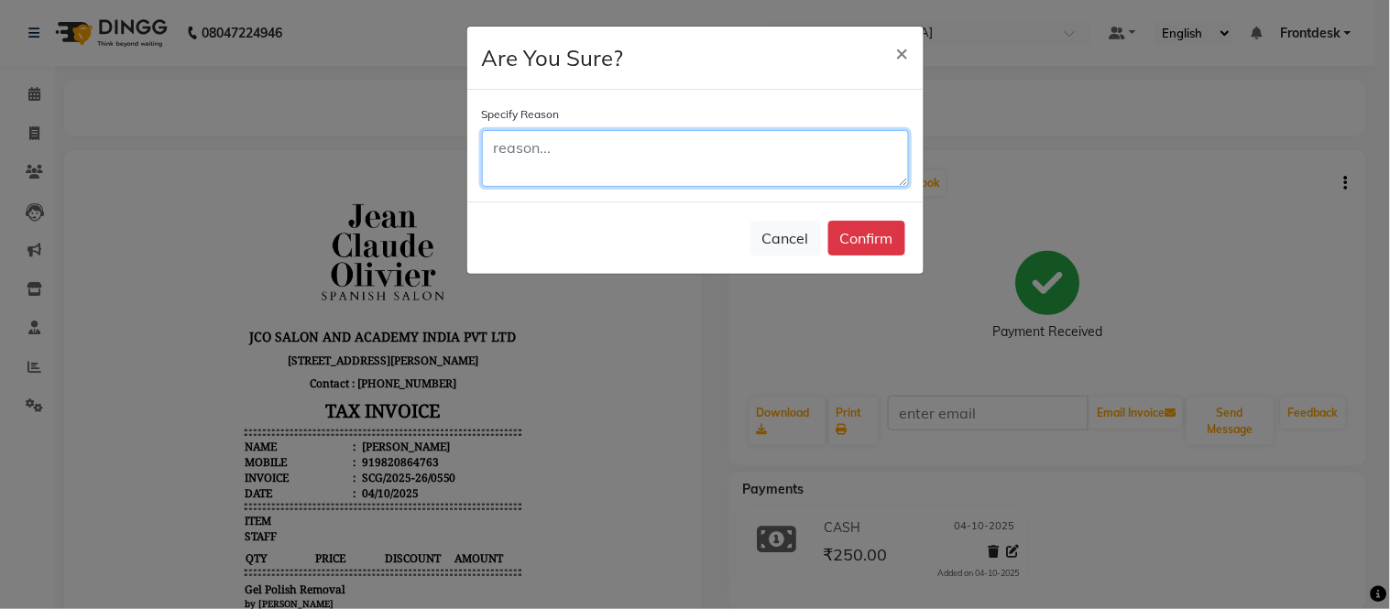
click at [580, 151] on textarea at bounding box center [695, 158] width 427 height 57
click at [662, 154] on textarea "Bymistake add wrong nasme" at bounding box center [695, 158] width 427 height 57
type textarea "Bymistake add wrong name"
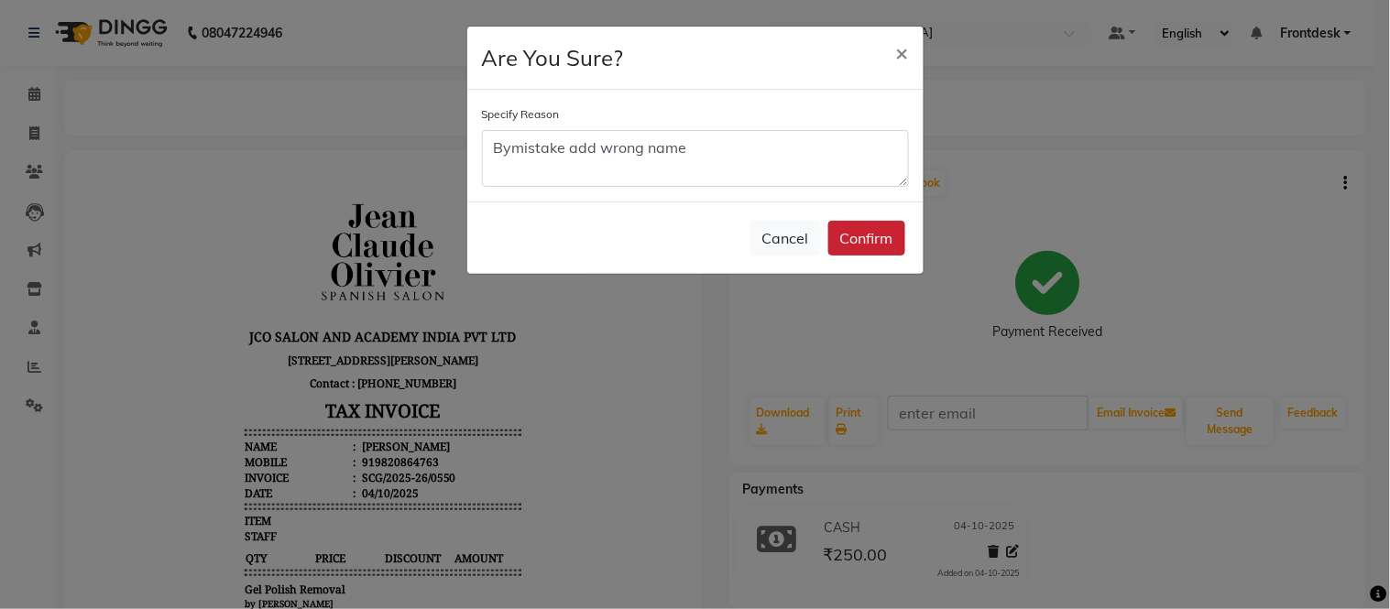
click at [867, 245] on button "Confirm" at bounding box center [866, 238] width 77 height 35
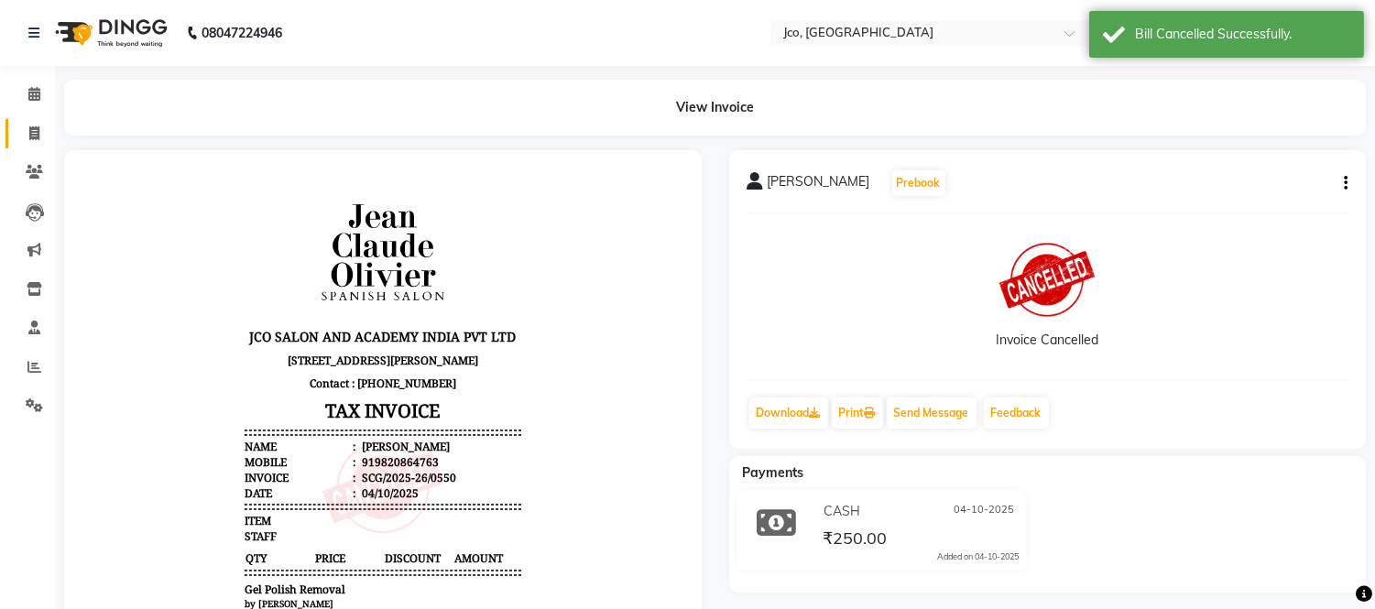
click at [33, 133] on icon at bounding box center [34, 133] width 10 height 14
select select "service"
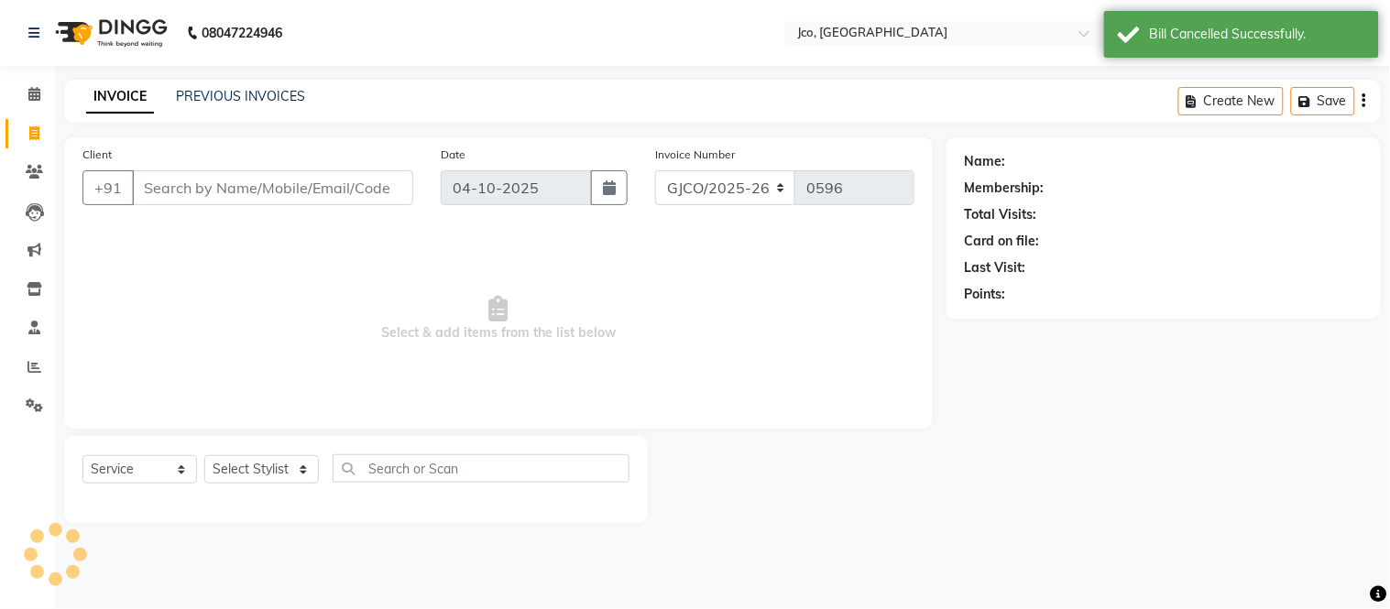
click at [225, 191] on input "Client" at bounding box center [272, 187] width 281 height 35
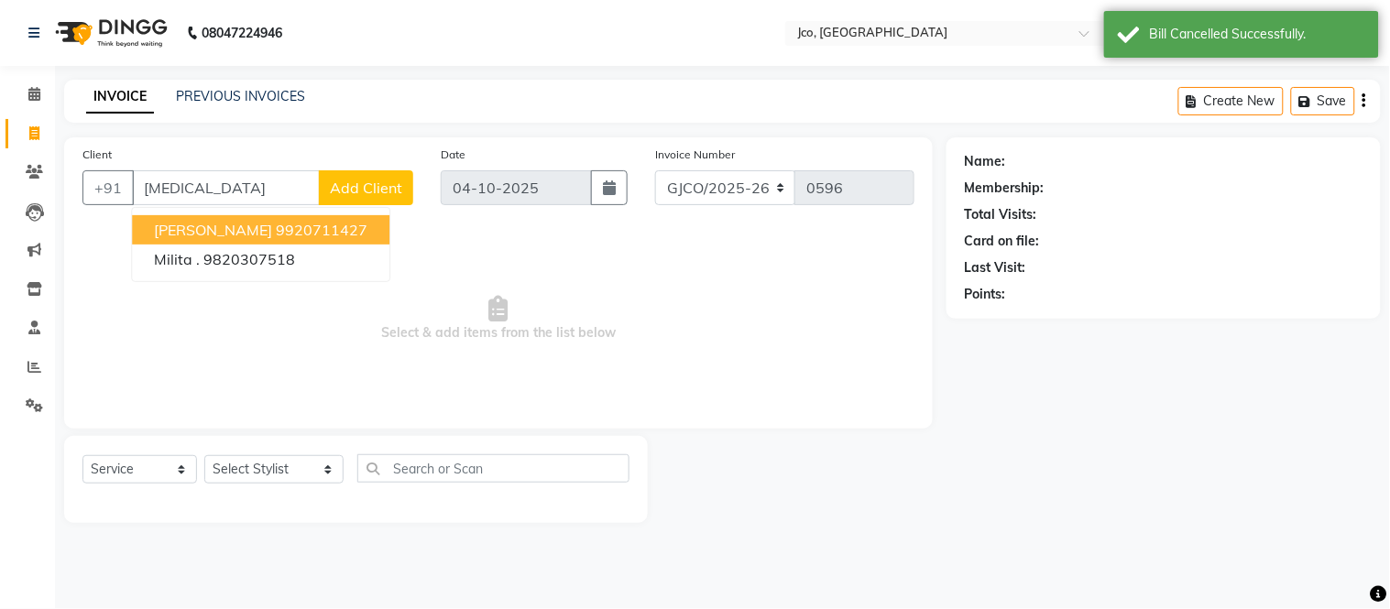
click at [298, 226] on ngb-highlight "9920711427" at bounding box center [322, 230] width 92 height 18
type input "9920711427"
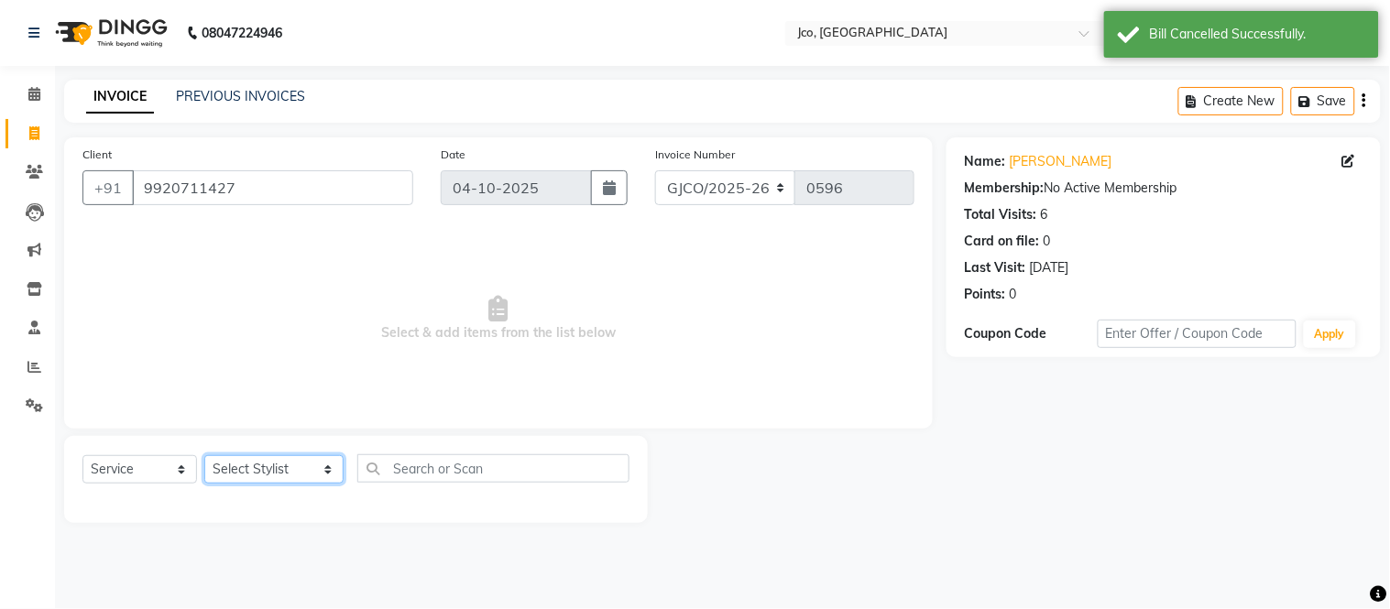
click at [275, 469] on select "Select Stylist [PERSON_NAME] [PERSON_NAME] [PERSON_NAME] Frontdesk Gopal Jouyi …" at bounding box center [273, 469] width 139 height 28
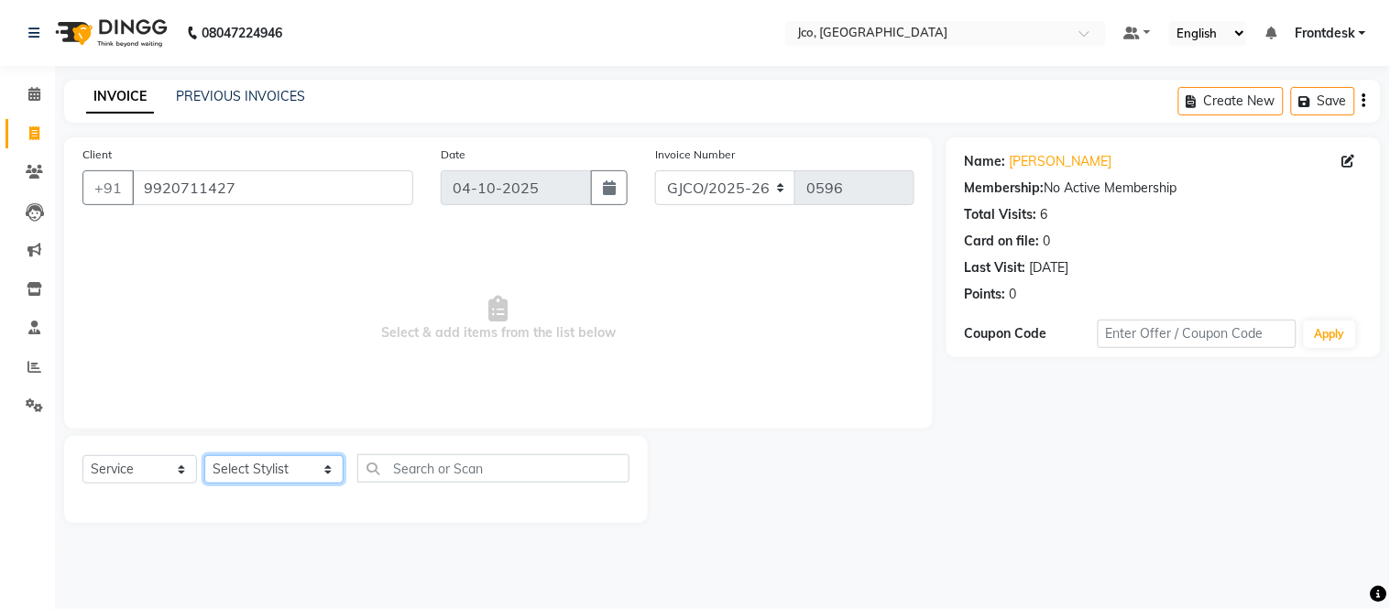
select select "74042"
click at [204, 456] on select "Select Stylist [PERSON_NAME] [PERSON_NAME] [PERSON_NAME] Frontdesk Gopal Jouyi …" at bounding box center [273, 469] width 139 height 28
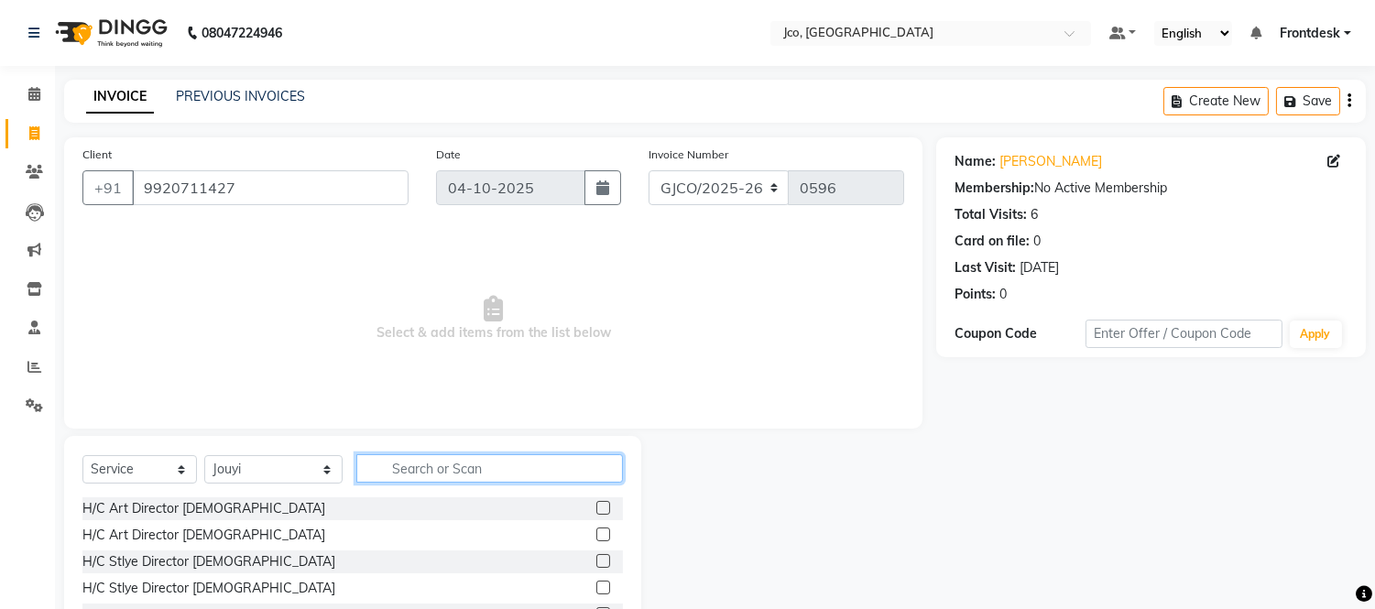
click at [478, 464] on input "text" at bounding box center [489, 468] width 267 height 28
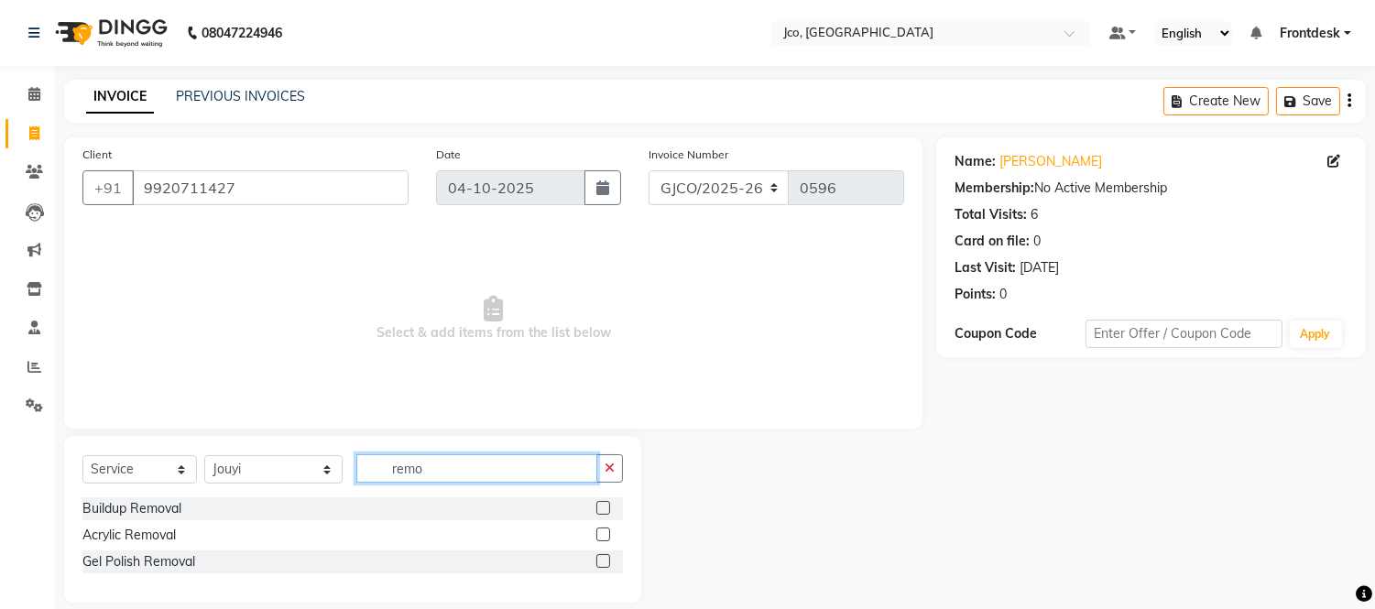
type input "remo"
click at [602, 561] on label at bounding box center [603, 561] width 14 height 14
click at [602, 561] on input "checkbox" at bounding box center [602, 562] width 12 height 12
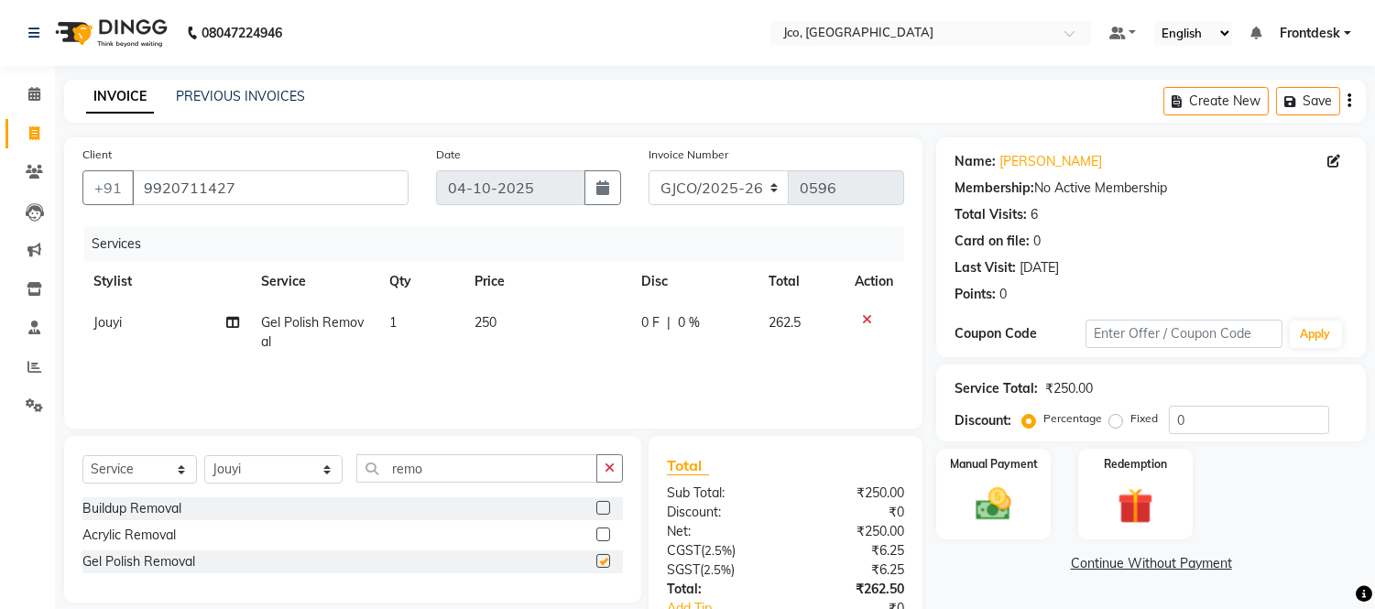
checkbox input "false"
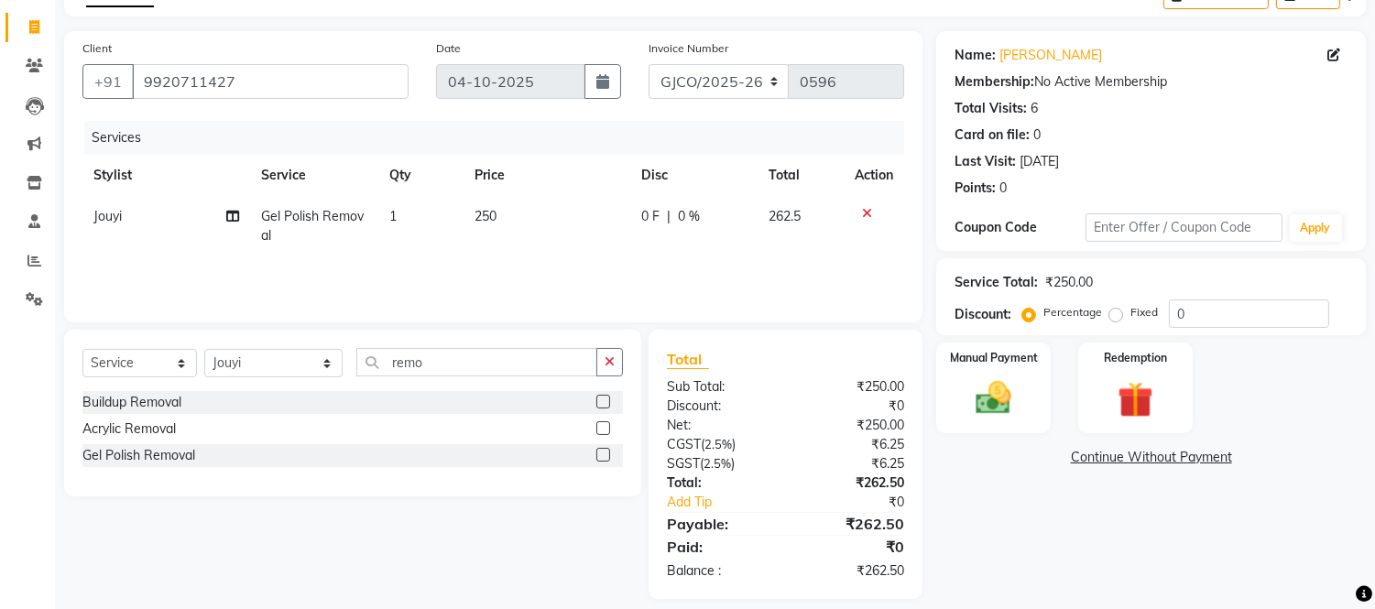
scroll to position [123, 0]
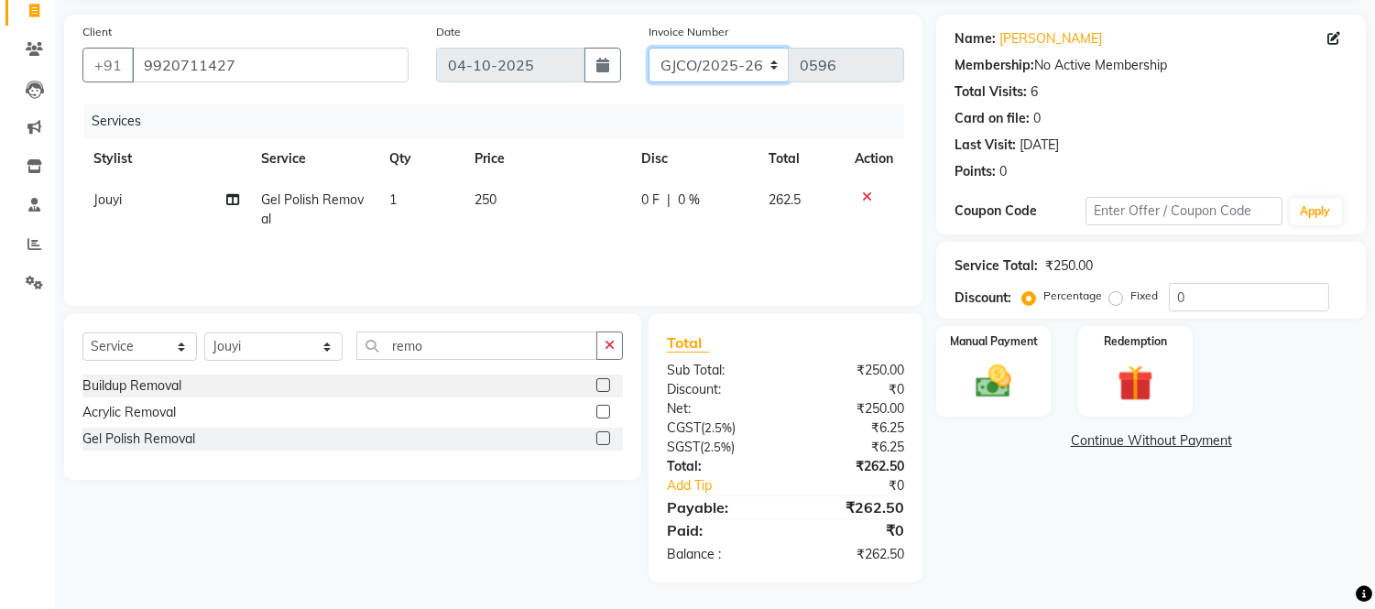
click at [727, 55] on select "GJCO/2025-26 SCG/2025-26 Gpre/2025-26" at bounding box center [719, 65] width 141 height 35
select select "7971"
click at [649, 48] on select "GJCO/2025-26 SCG/2025-26 Gpre/2025-26" at bounding box center [719, 65] width 141 height 35
type input "0551"
click at [998, 387] on img at bounding box center [994, 382] width 60 height 43
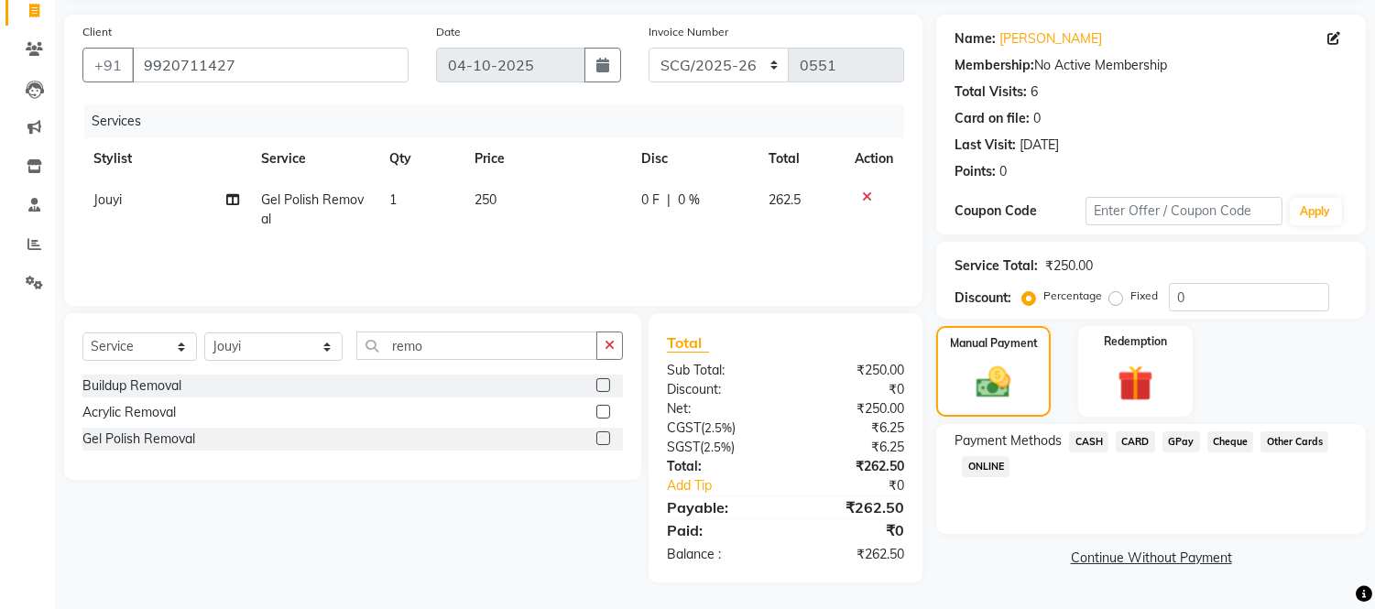
click at [1087, 440] on span "CASH" at bounding box center [1088, 441] width 39 height 21
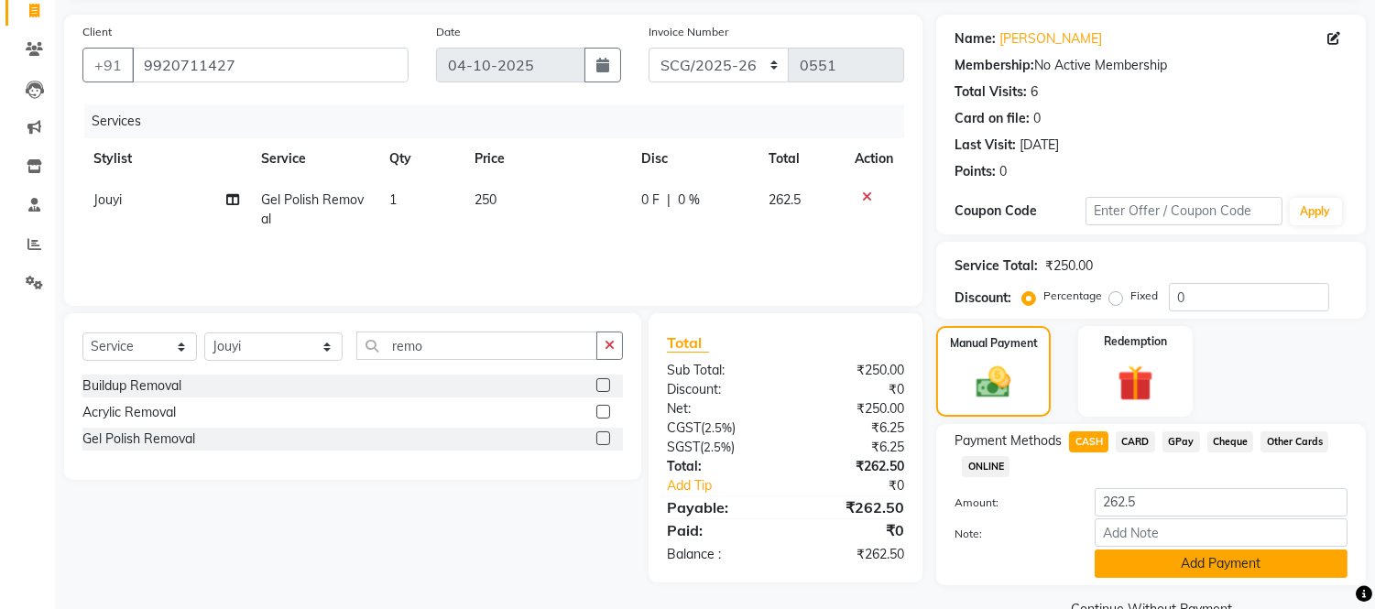
click at [1204, 554] on button "Add Payment" at bounding box center [1221, 564] width 253 height 28
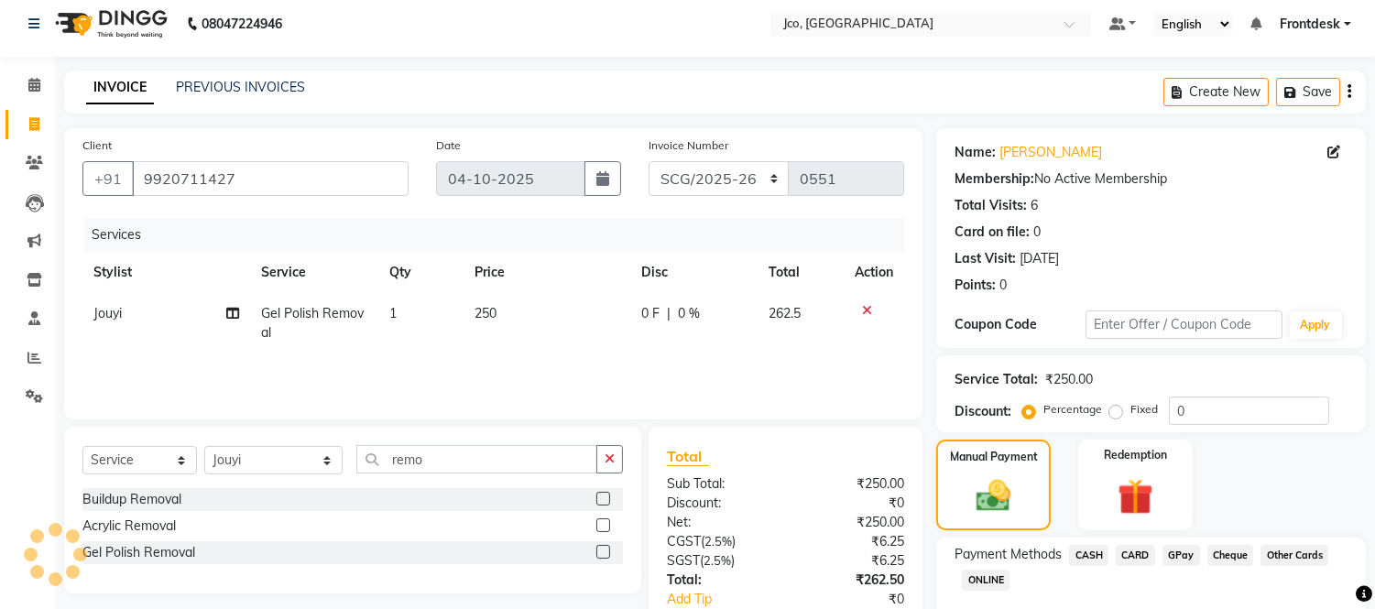
scroll to position [0, 0]
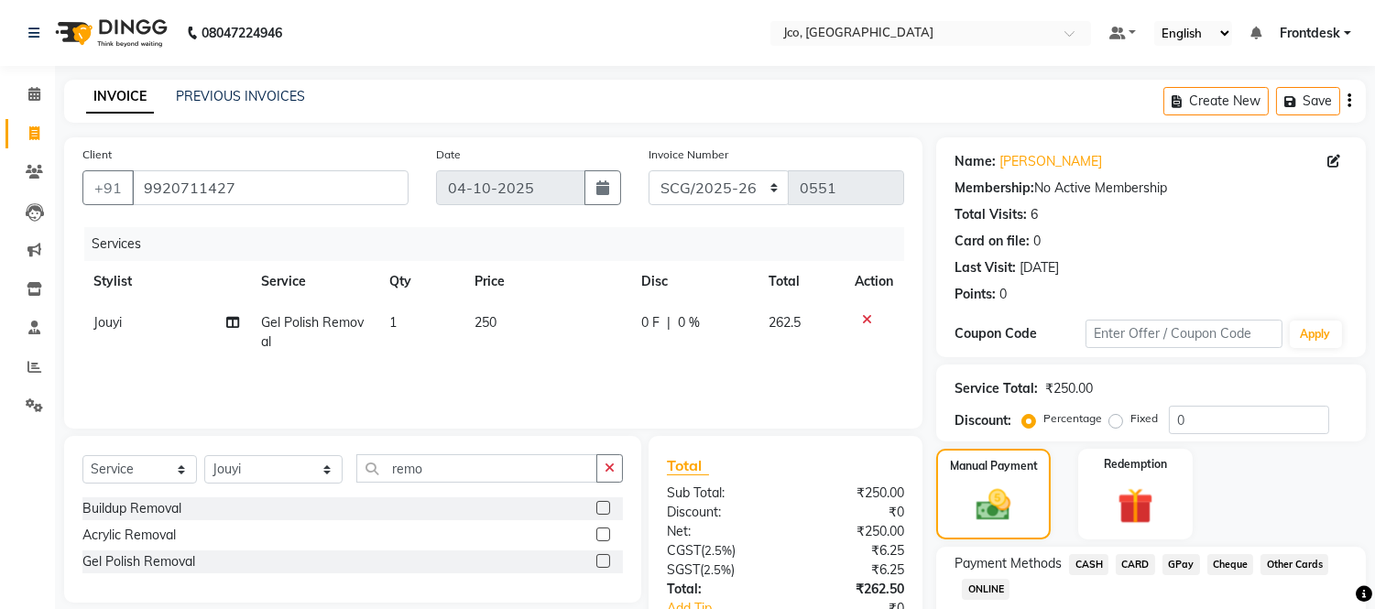
click at [1348, 101] on icon "button" at bounding box center [1350, 101] width 4 height 1
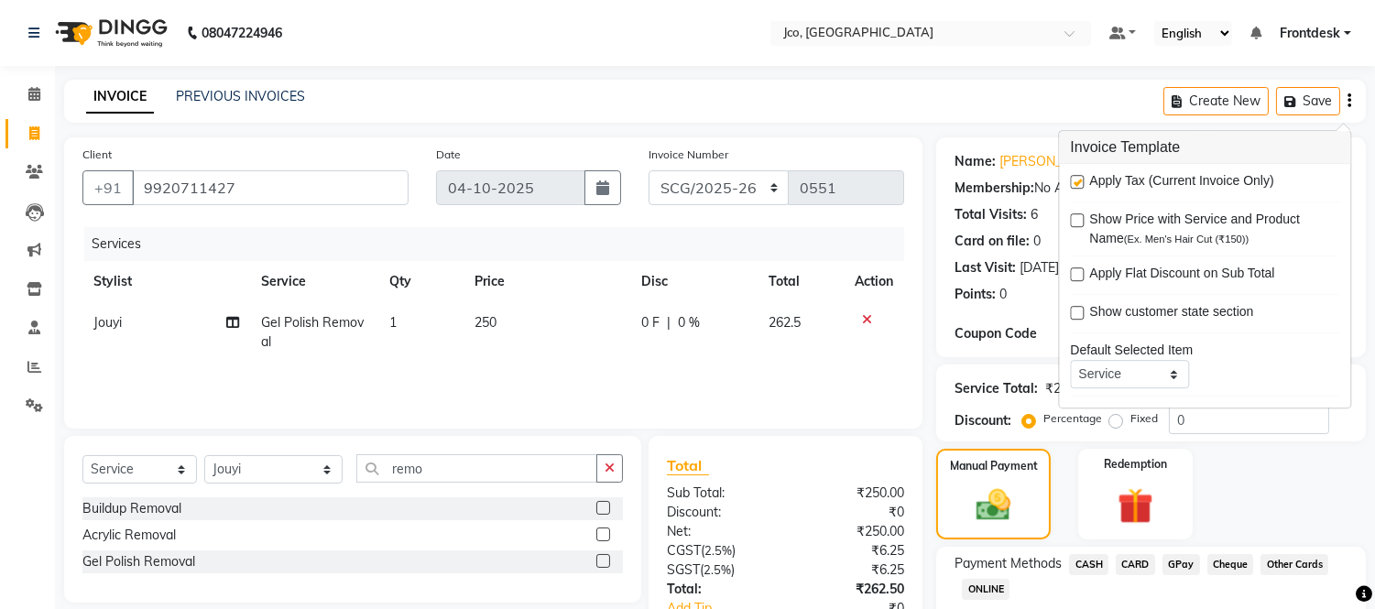
click at [1076, 181] on label at bounding box center [1077, 182] width 14 height 14
click at [1076, 181] on input "checkbox" at bounding box center [1076, 183] width 12 height 12
checkbox input "false"
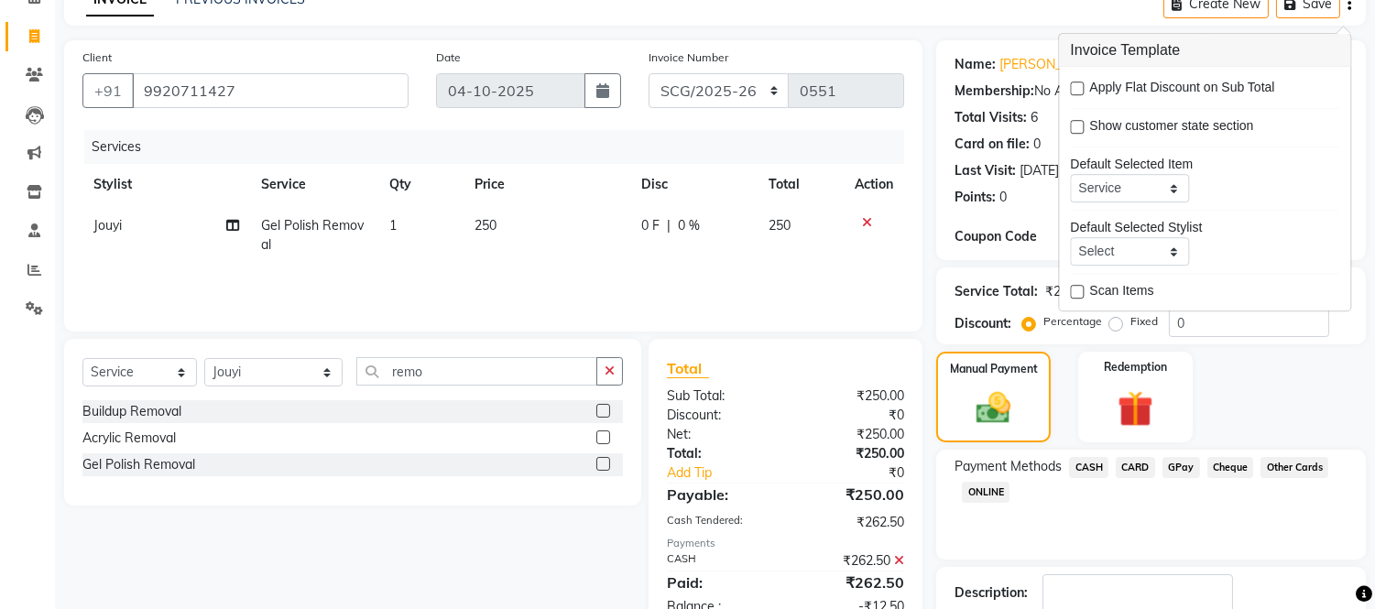
scroll to position [214, 0]
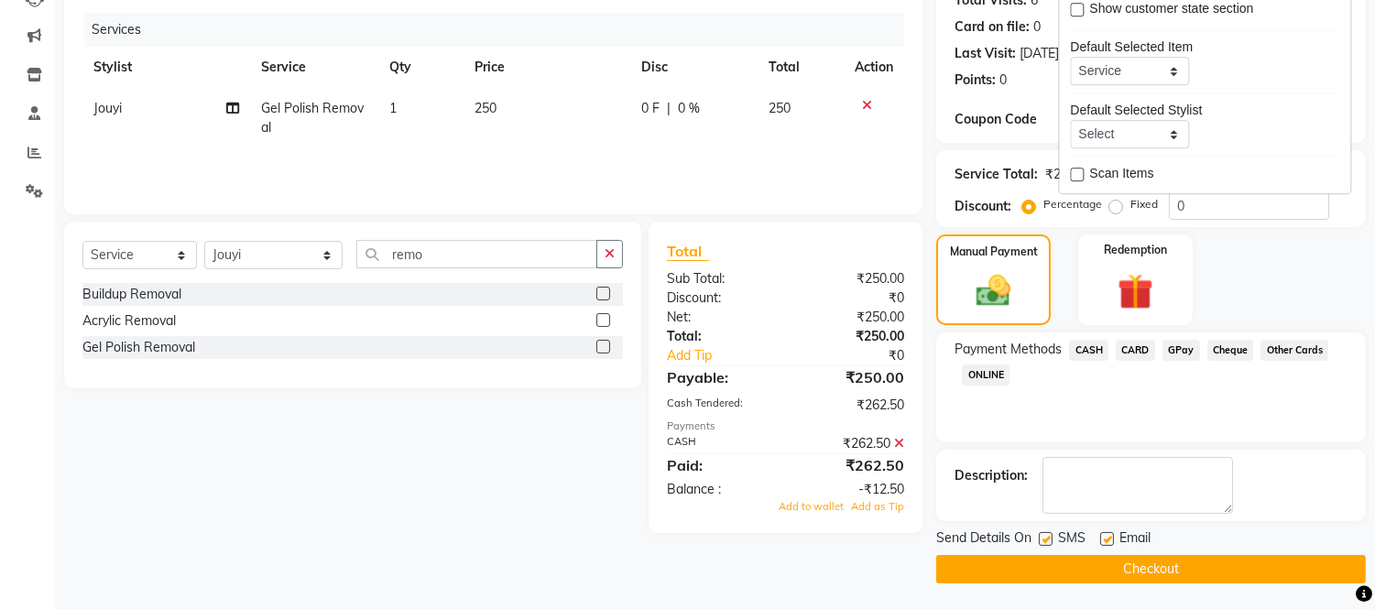
click at [900, 443] on icon at bounding box center [899, 443] width 10 height 13
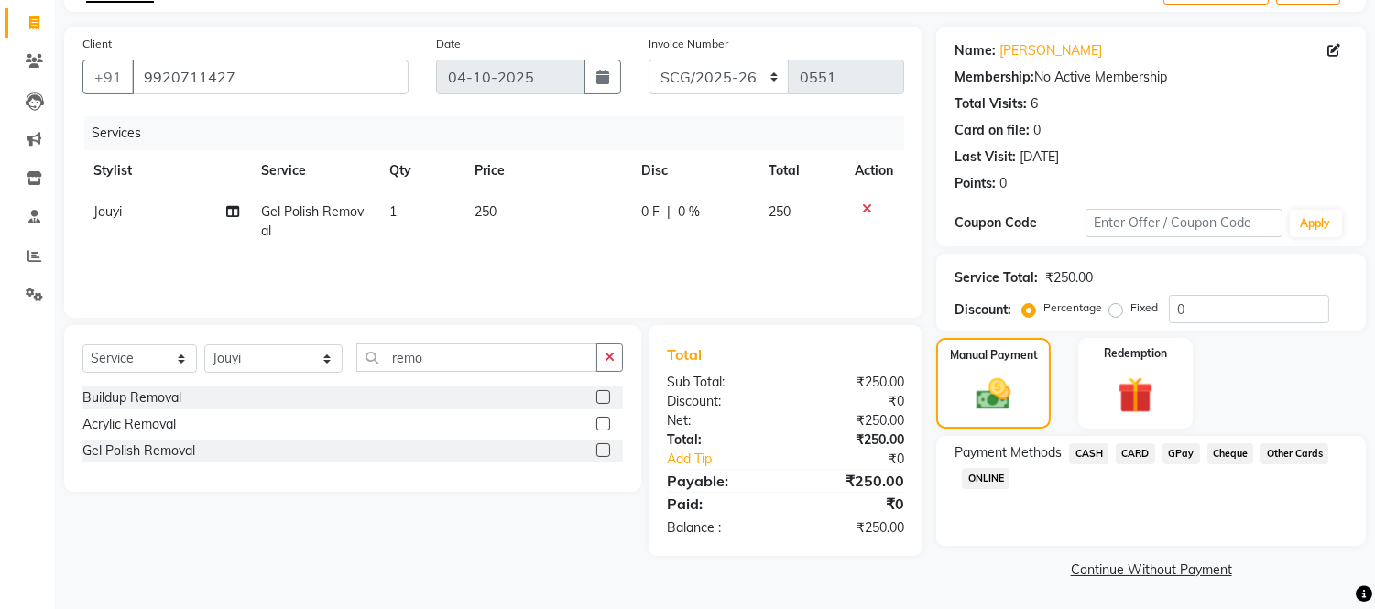
click at [1086, 454] on span "CASH" at bounding box center [1088, 453] width 39 height 21
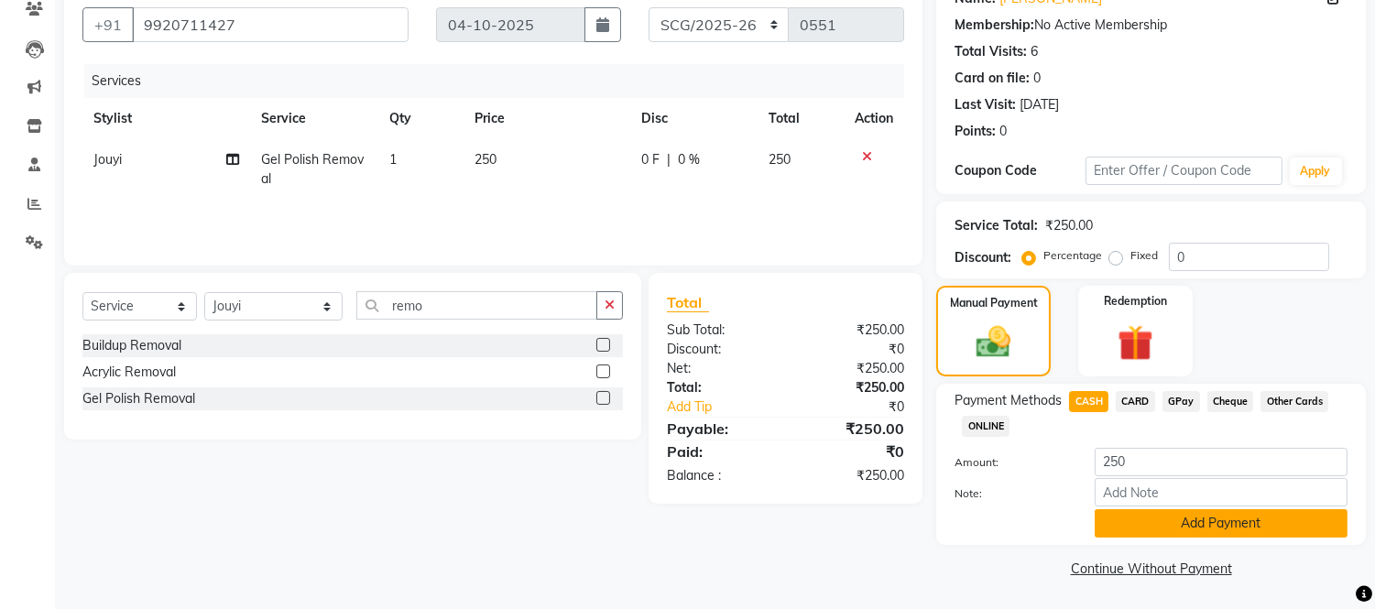
click at [1219, 517] on button "Add Payment" at bounding box center [1221, 523] width 253 height 28
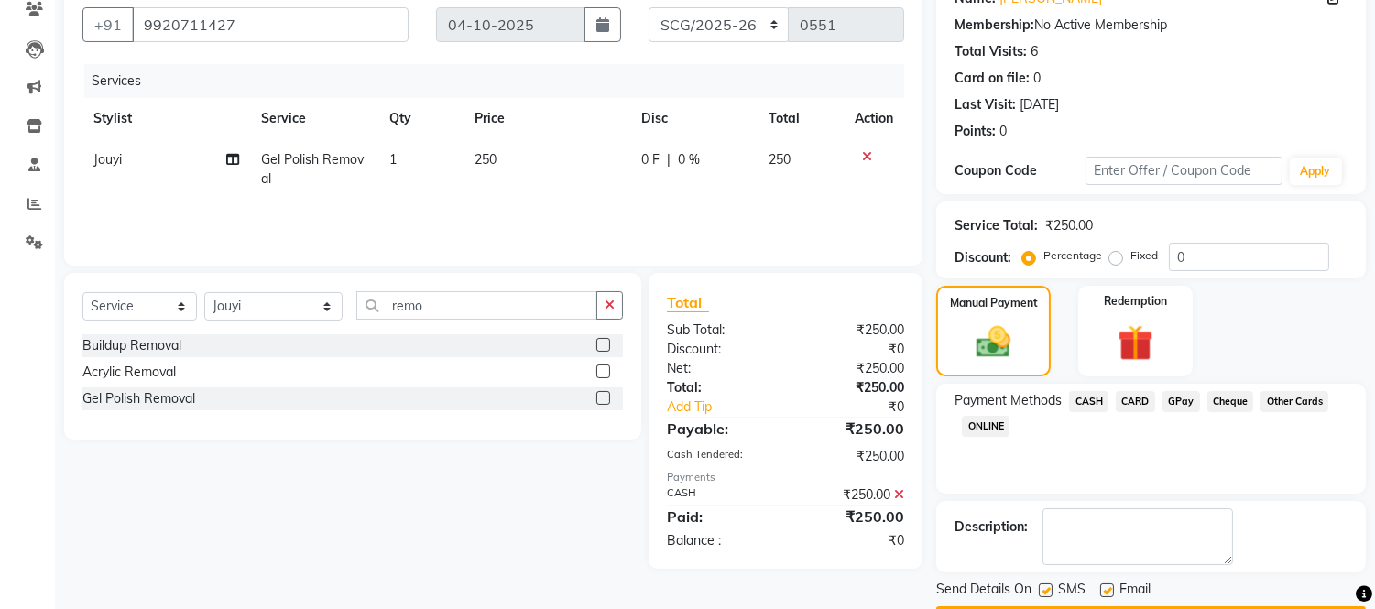
click at [1107, 586] on label at bounding box center [1107, 591] width 14 height 14
click at [1107, 586] on input "checkbox" at bounding box center [1106, 591] width 12 height 12
checkbox input "false"
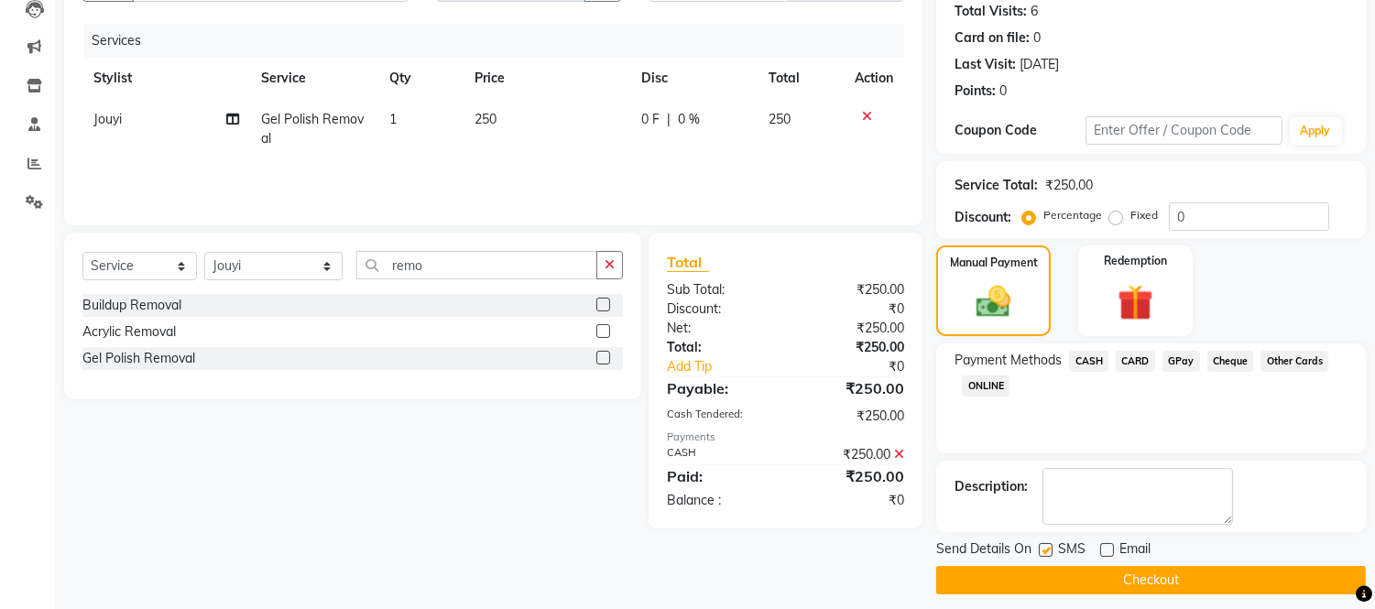
scroll to position [214, 0]
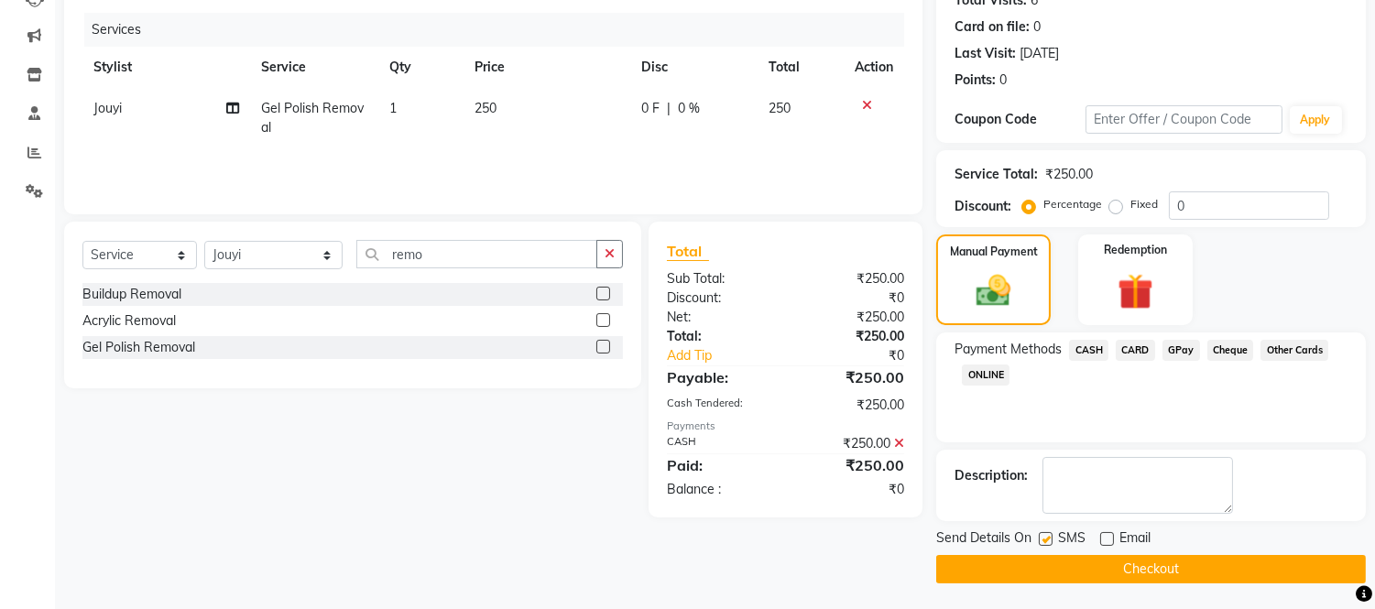
click at [1128, 574] on button "Checkout" at bounding box center [1151, 569] width 430 height 28
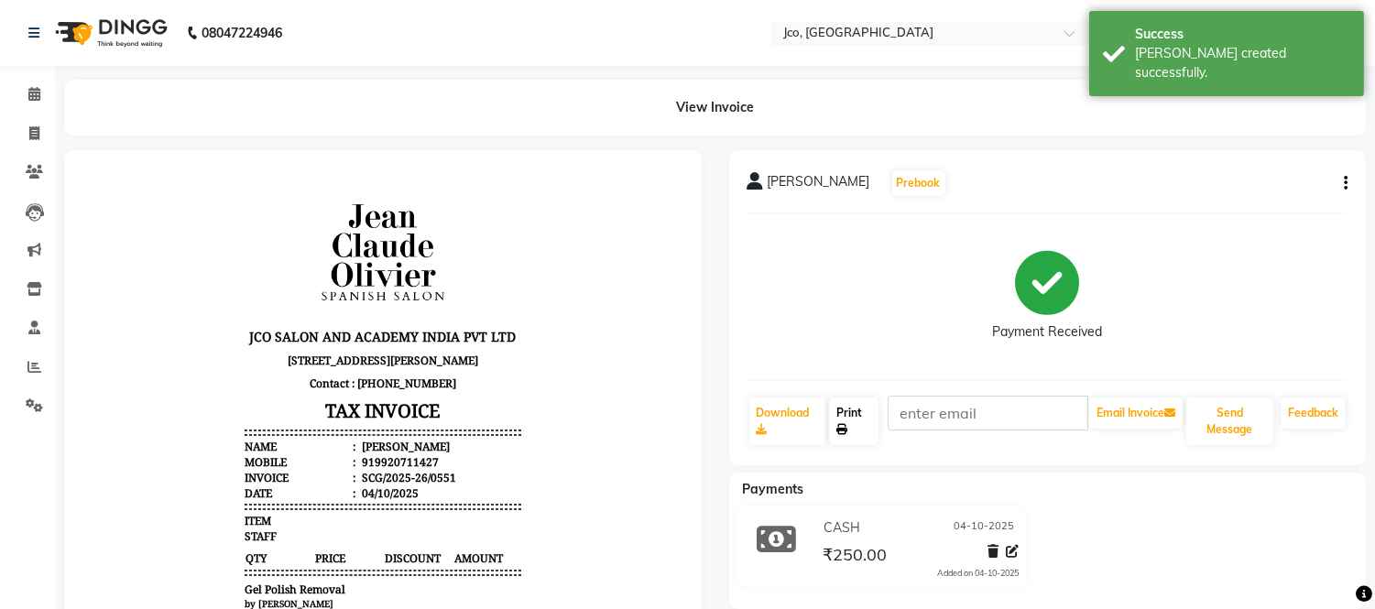
click at [844, 429] on icon at bounding box center [841, 429] width 11 height 11
